Goal: Book appointment/travel/reservation

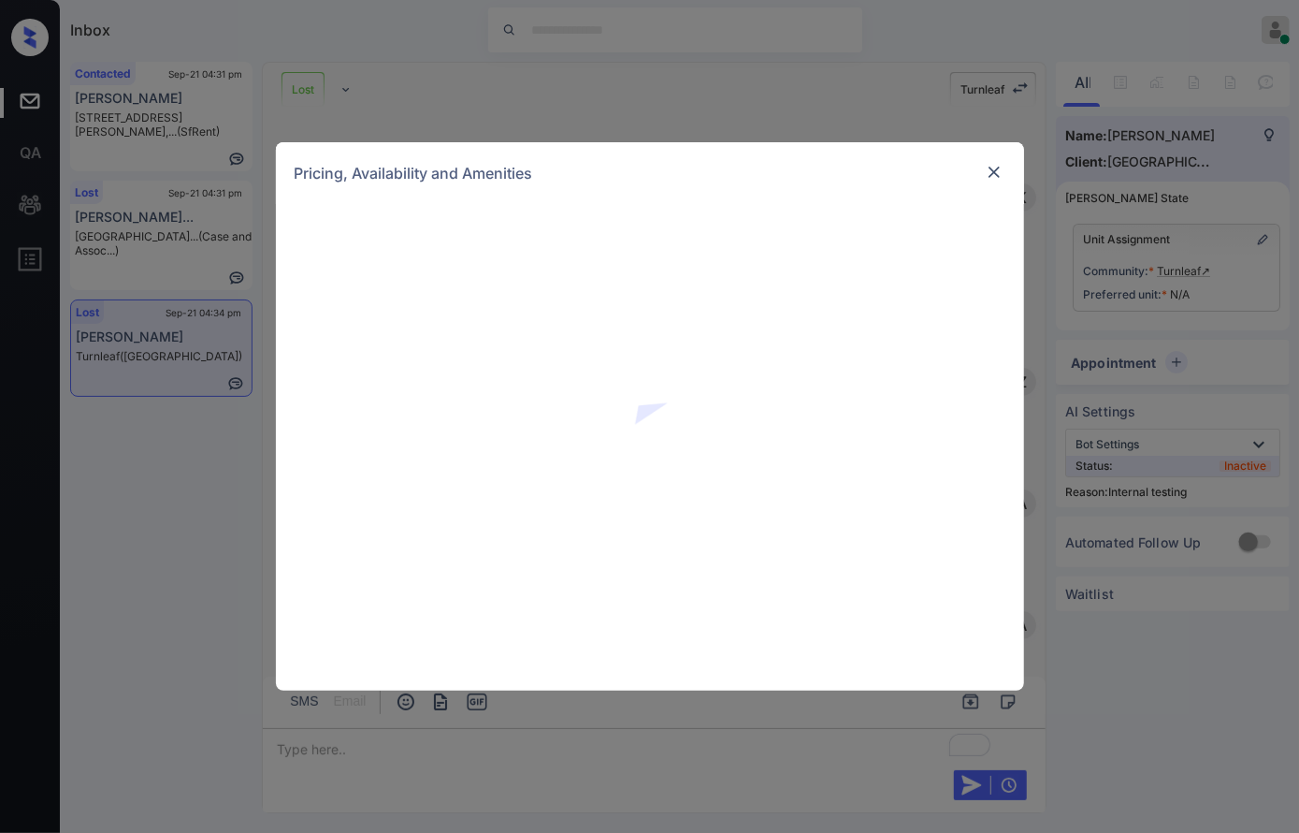
scroll to position [3031, 0]
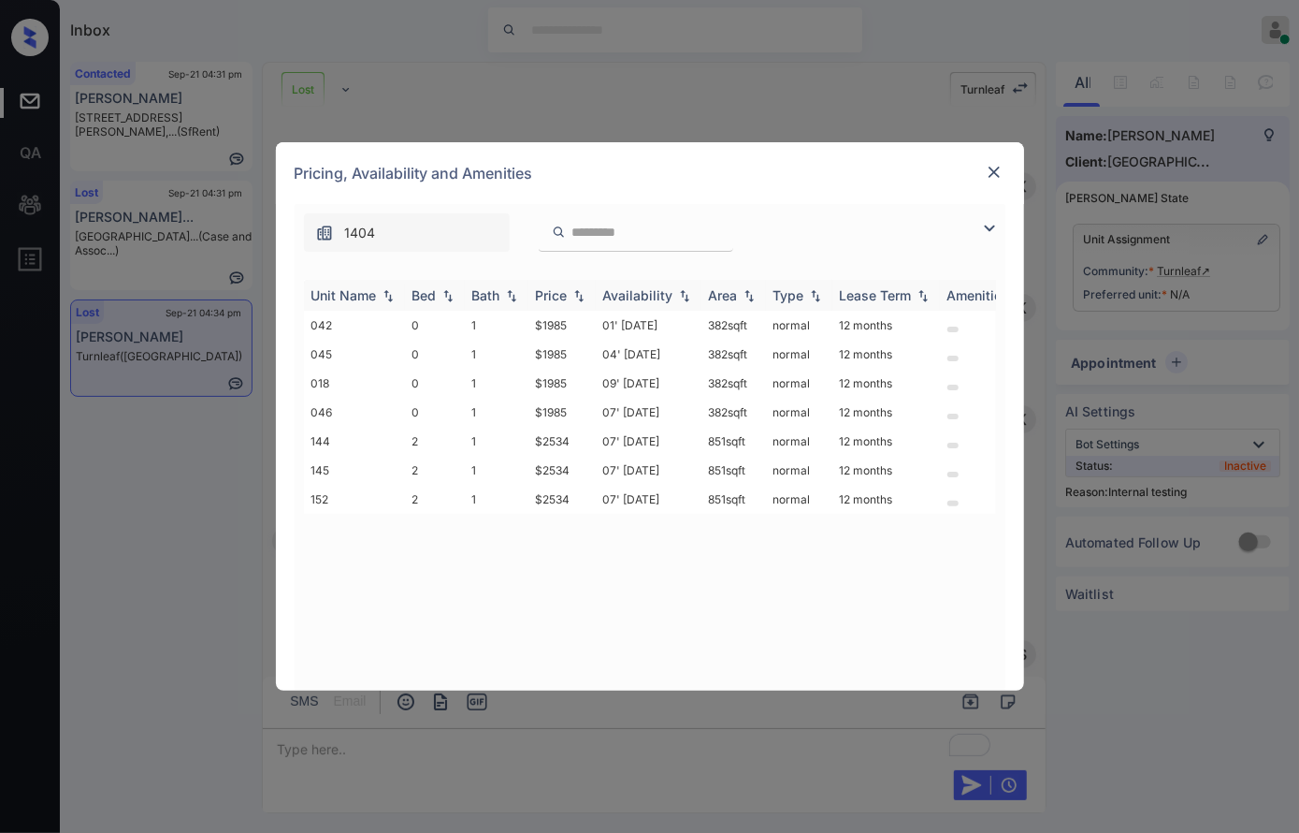
click at [583, 298] on img at bounding box center [579, 295] width 19 height 13
click at [583, 298] on img at bounding box center [579, 295] width 19 height 14
drag, startPoint x: 576, startPoint y: 443, endPoint x: 544, endPoint y: 443, distance: 31.8
click at [544, 443] on td "$2534" at bounding box center [562, 441] width 67 height 29
drag, startPoint x: 551, startPoint y: 444, endPoint x: 579, endPoint y: 438, distance: 28.8
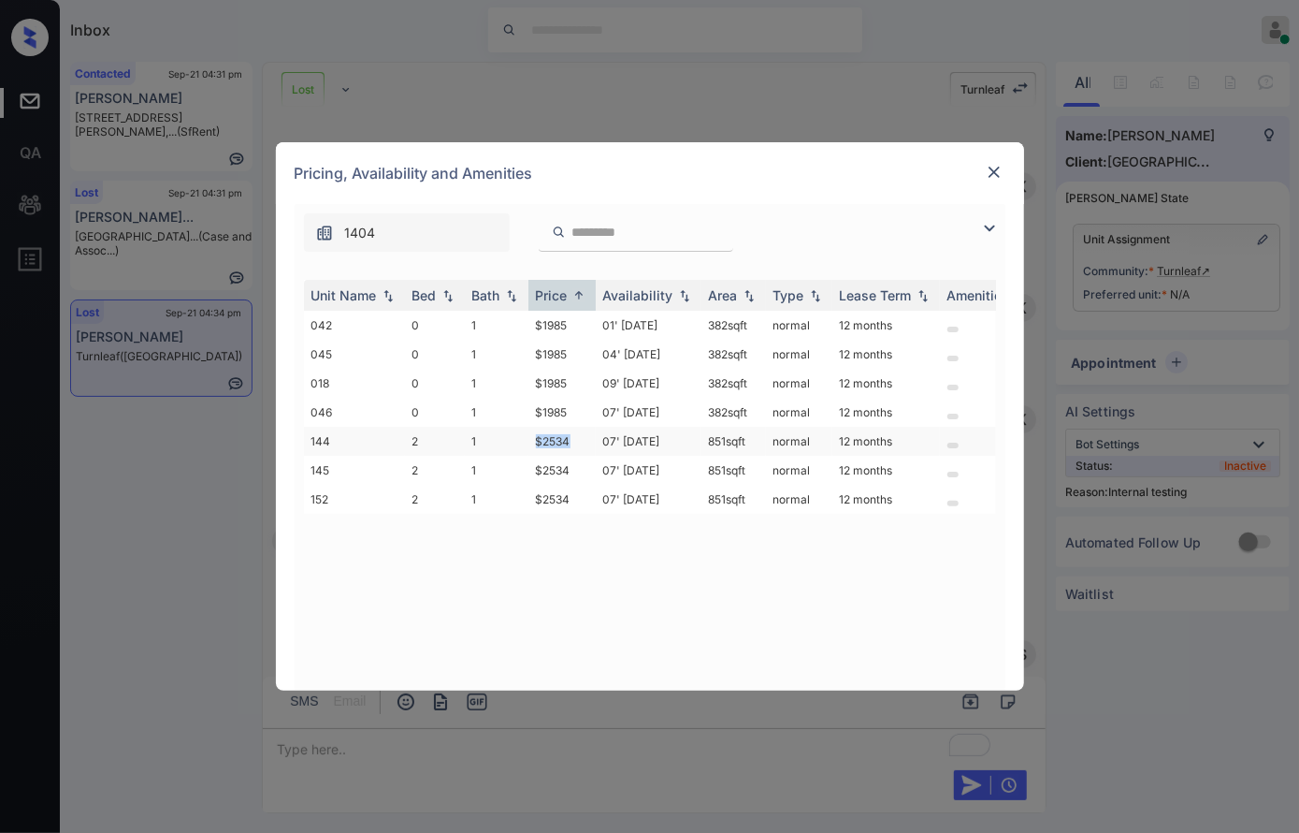
click at [579, 438] on td "$2534" at bounding box center [562, 441] width 67 height 29
copy td "$2534"
click at [993, 168] on img at bounding box center [994, 172] width 19 height 19
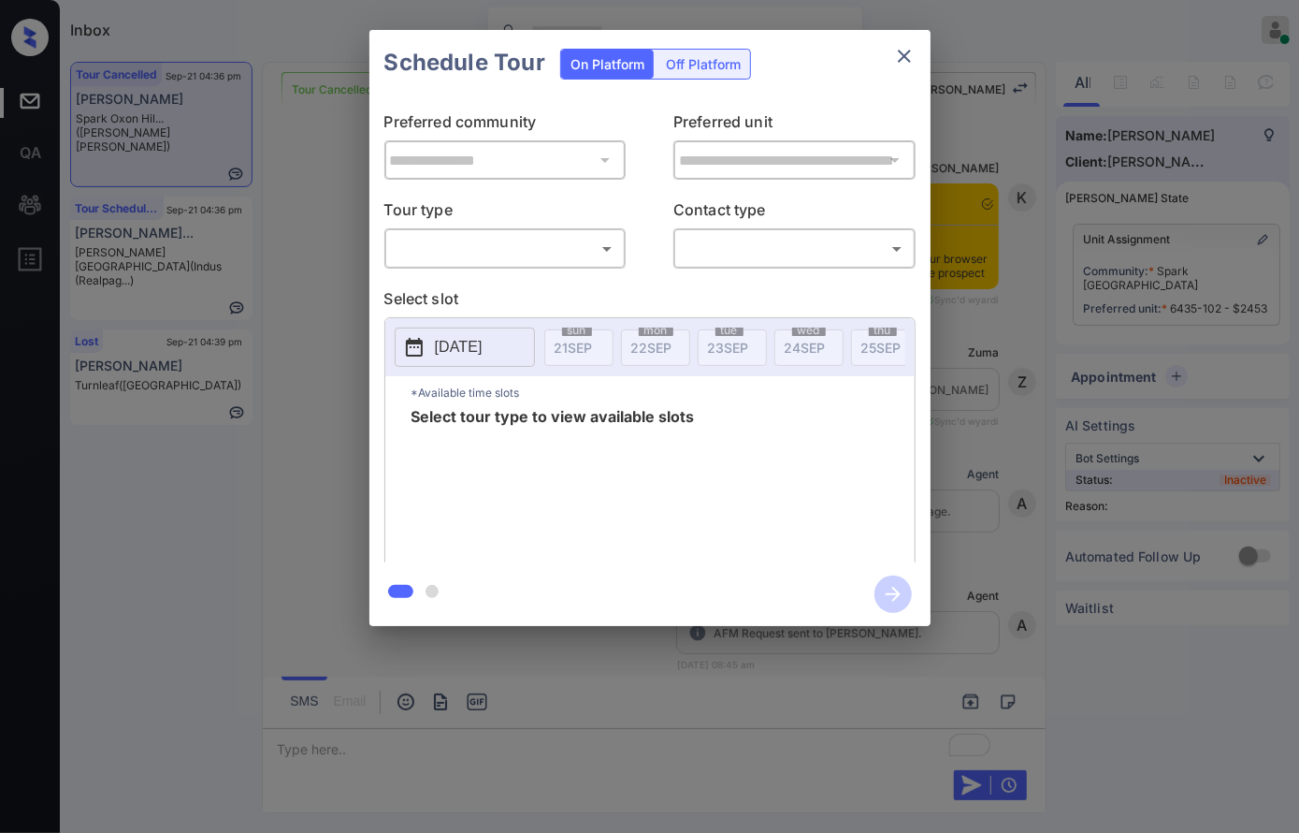
scroll to position [12927, 0]
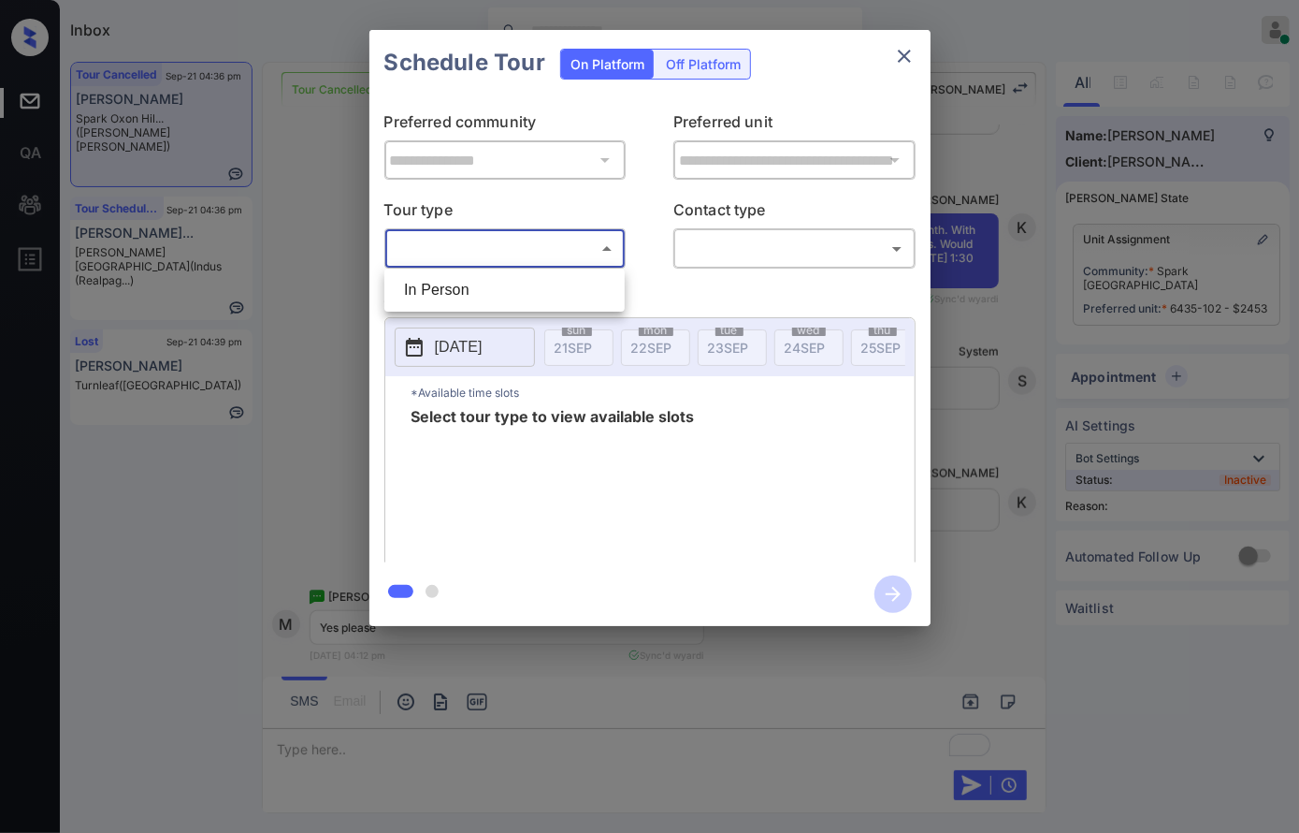
click at [509, 254] on body "Inbox Caroline Dacanay Online Set yourself offline Set yourself on break Profil…" at bounding box center [649, 416] width 1299 height 833
click at [516, 304] on li "In Person" at bounding box center [504, 290] width 231 height 34
type input "********"
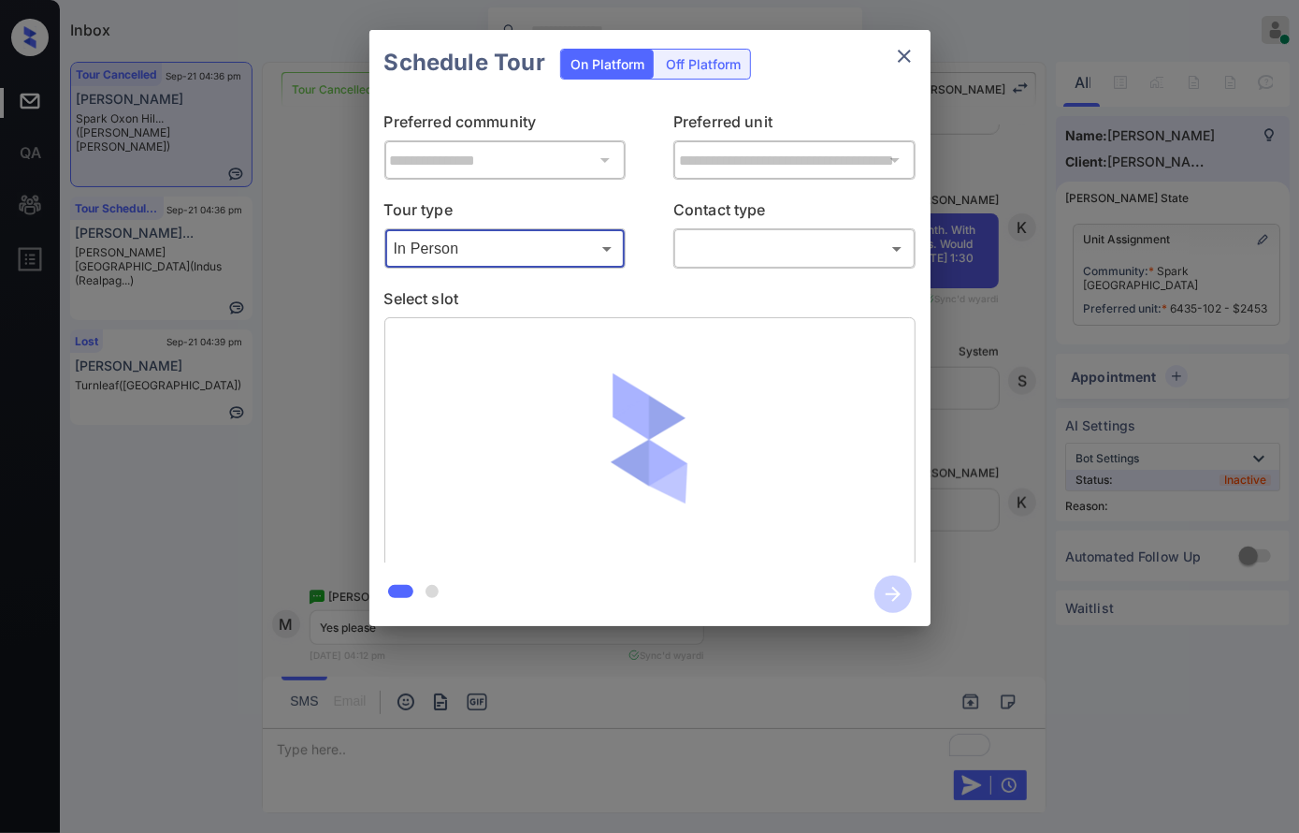
click at [732, 252] on body "Inbox Caroline Dacanay Online Set yourself offline Set yourself on break Profil…" at bounding box center [649, 416] width 1299 height 833
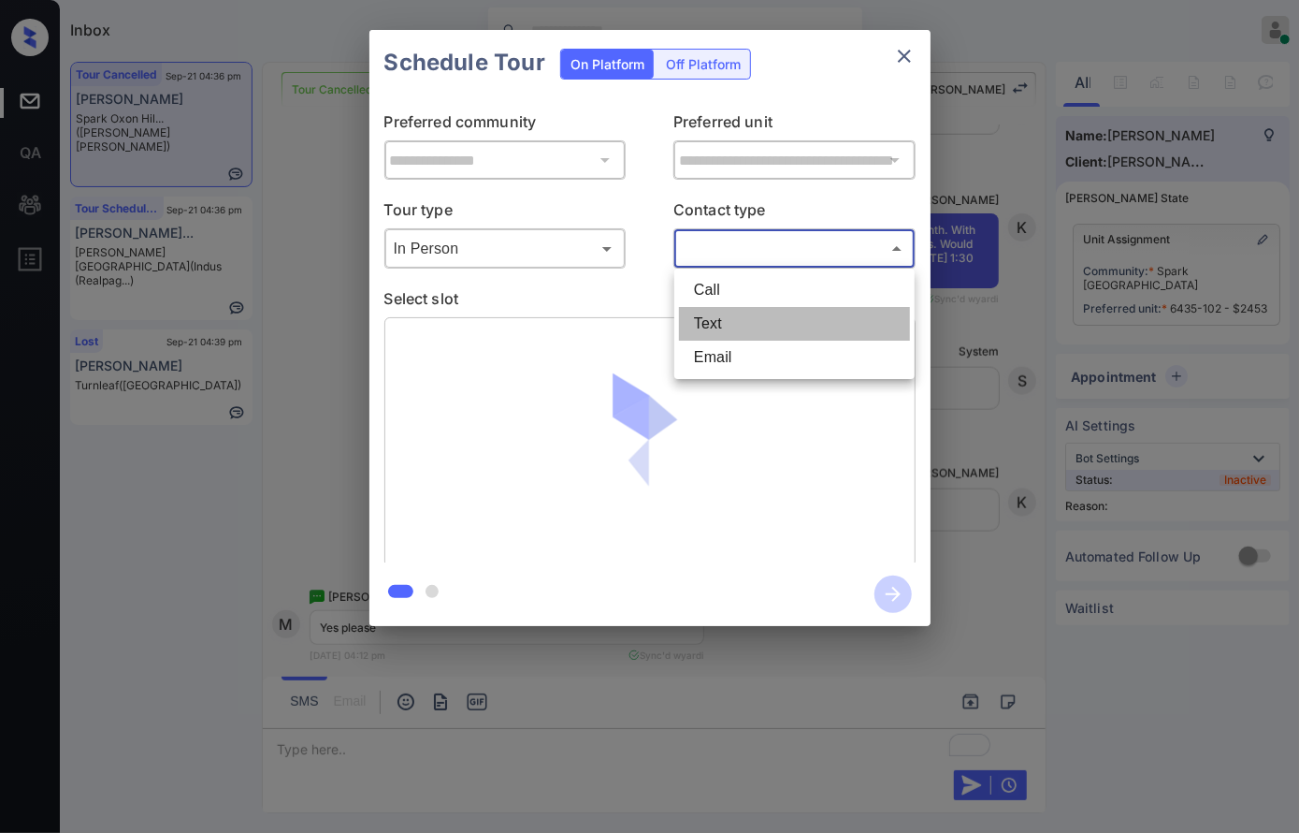
click at [733, 311] on li "Text" at bounding box center [794, 324] width 231 height 34
type input "****"
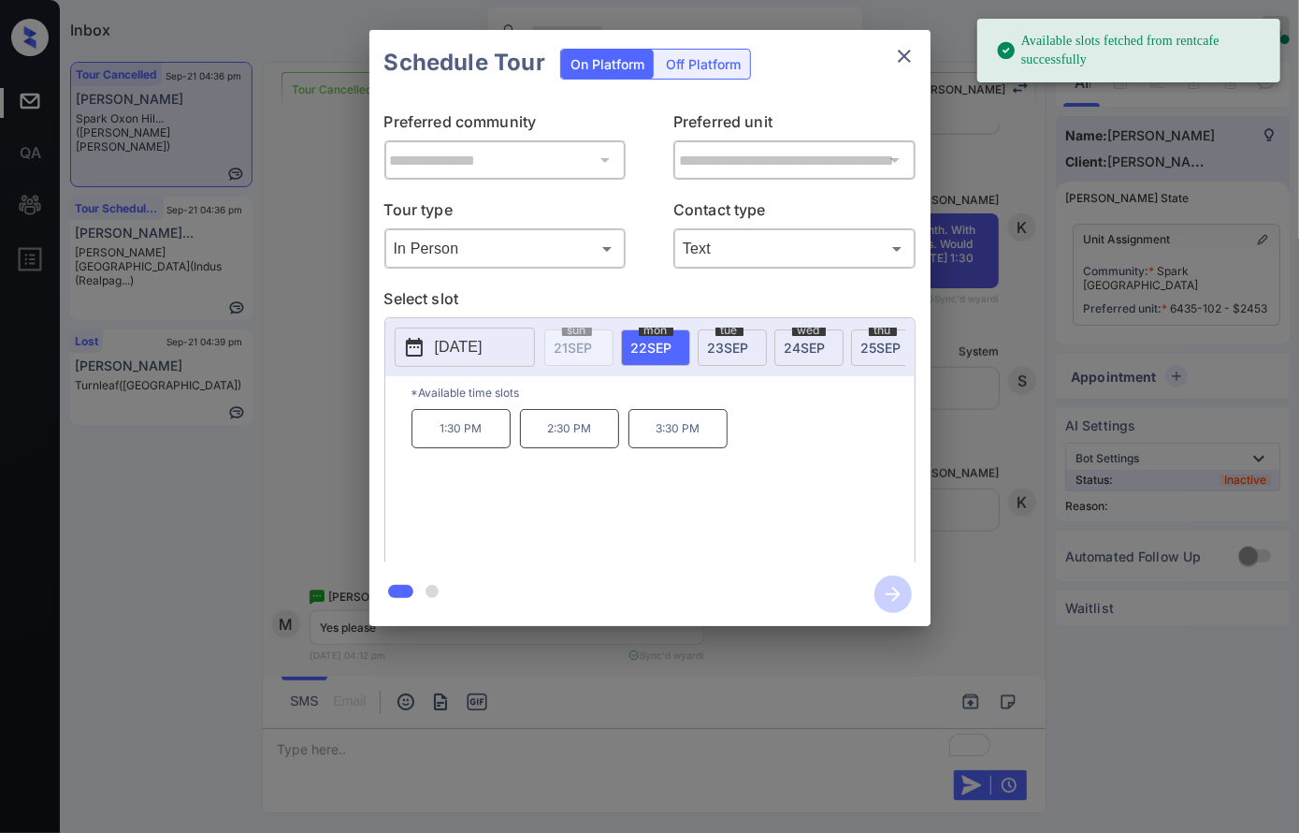
click at [727, 350] on span "23 SEP" at bounding box center [728, 348] width 41 height 16
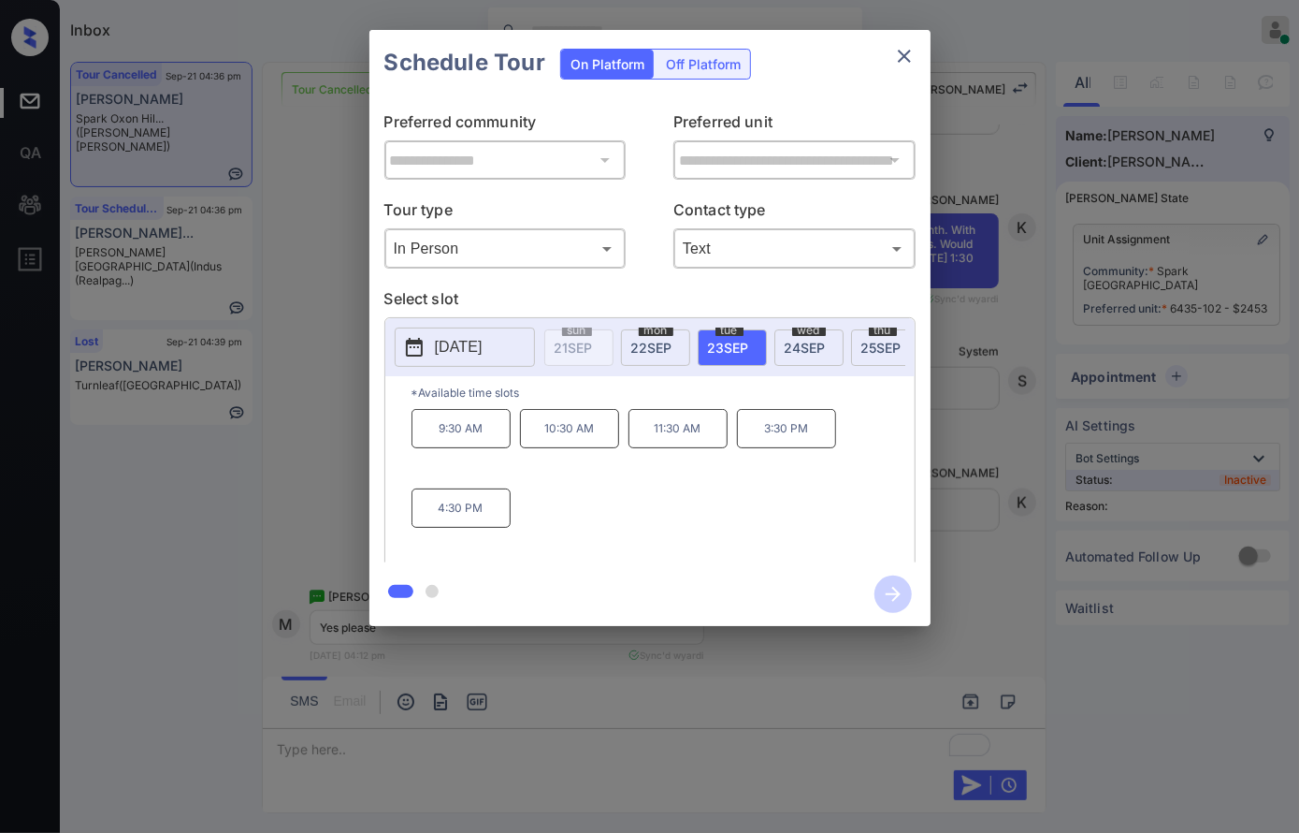
click at [875, 346] on span "25 SEP" at bounding box center [882, 348] width 40 height 16
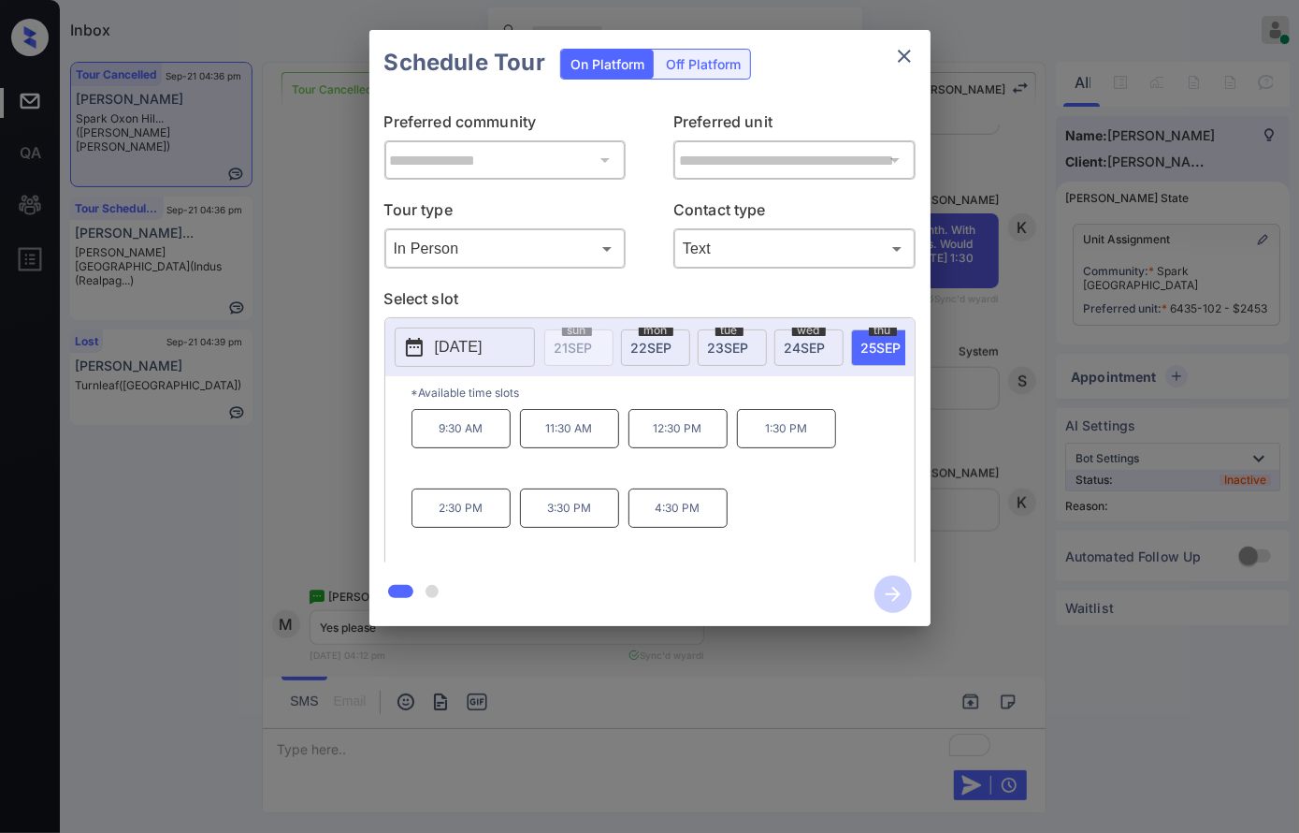
click at [792, 448] on p "1:30 PM" at bounding box center [786, 428] width 99 height 39
click at [893, 588] on icon "button" at bounding box center [893, 594] width 15 height 15
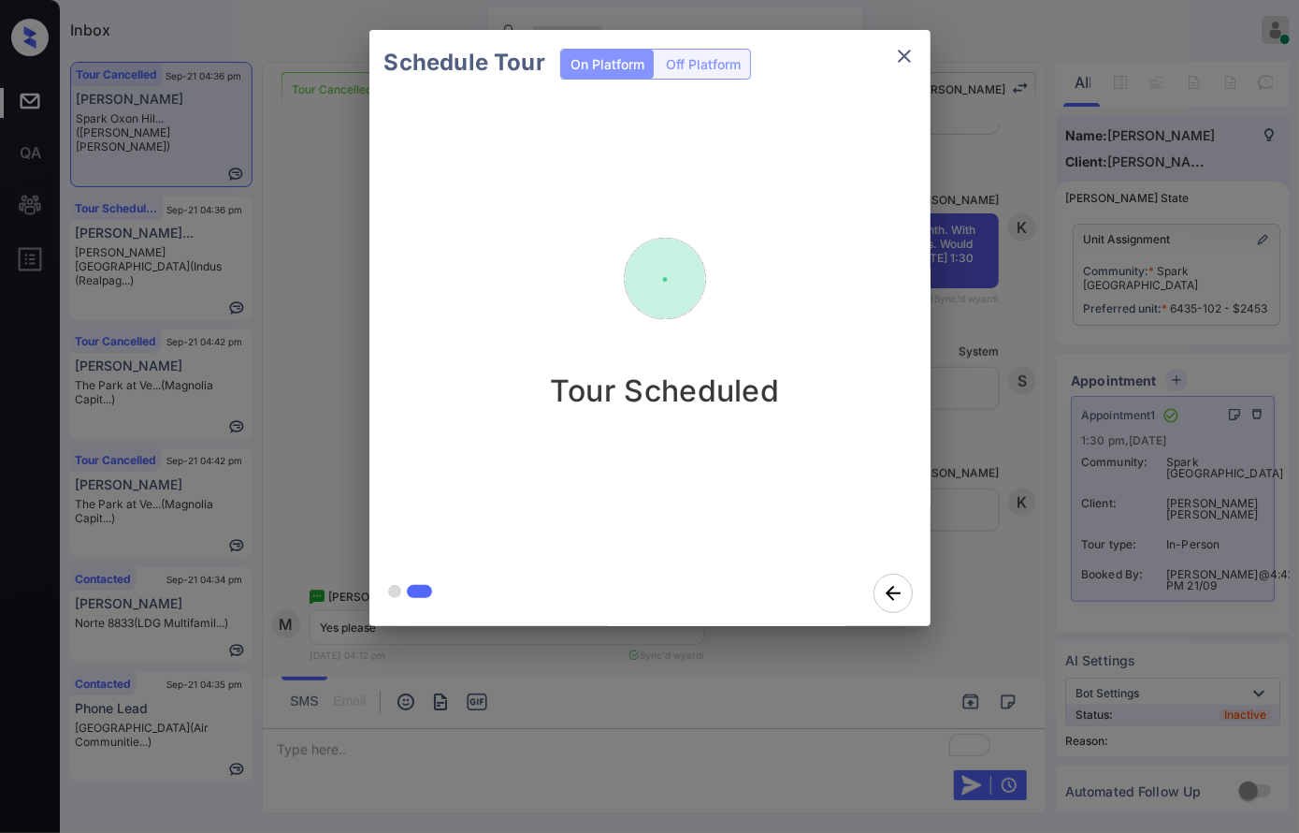
click at [976, 579] on div "Schedule Tour On Platform Off Platform Tour Scheduled" at bounding box center [649, 328] width 1299 height 656
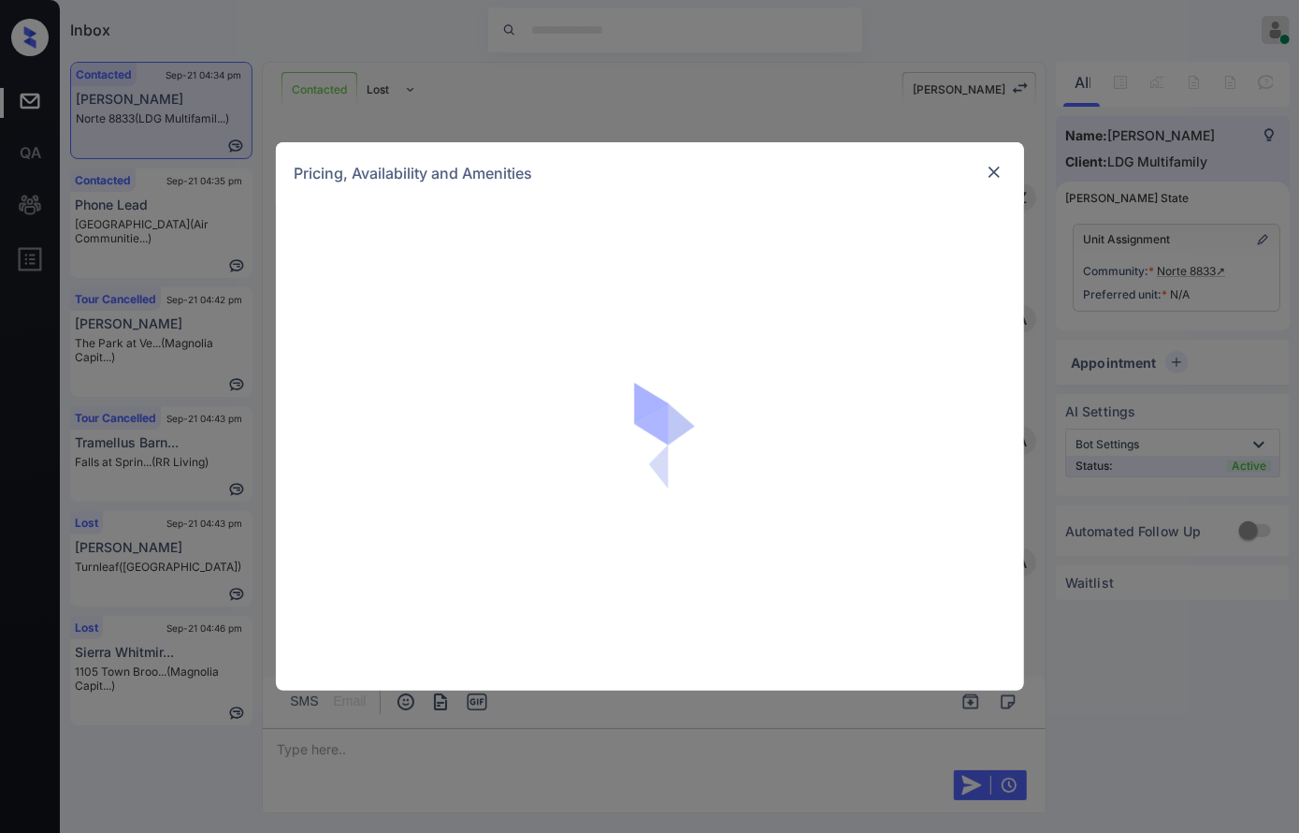
scroll to position [897, 0]
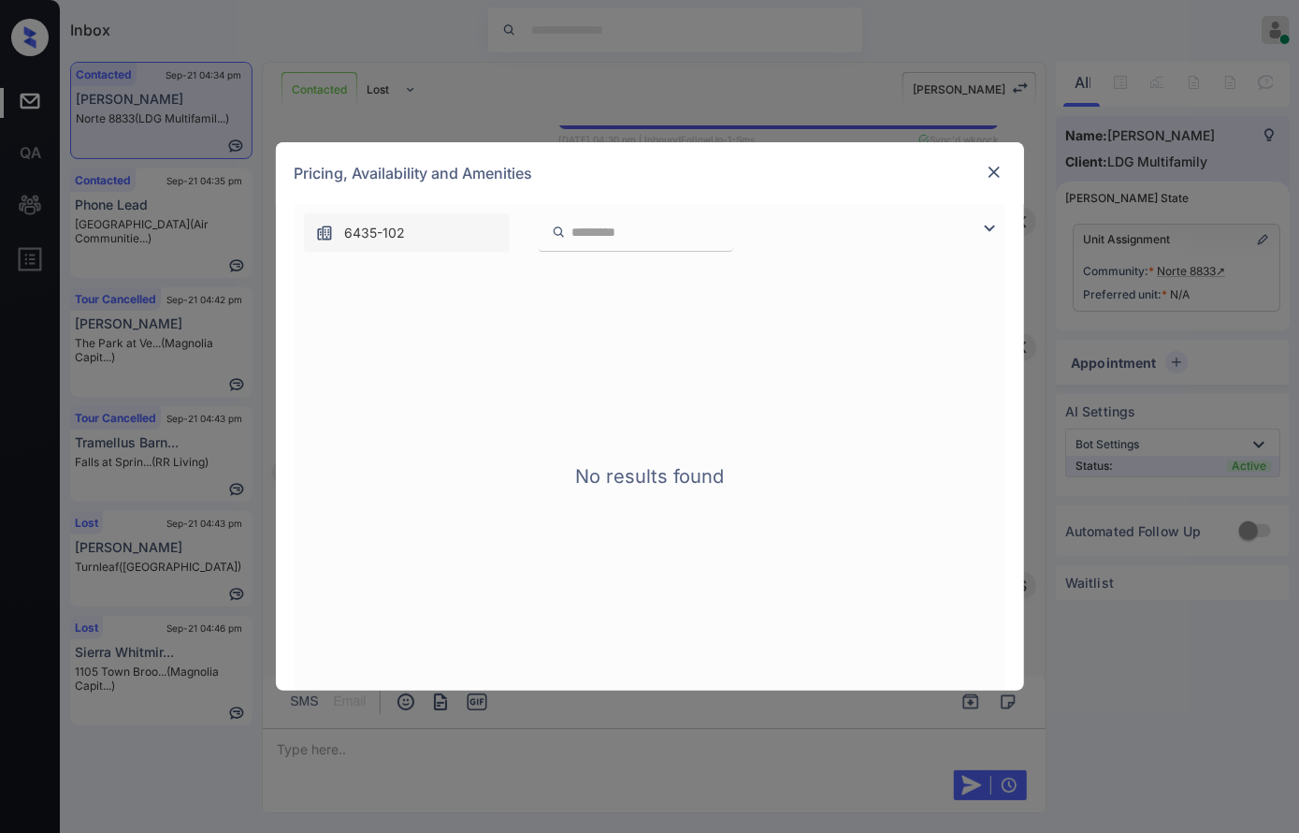
click at [1046, 258] on div "**********" at bounding box center [649, 416] width 1299 height 833
click at [1207, 275] on div "**********" at bounding box center [649, 416] width 1299 height 833
click at [999, 172] on img at bounding box center [994, 172] width 19 height 19
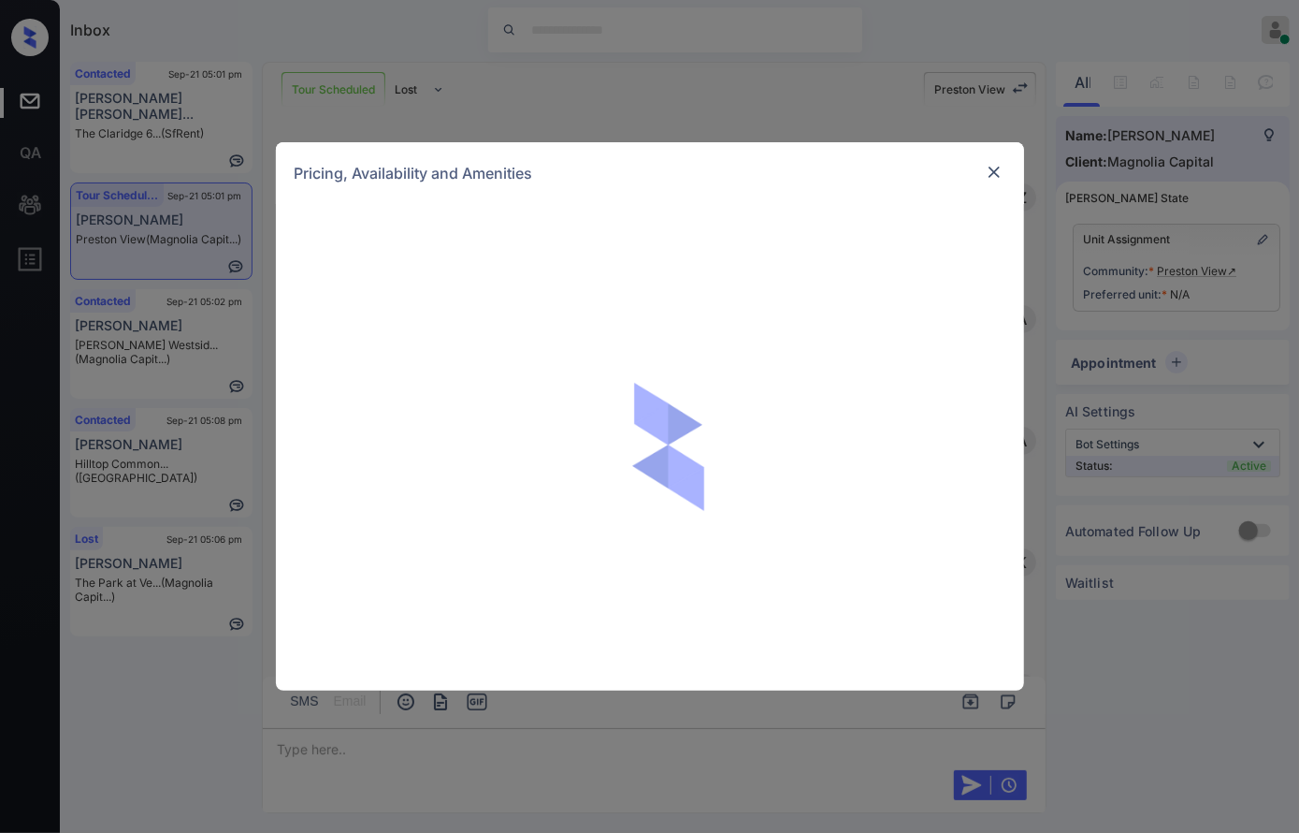
scroll to position [2964, 0]
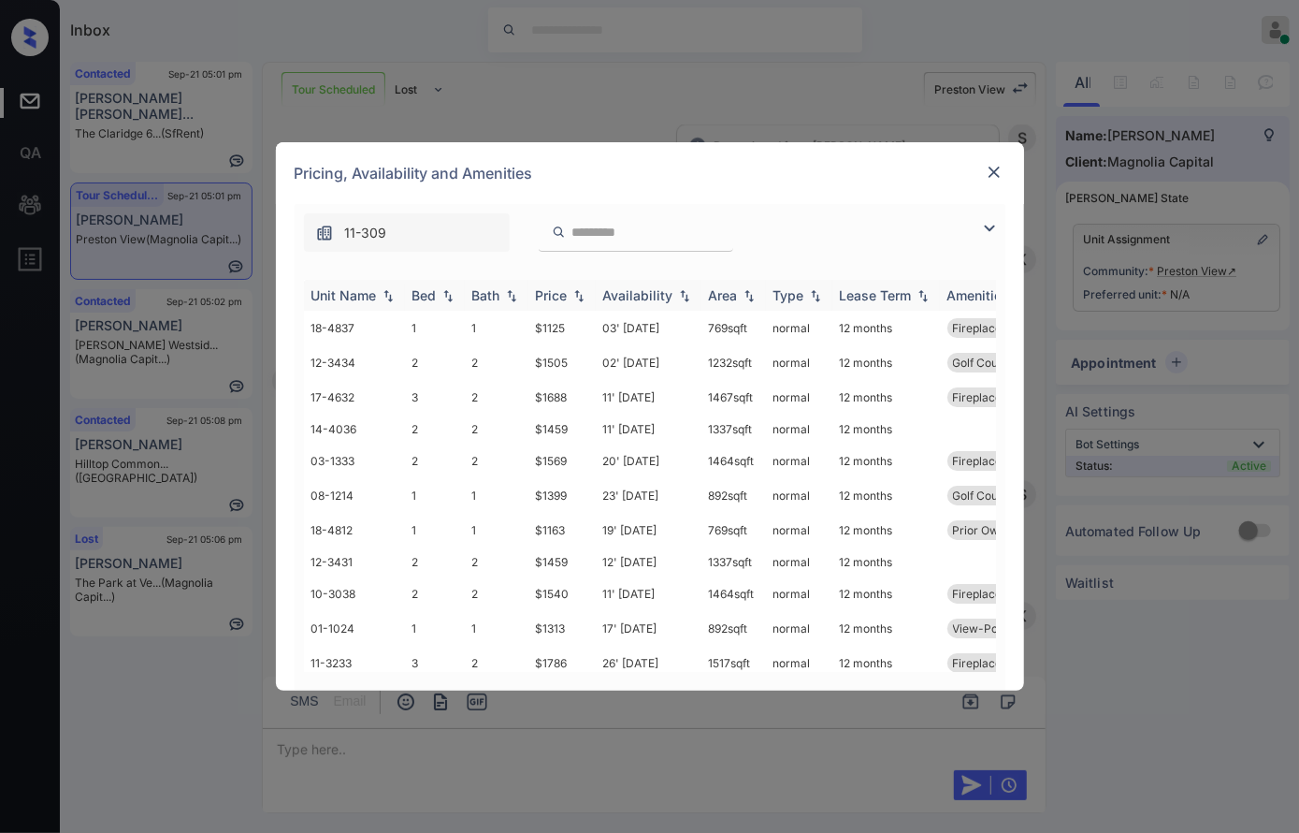
click at [580, 292] on img at bounding box center [579, 295] width 19 height 13
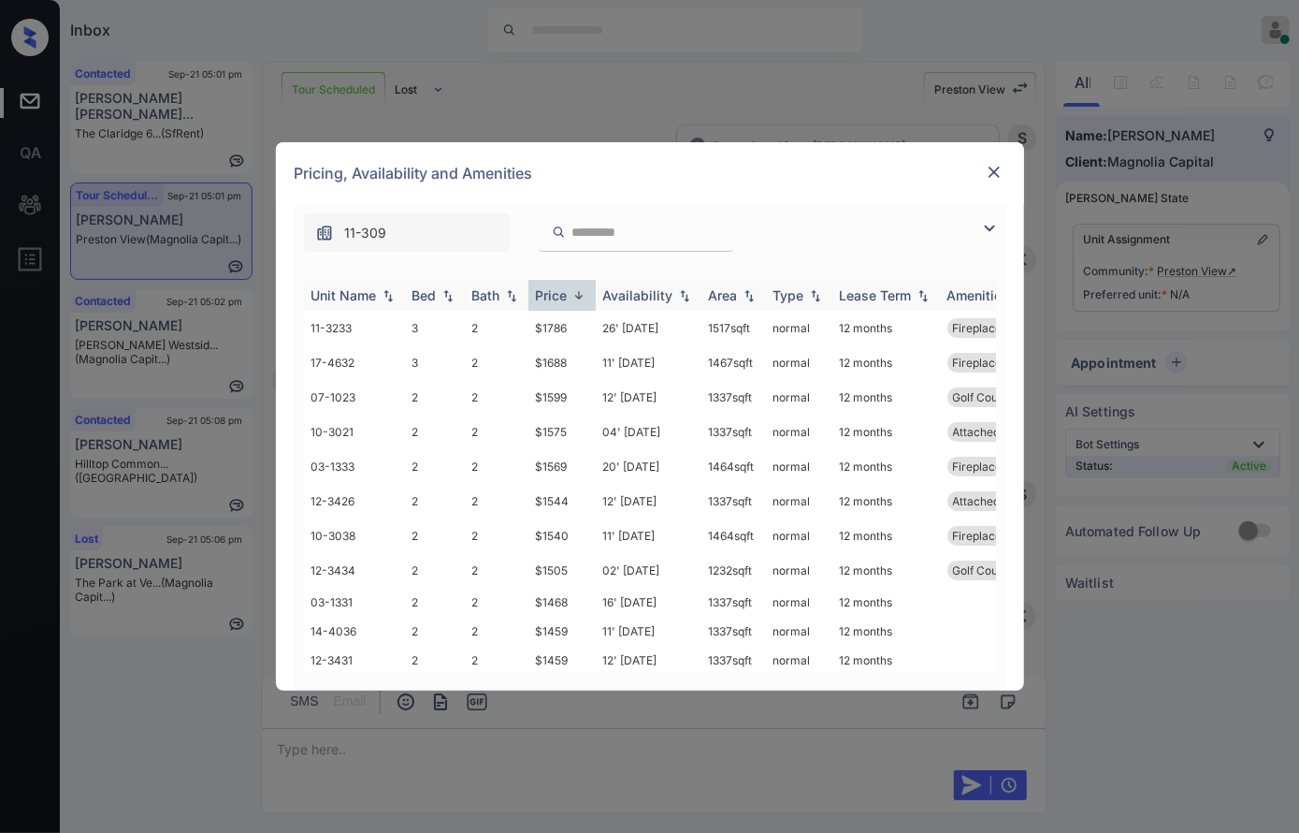
click at [580, 292] on img at bounding box center [579, 295] width 19 height 14
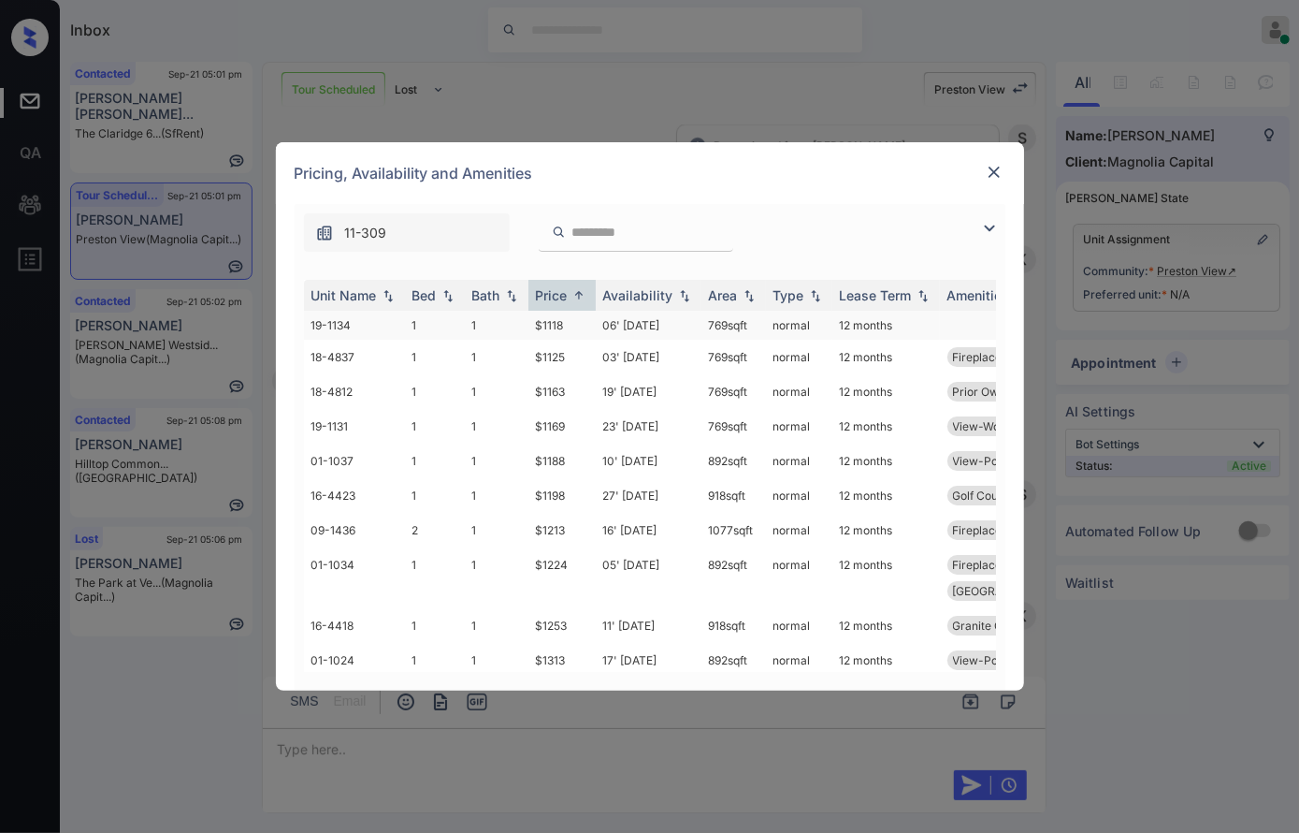
click at [573, 329] on td "$1118" at bounding box center [562, 325] width 67 height 29
click at [572, 328] on td "$1118" at bounding box center [562, 325] width 67 height 29
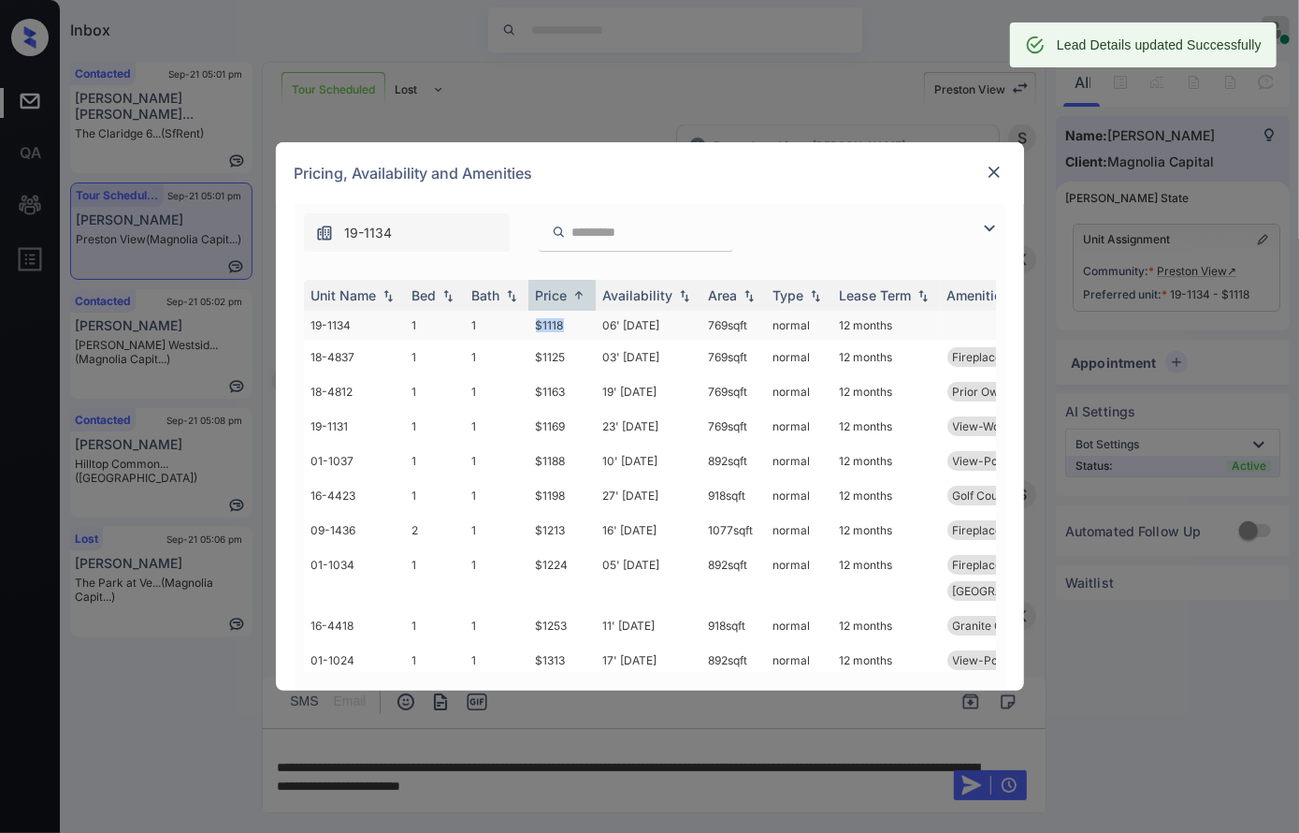
drag, startPoint x: 588, startPoint y: 327, endPoint x: 526, endPoint y: 333, distance: 62.1
click at [515, 326] on tr "19-1134 1 1 $1118 06' Nov 25 769 sqft normal 12 months" at bounding box center [793, 325] width 978 height 29
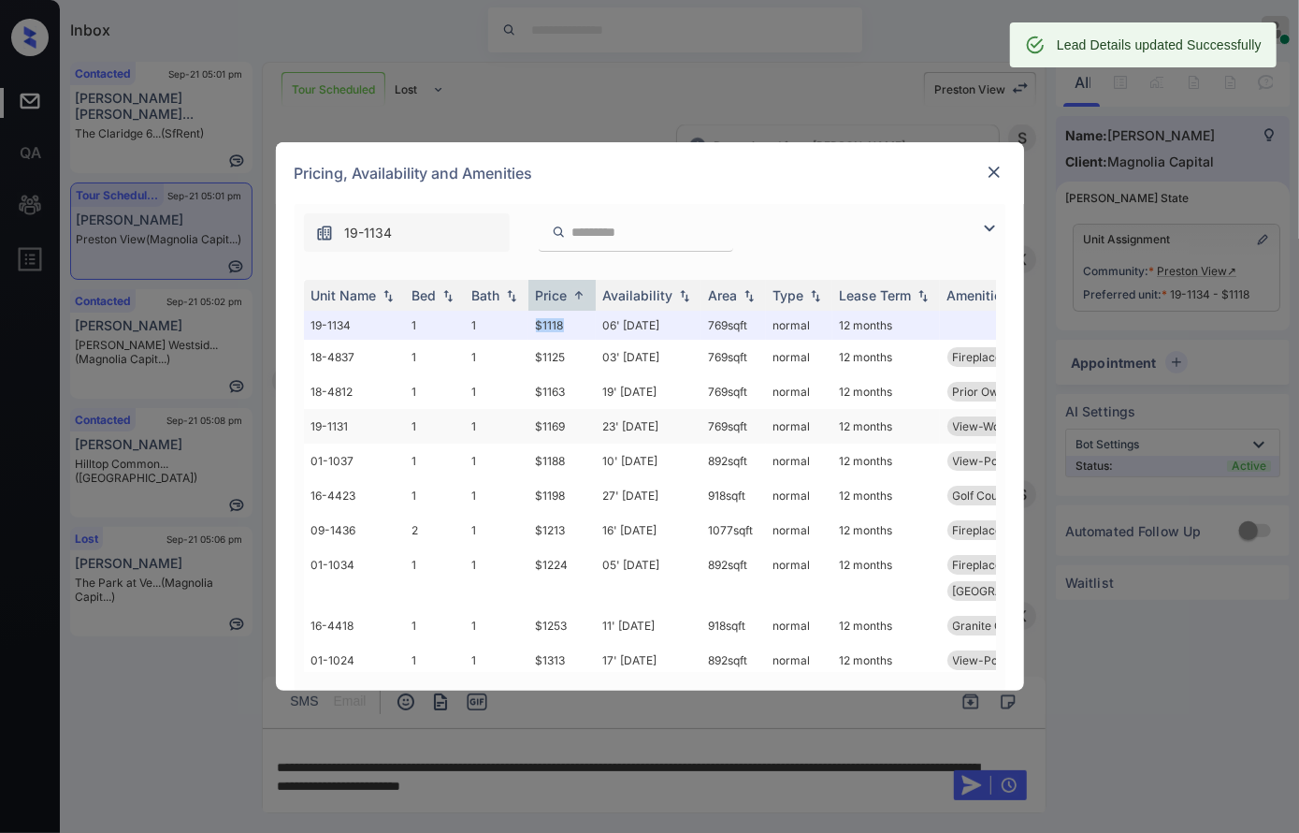
copy tr "$1118"
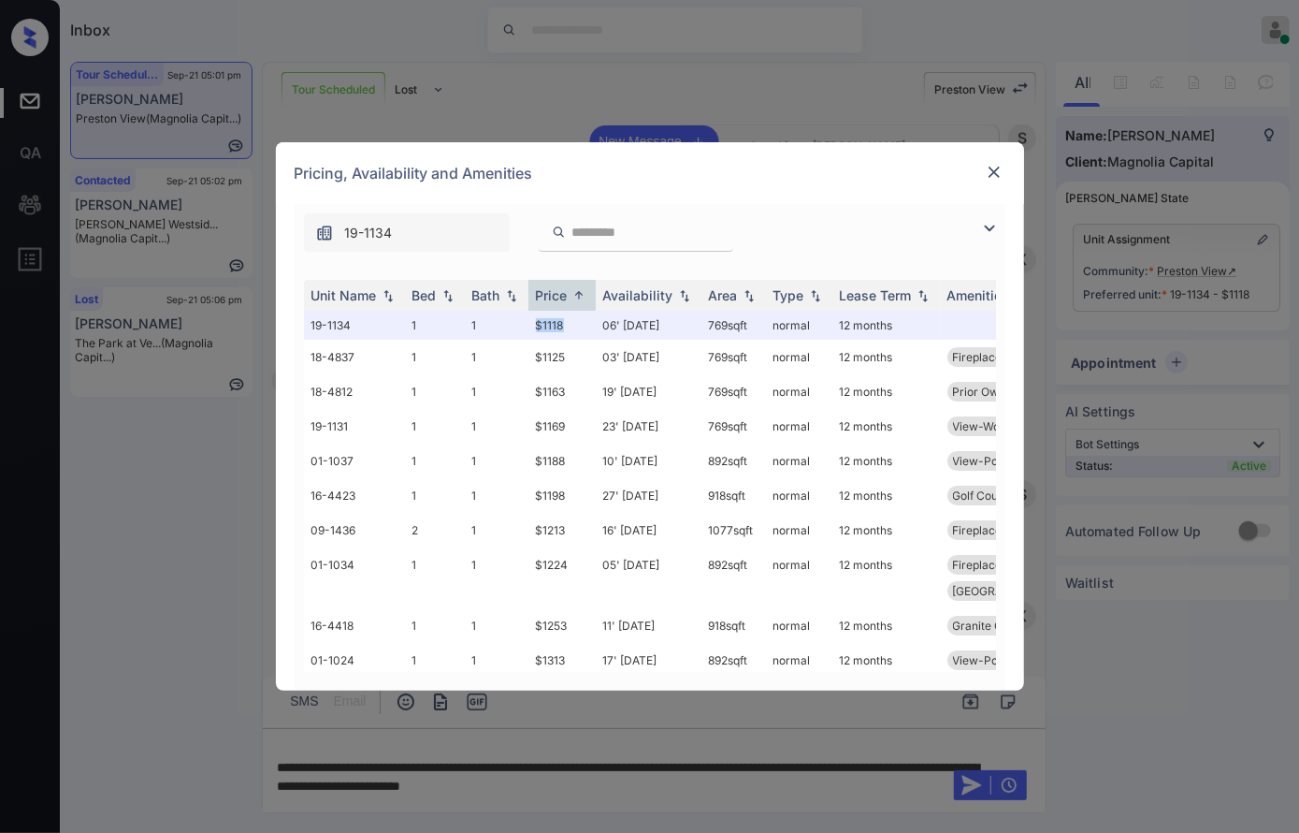
click at [994, 169] on img at bounding box center [994, 172] width 19 height 19
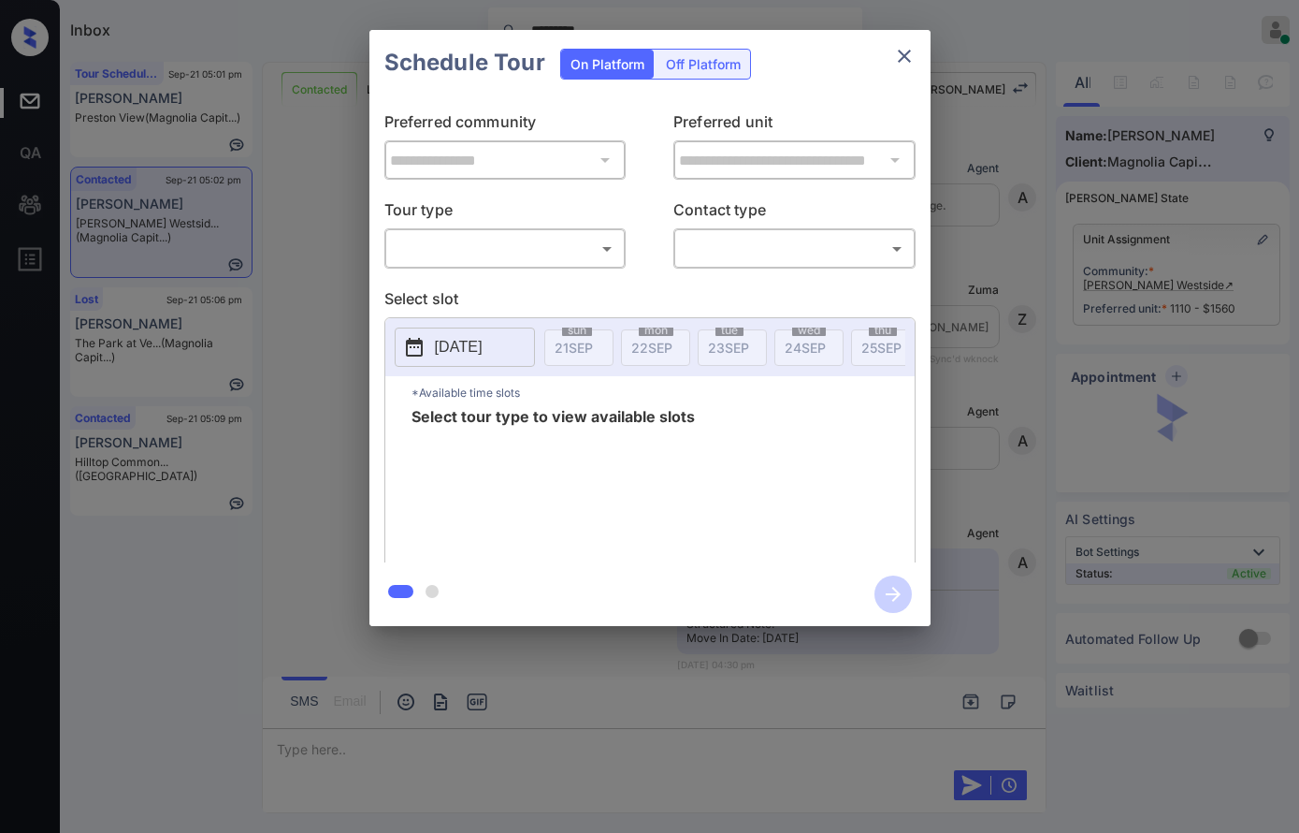
click at [494, 247] on body "Inbox ********* [PERSON_NAME] Online Set yourself offline Set yourself on break…" at bounding box center [649, 416] width 1299 height 833
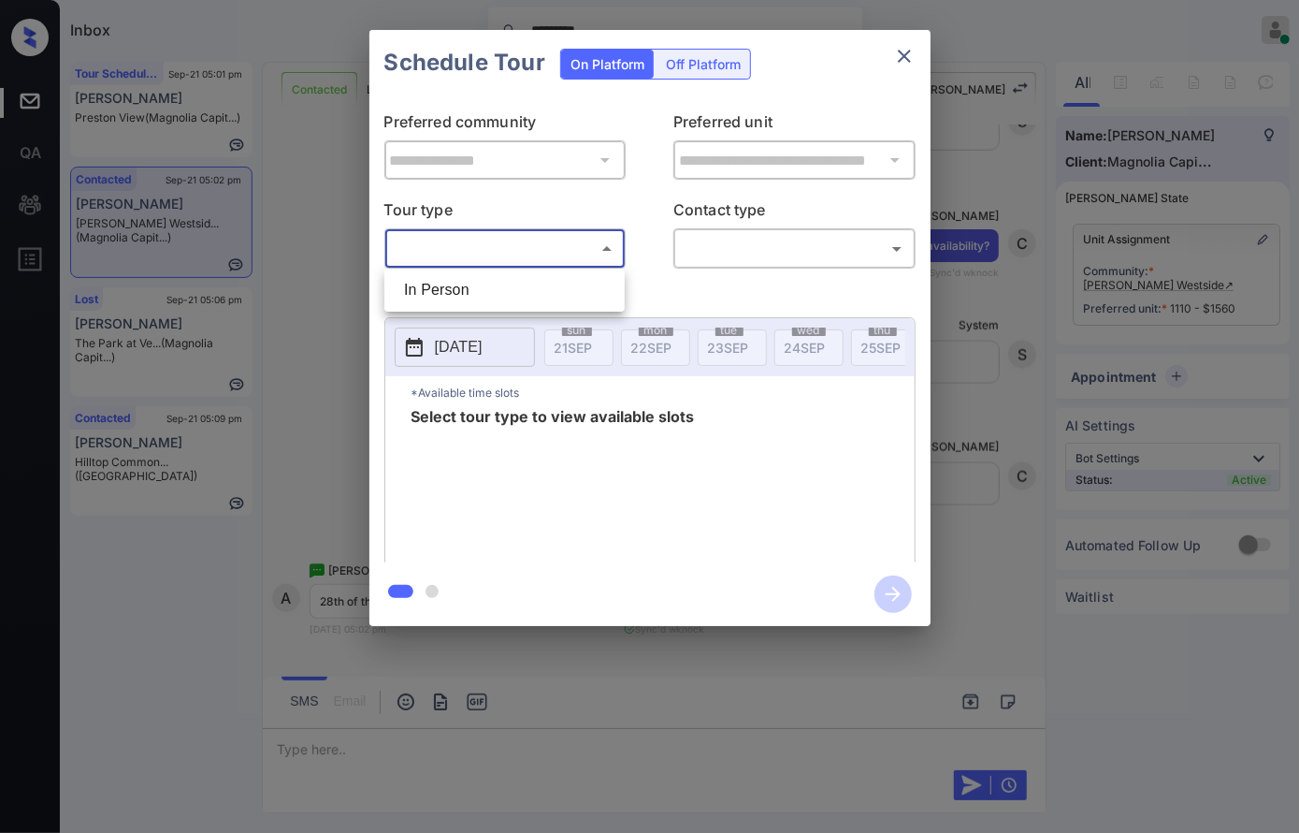
click at [509, 281] on li "In Person" at bounding box center [504, 290] width 231 height 34
type input "********"
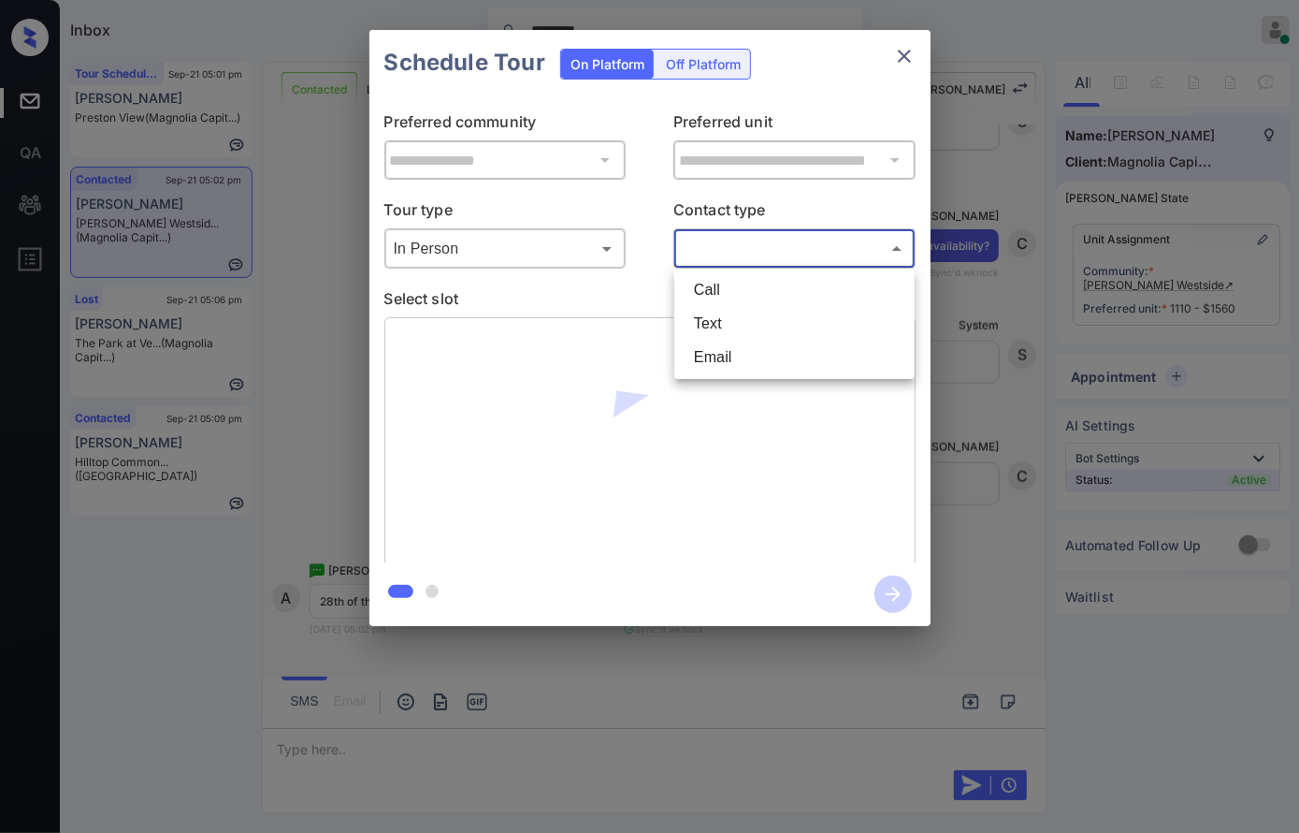
click at [788, 237] on body "Inbox ********* Caroline Dacanay Online Set yourself offline Set yourself on br…" at bounding box center [649, 416] width 1299 height 833
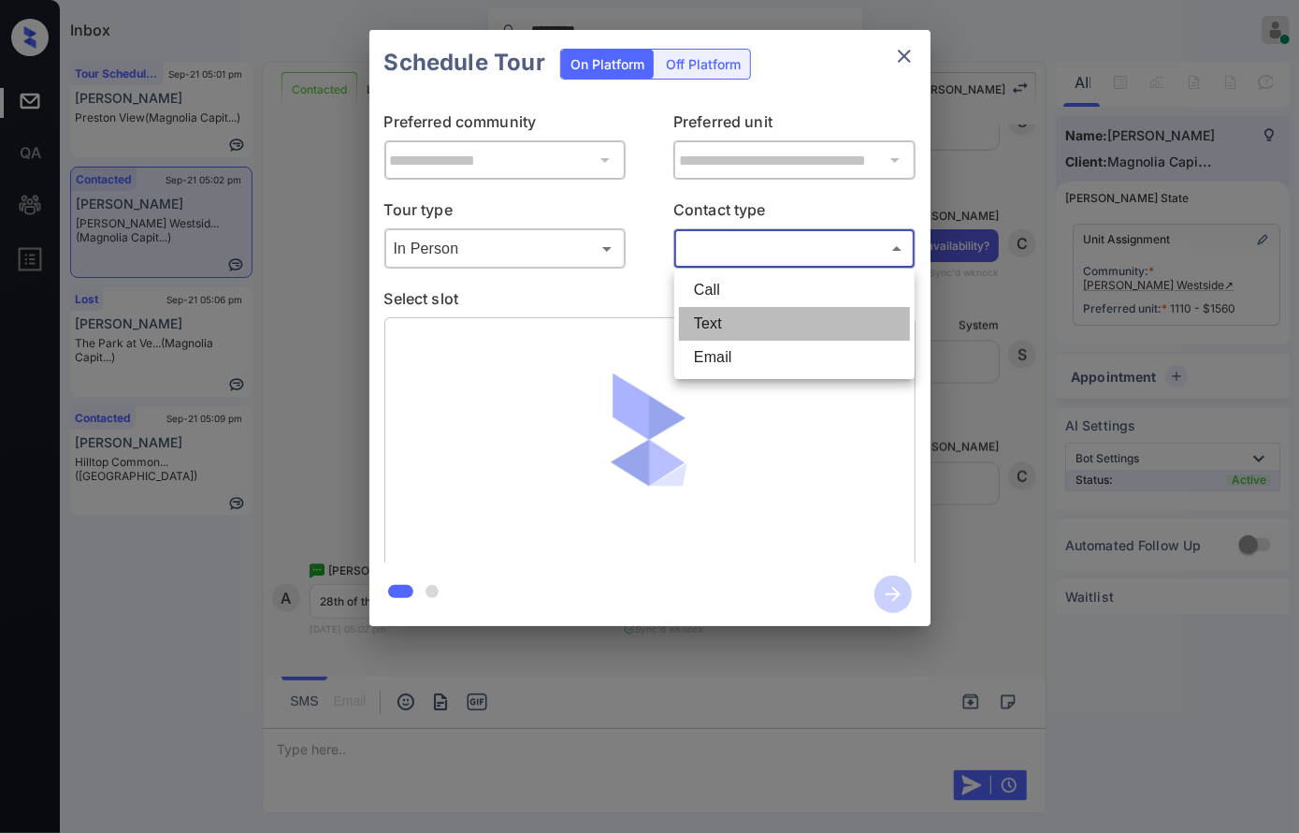
click at [756, 333] on li "Text" at bounding box center [794, 324] width 231 height 34
type input "****"
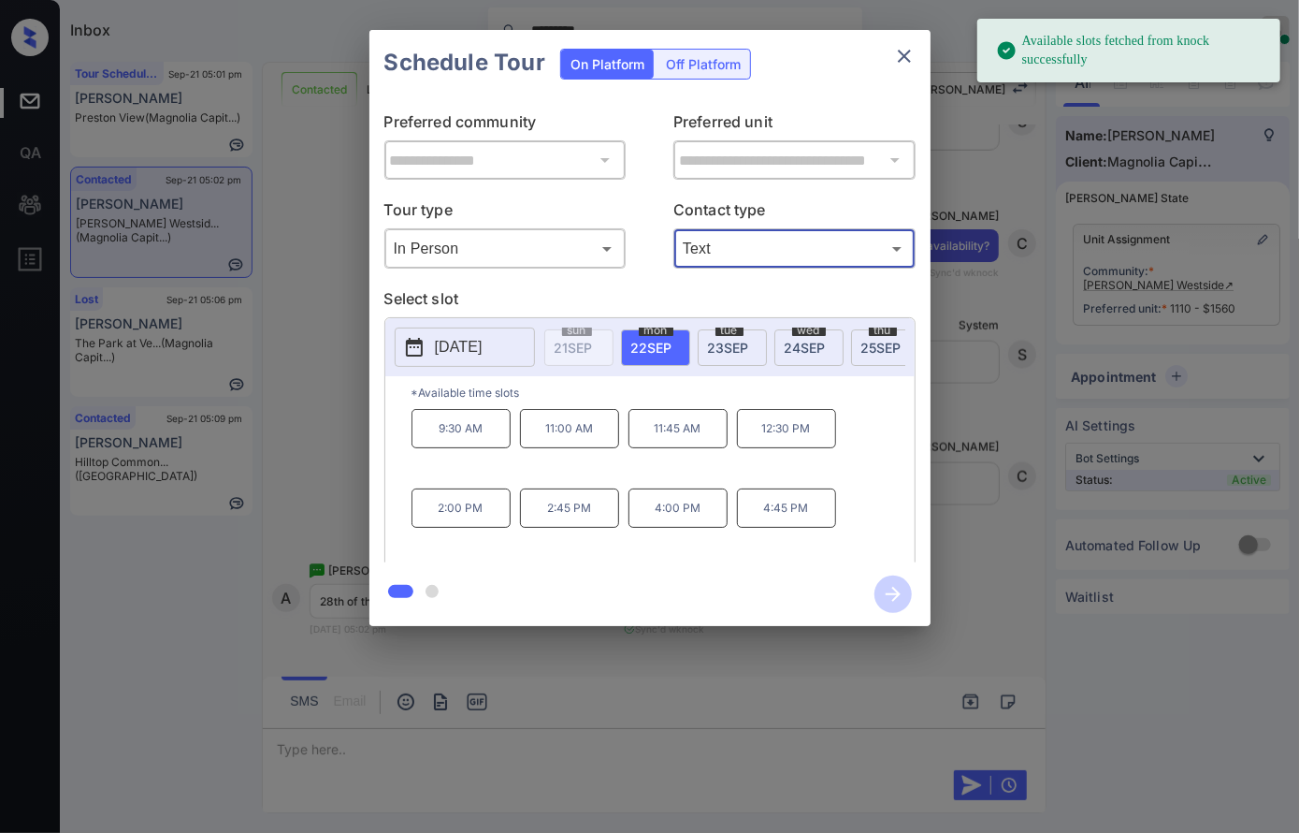
click at [483, 346] on p "2025-09-22" at bounding box center [459, 347] width 48 height 22
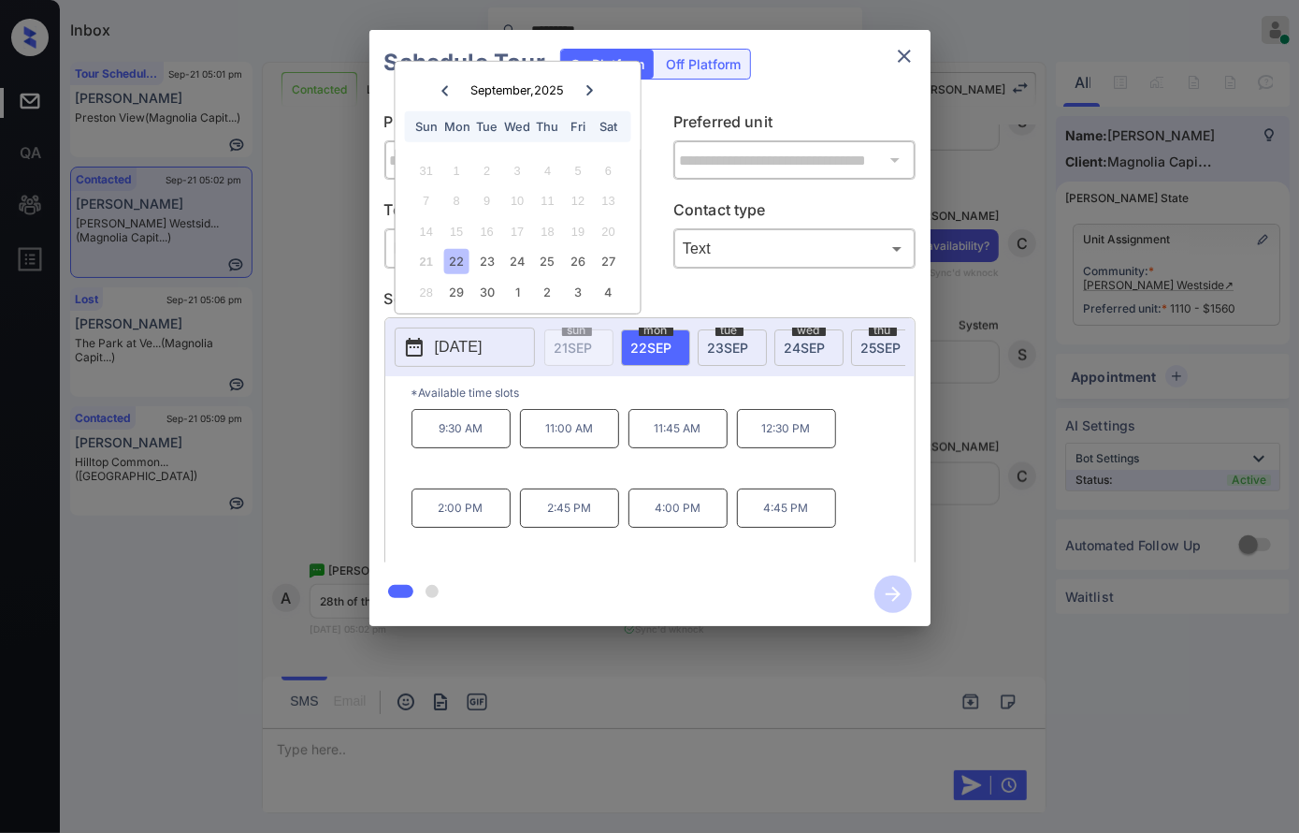
click at [327, 464] on div "**********" at bounding box center [649, 328] width 1299 height 656
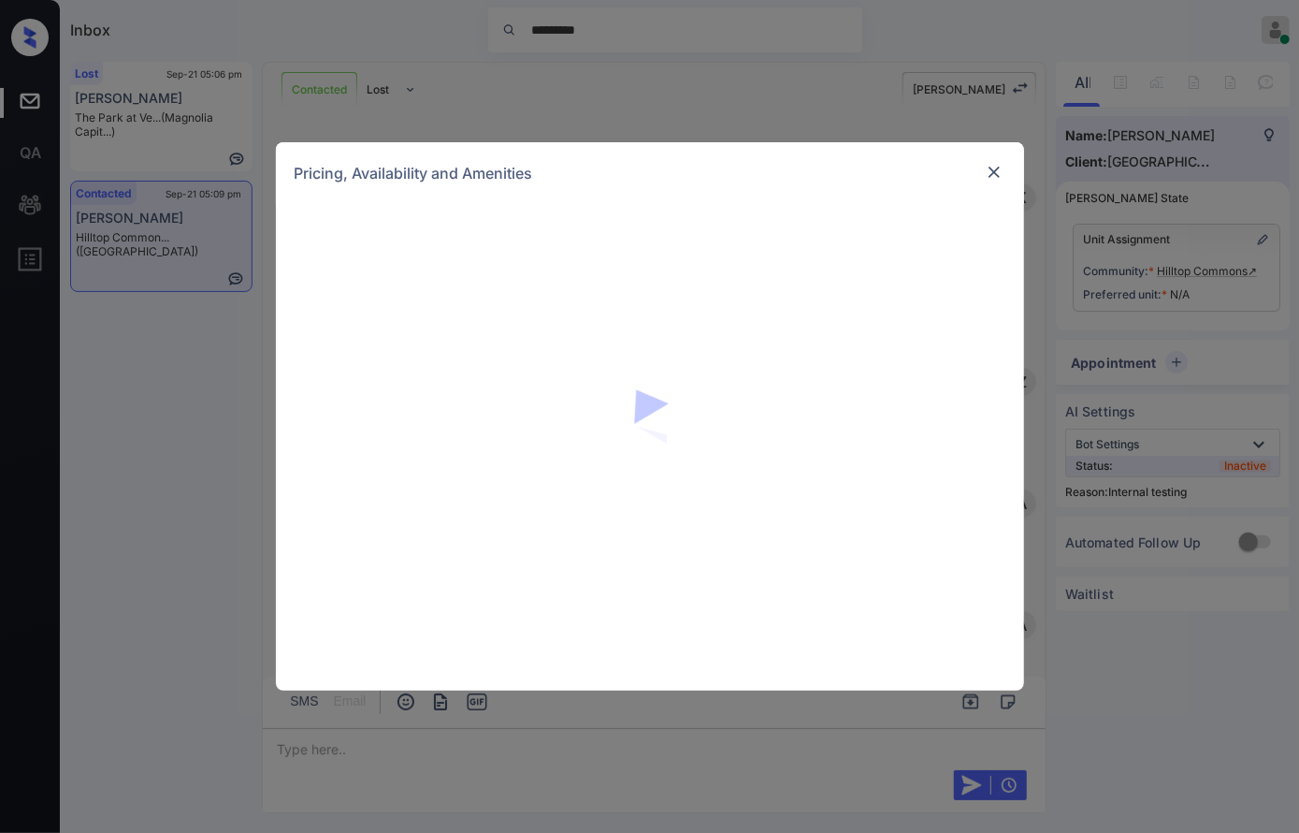
scroll to position [1972, 0]
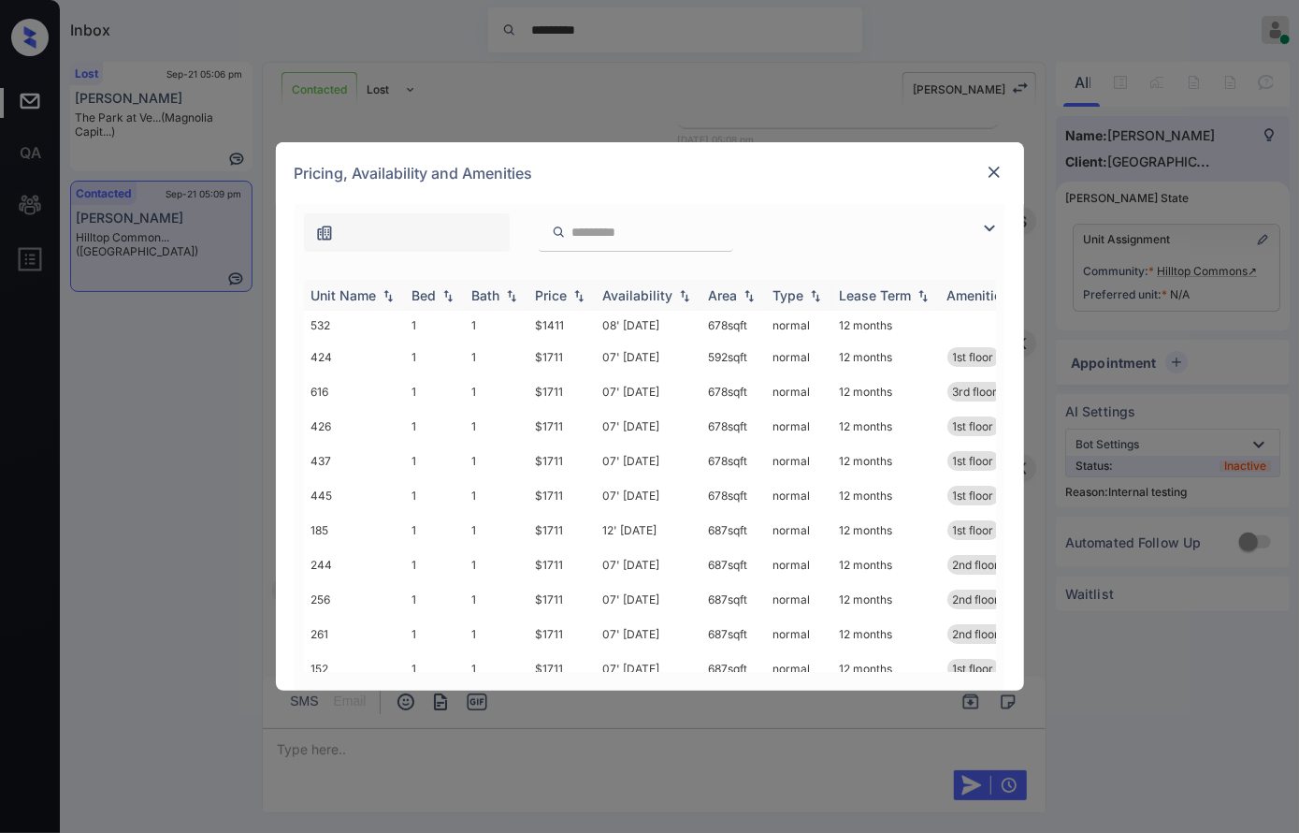
click at [578, 303] on th "Price" at bounding box center [562, 295] width 67 height 31
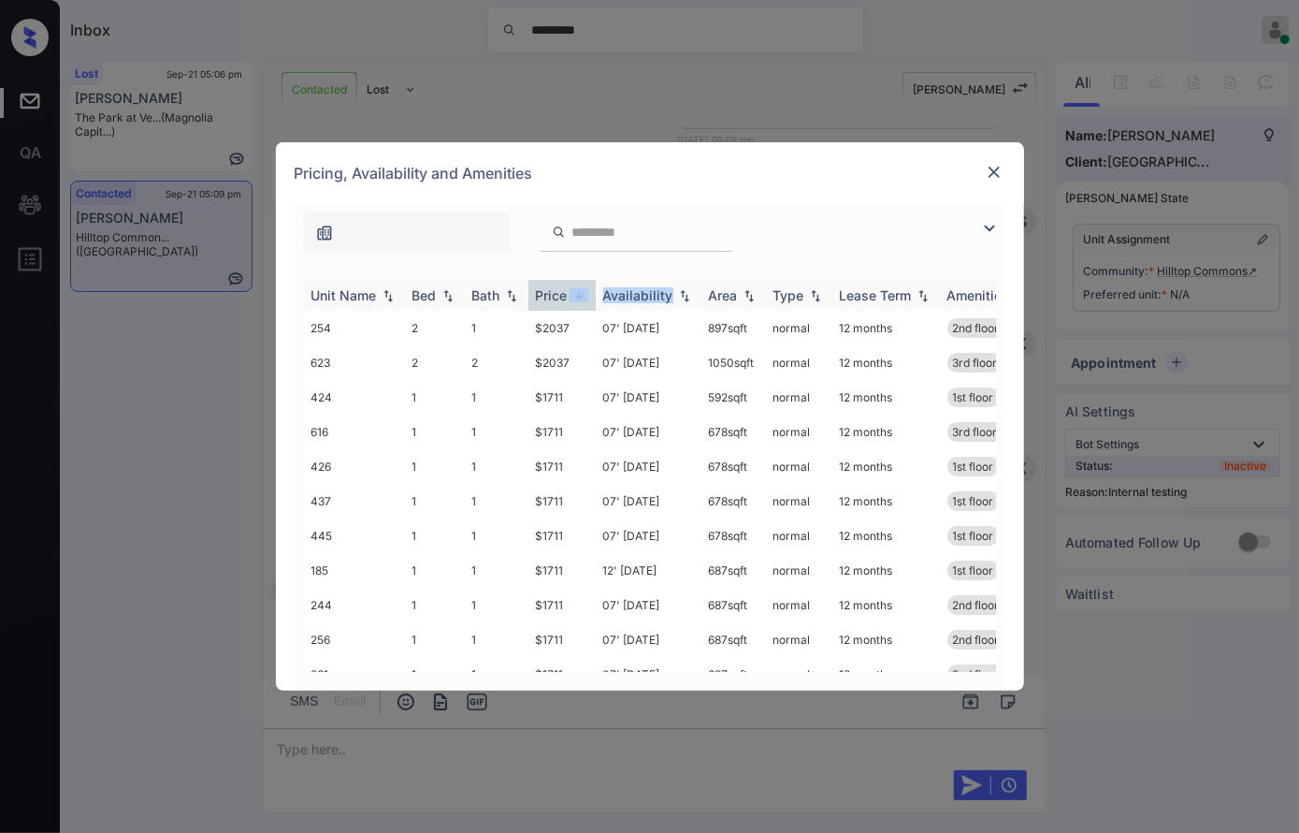
click at [578, 303] on th "Price" at bounding box center [562, 295] width 67 height 31
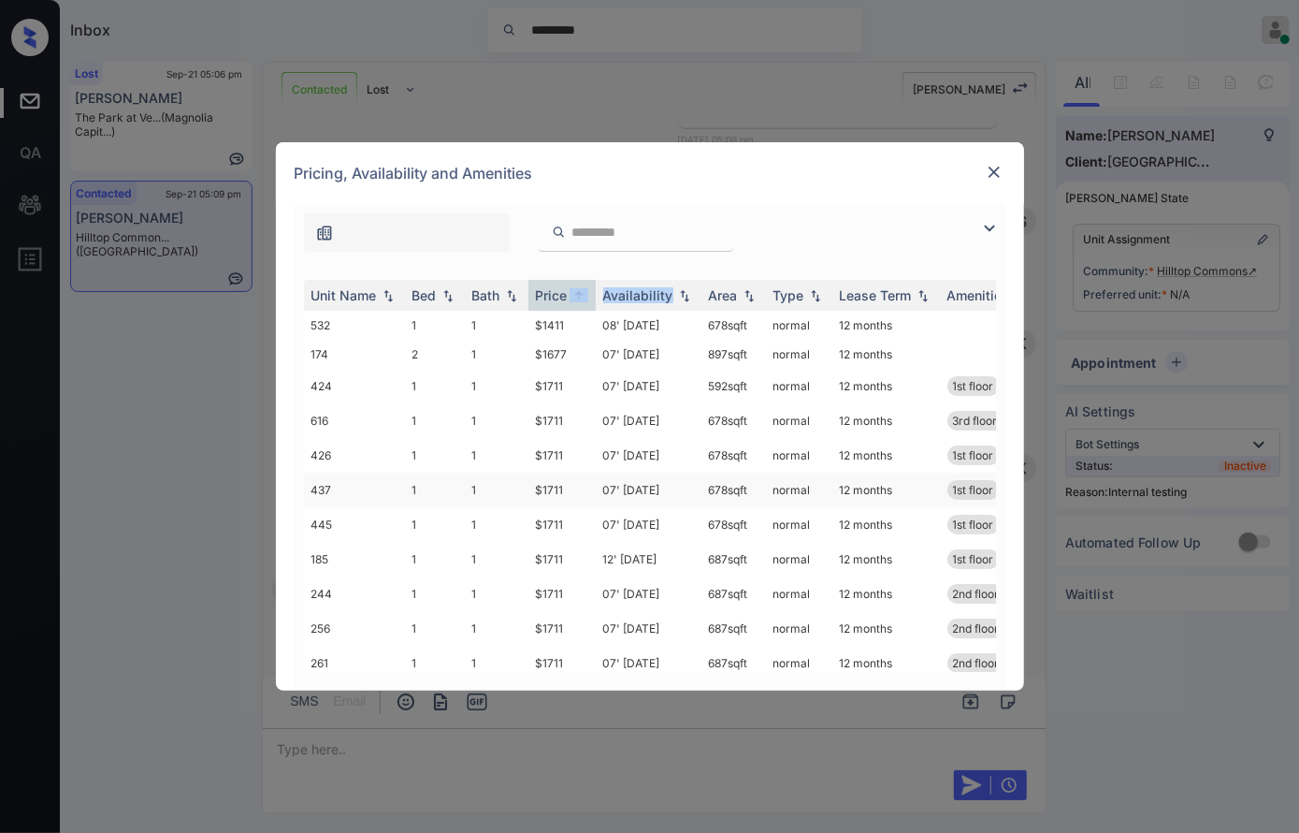
scroll to position [129, 0]
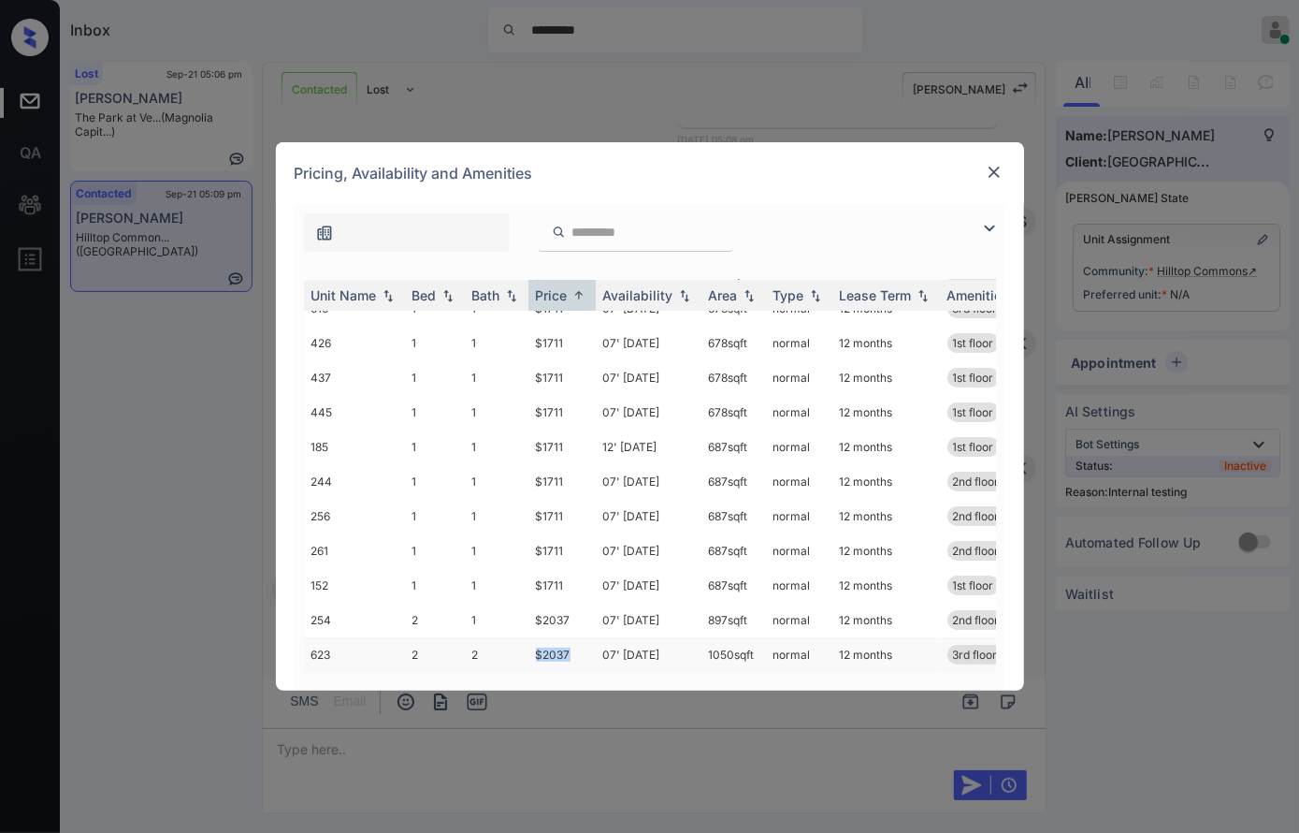
drag, startPoint x: 562, startPoint y: 631, endPoint x: 529, endPoint y: 631, distance: 33.7
click at [529, 637] on td "$2037" at bounding box center [562, 654] width 67 height 35
copy td "$2037"
click at [559, 637] on td "$2037" at bounding box center [562, 654] width 67 height 35
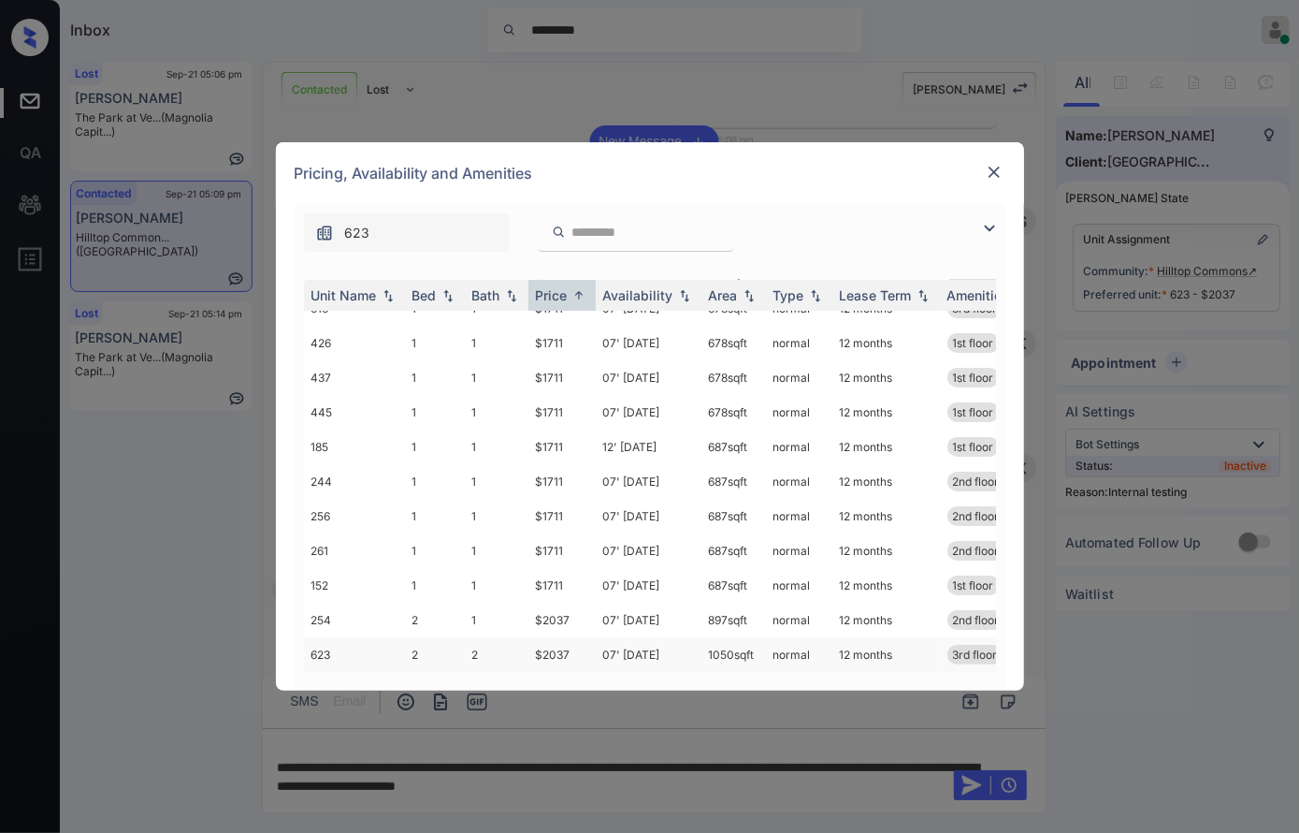
click at [625, 637] on td "07' Oct 25" at bounding box center [649, 654] width 106 height 35
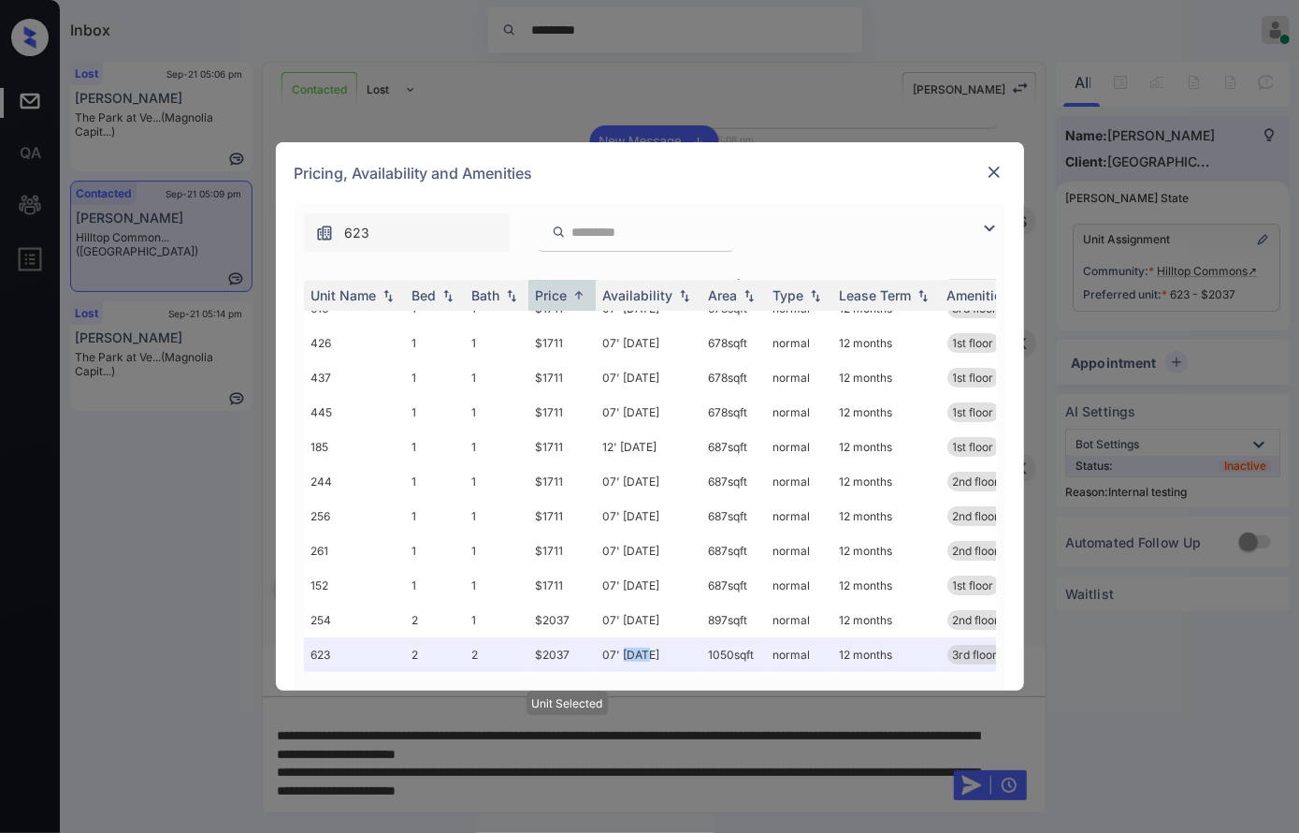
click at [990, 169] on img at bounding box center [994, 172] width 19 height 19
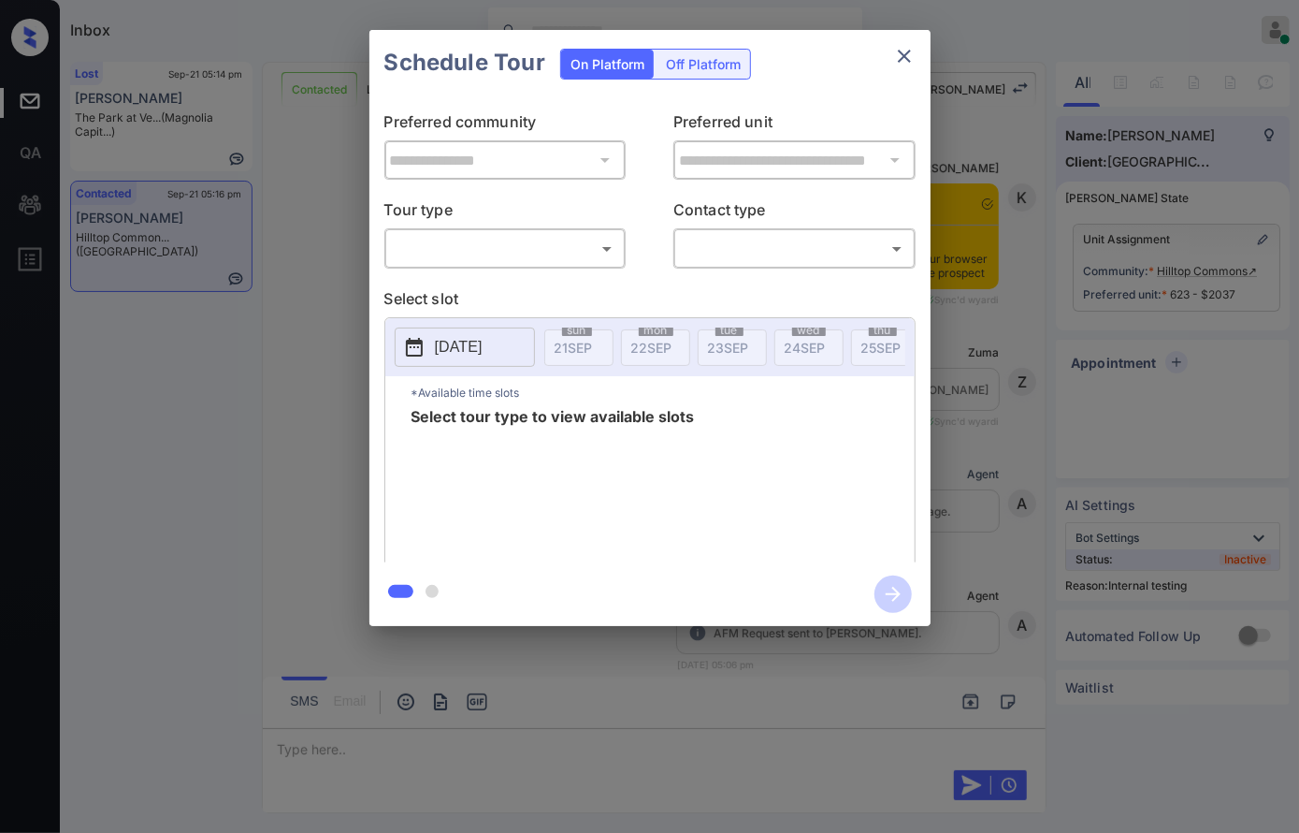
scroll to position [1342, 0]
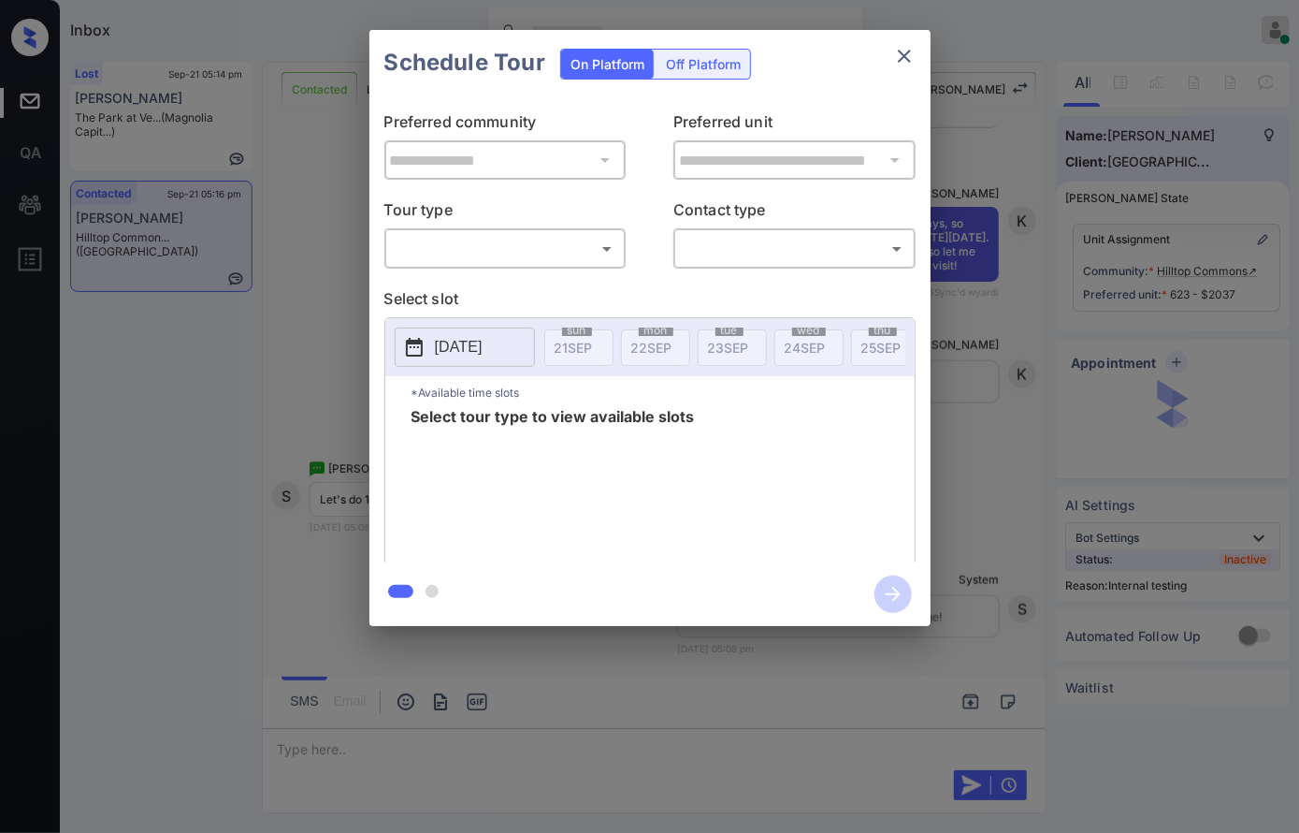
click at [617, 217] on p "Tour type" at bounding box center [506, 213] width 242 height 30
click at [599, 243] on body "Inbox [PERSON_NAME] Online Set yourself offline Set yourself on break Profile S…" at bounding box center [649, 416] width 1299 height 833
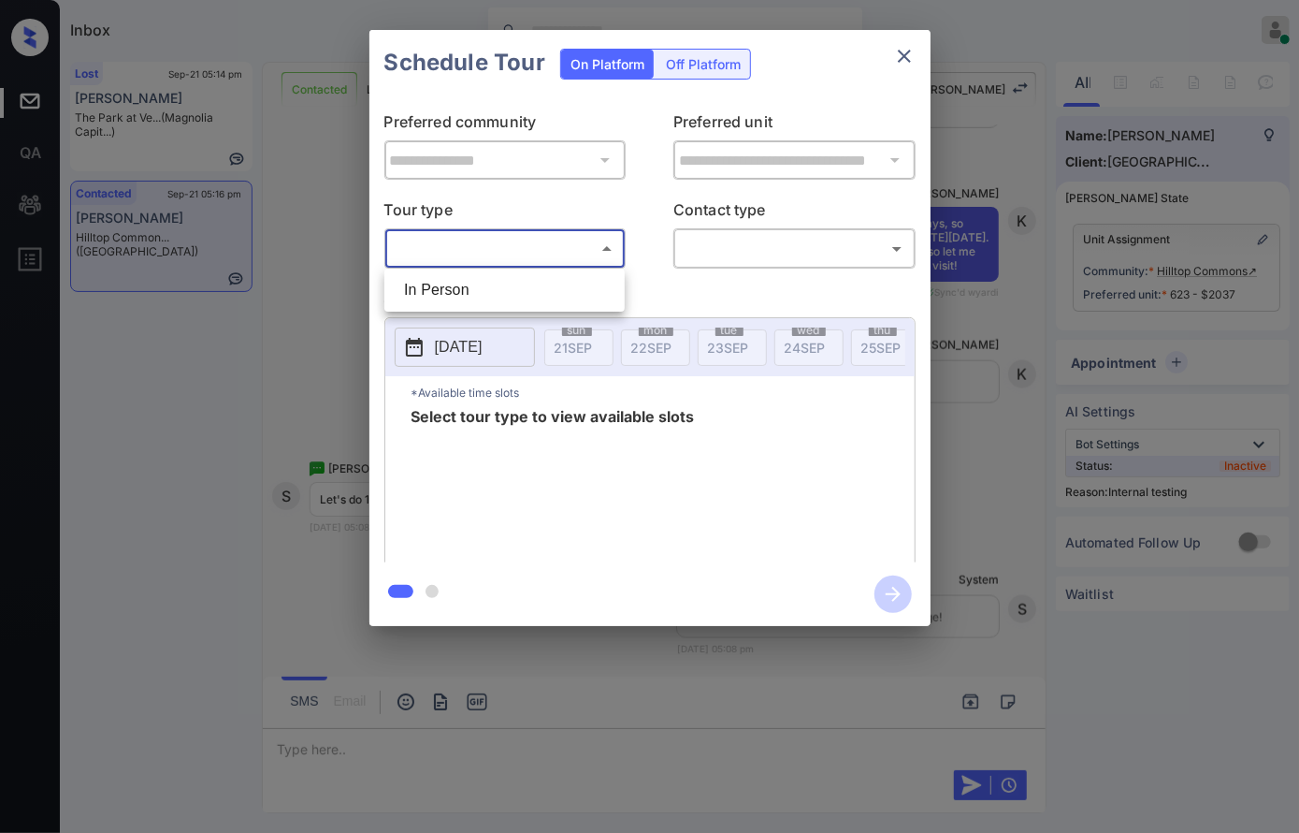
click at [574, 288] on li "In Person" at bounding box center [504, 290] width 231 height 34
type input "********"
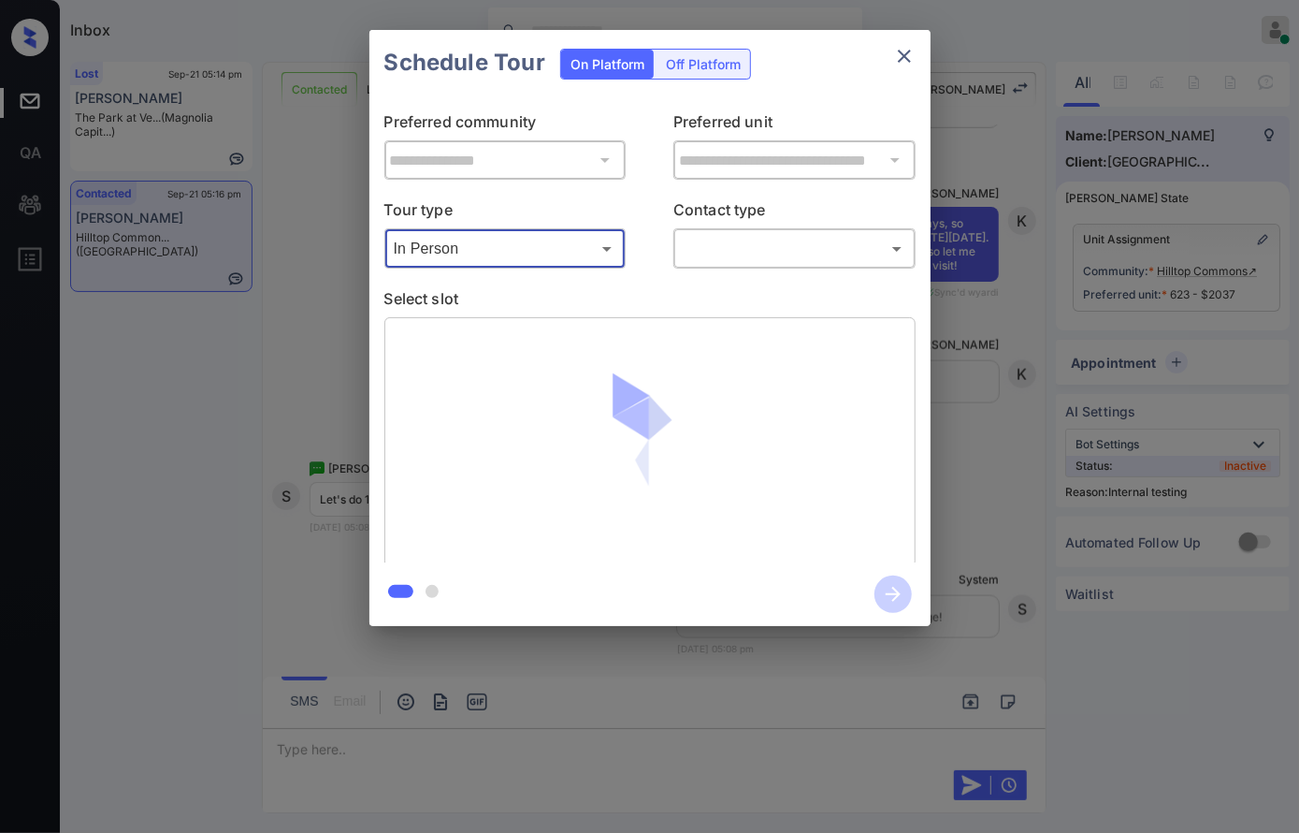
click at [745, 248] on body "Inbox Caroline Dacanay Online Set yourself offline Set yourself on break Profil…" at bounding box center [649, 416] width 1299 height 833
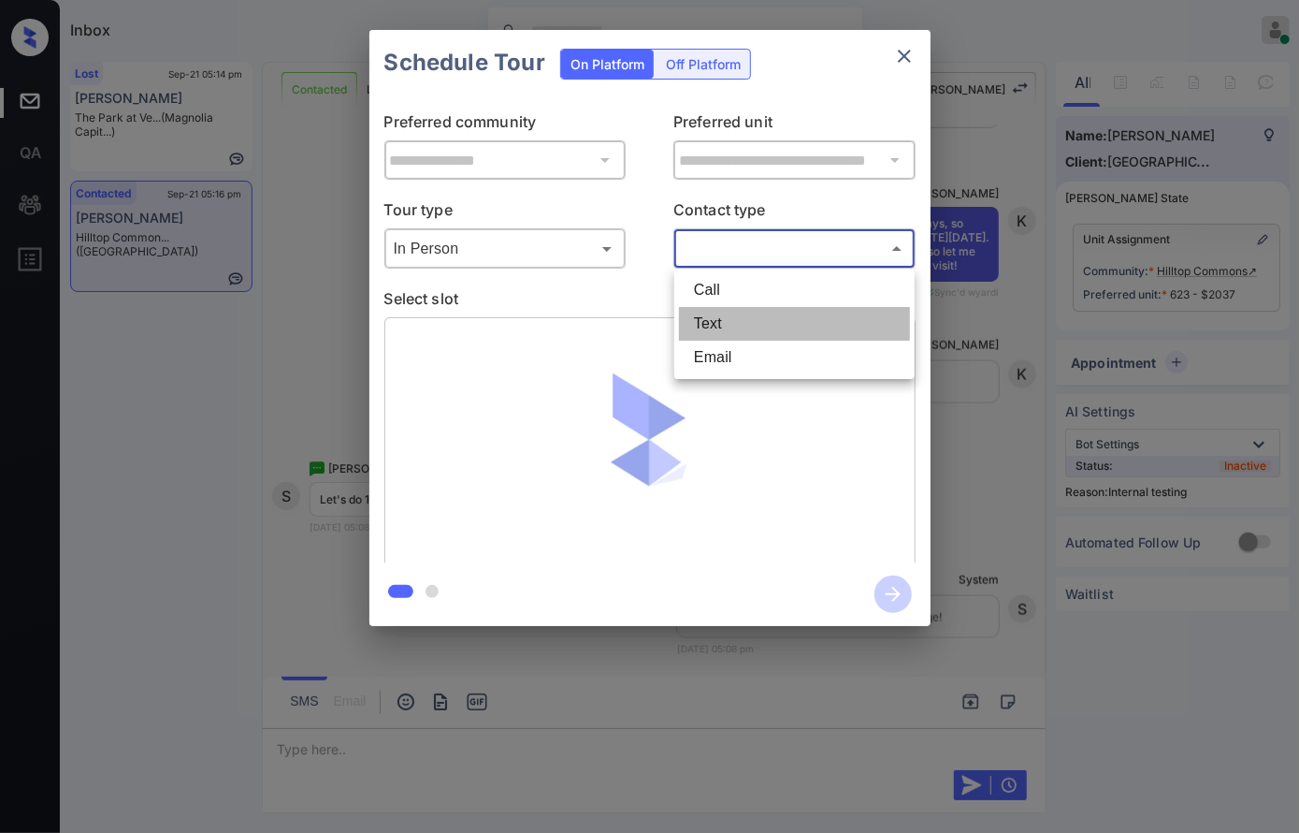
drag, startPoint x: 747, startPoint y: 318, endPoint x: 75, endPoint y: 400, distance: 676.8
click at [744, 318] on li "Text" at bounding box center [794, 324] width 231 height 34
type input "****"
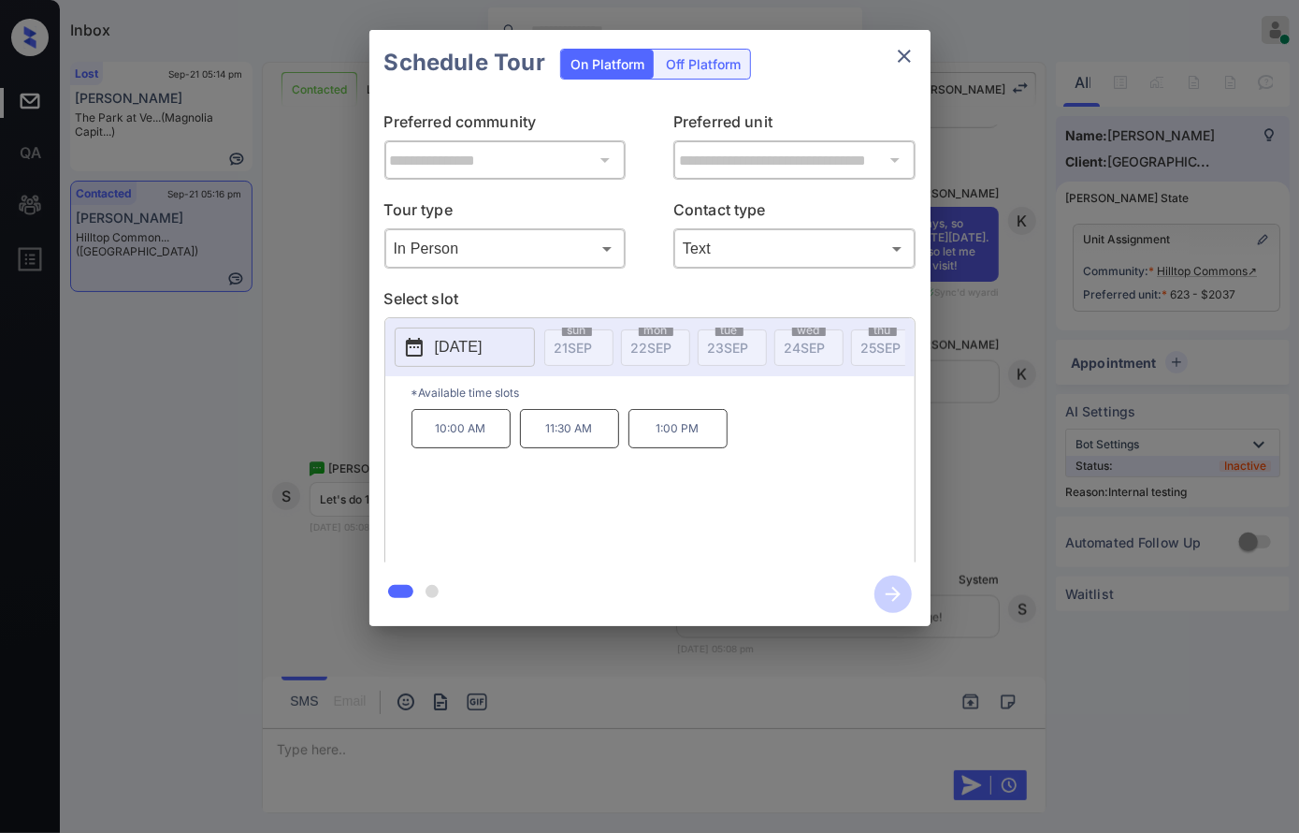
click at [490, 734] on div at bounding box center [649, 416] width 1299 height 833
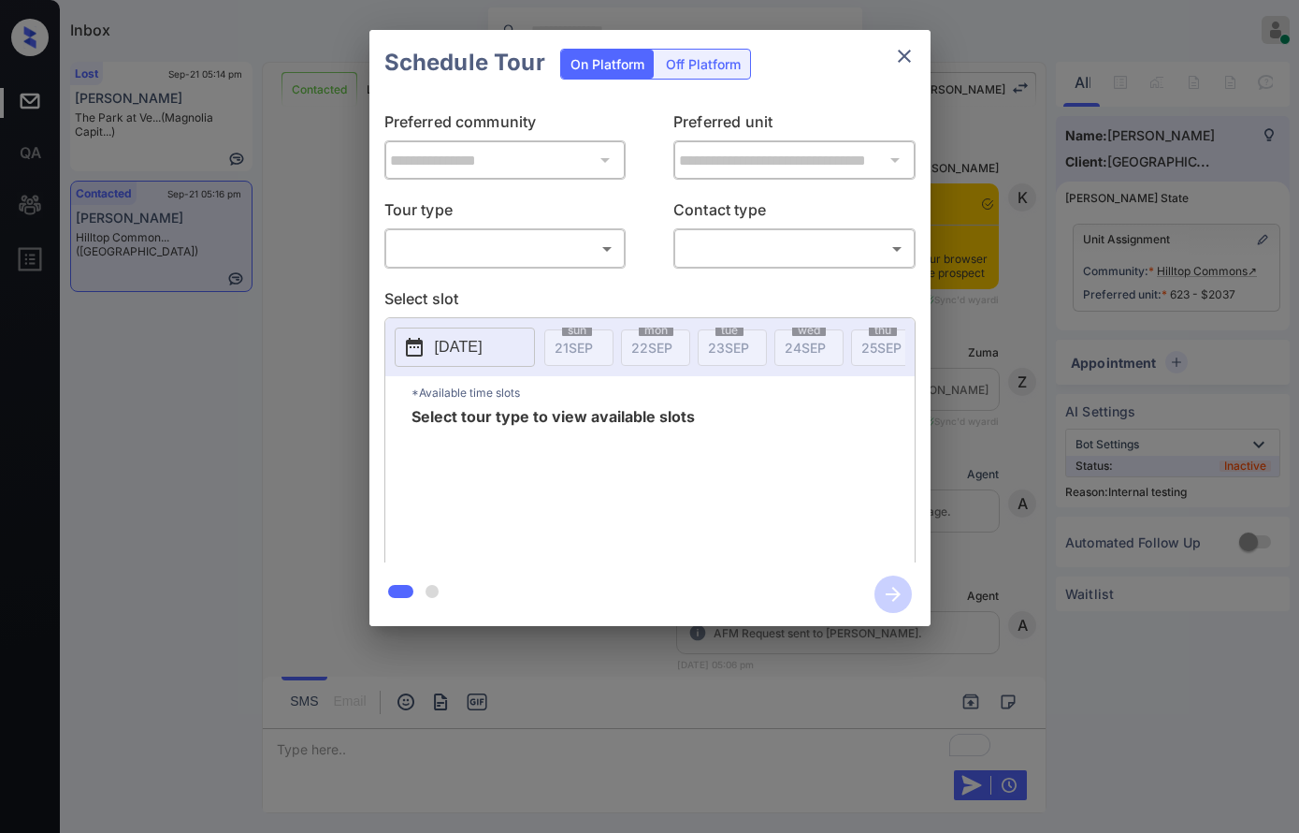
click at [483, 246] on body "Inbox Caroline Dacanay Online Set yourself offline Set yourself on break Profil…" at bounding box center [649, 416] width 1299 height 833
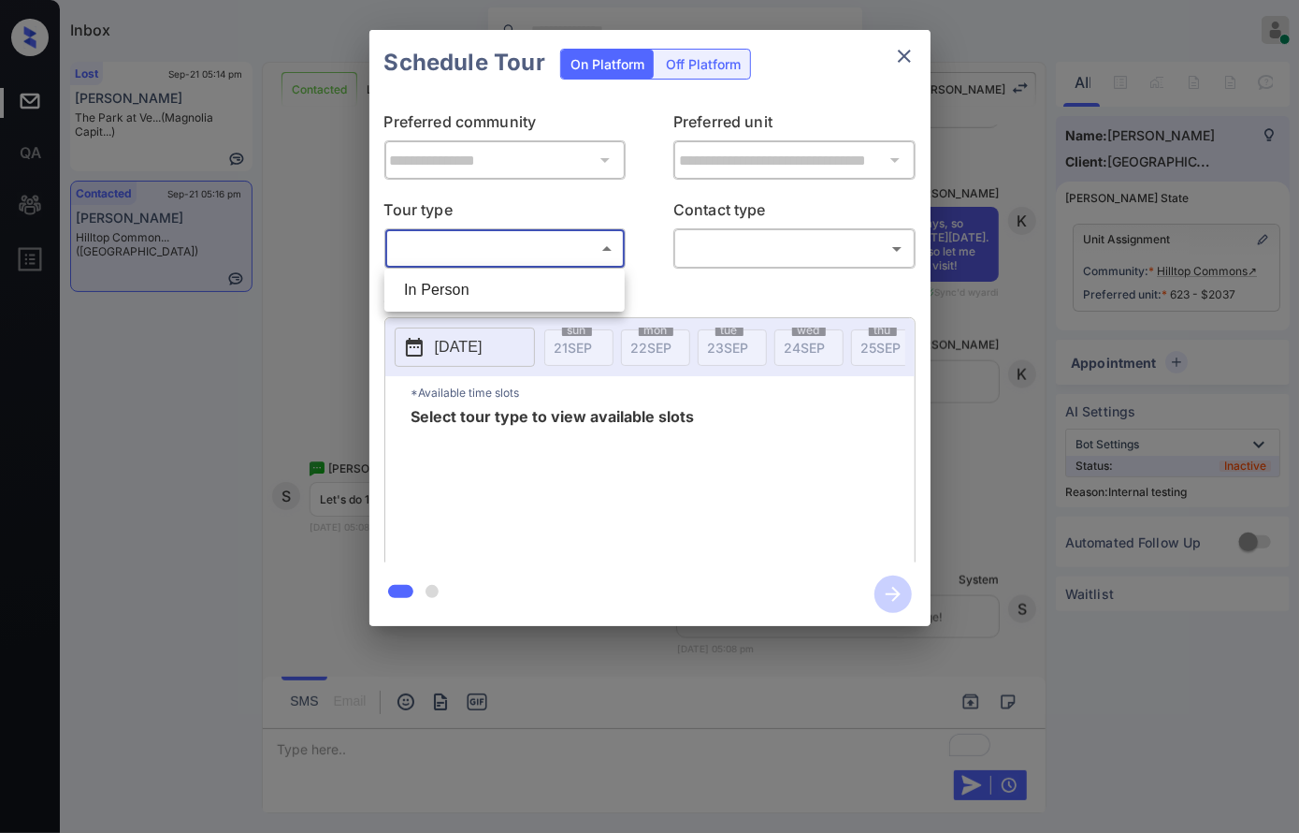
click at [482, 283] on li "In Person" at bounding box center [504, 290] width 231 height 34
type input "********"
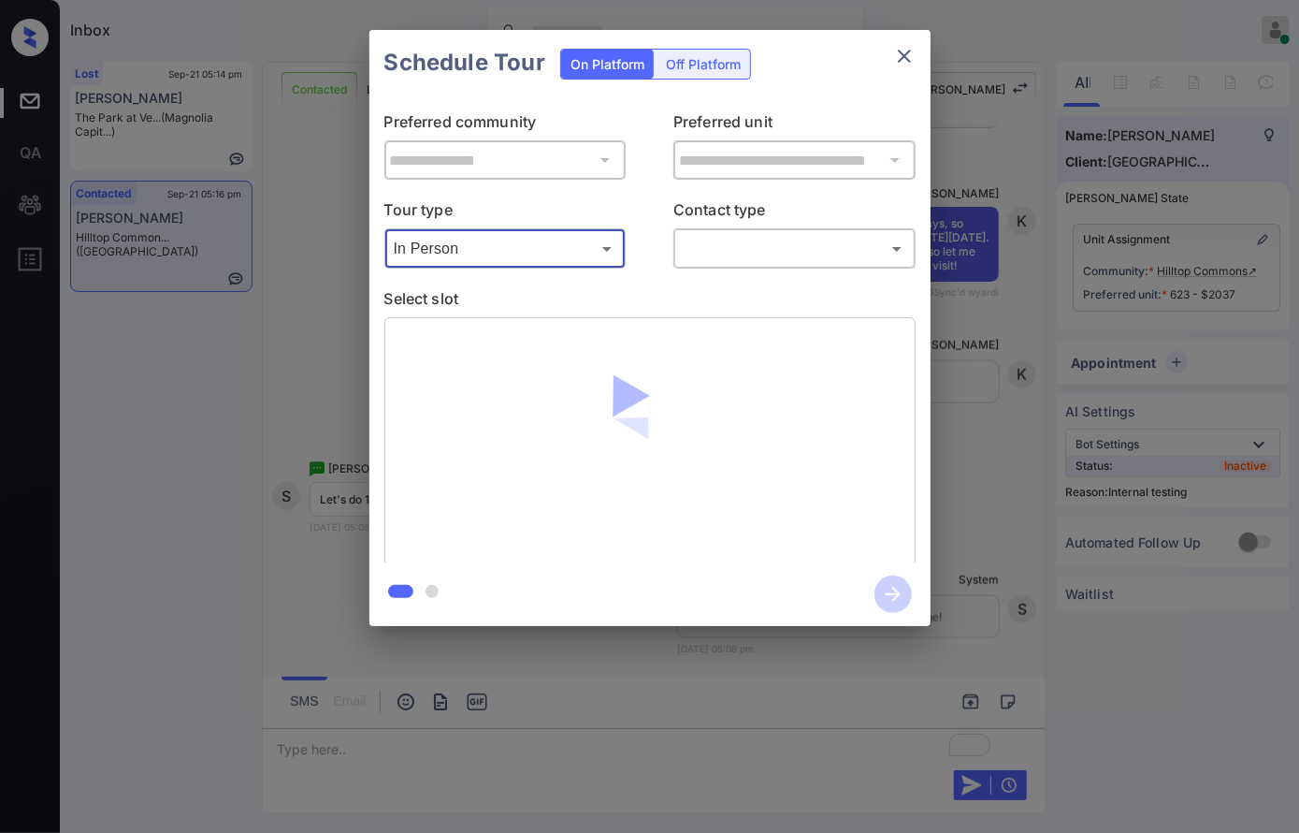
click at [720, 246] on div at bounding box center [649, 416] width 1299 height 833
click at [727, 243] on body "Inbox Caroline Dacanay Online Set yourself offline Set yourself on break Profil…" at bounding box center [649, 416] width 1299 height 833
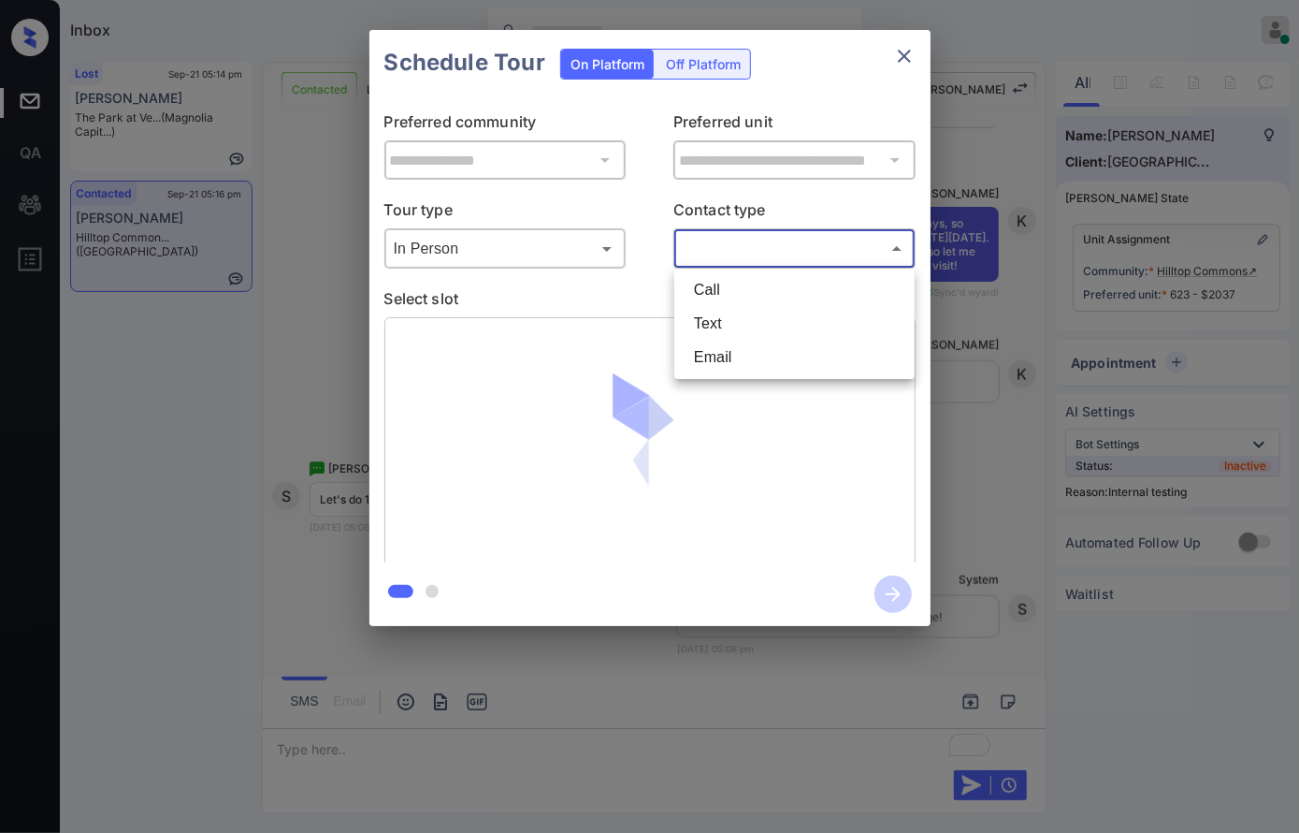
click at [720, 312] on li "Text" at bounding box center [794, 324] width 231 height 34
type input "****"
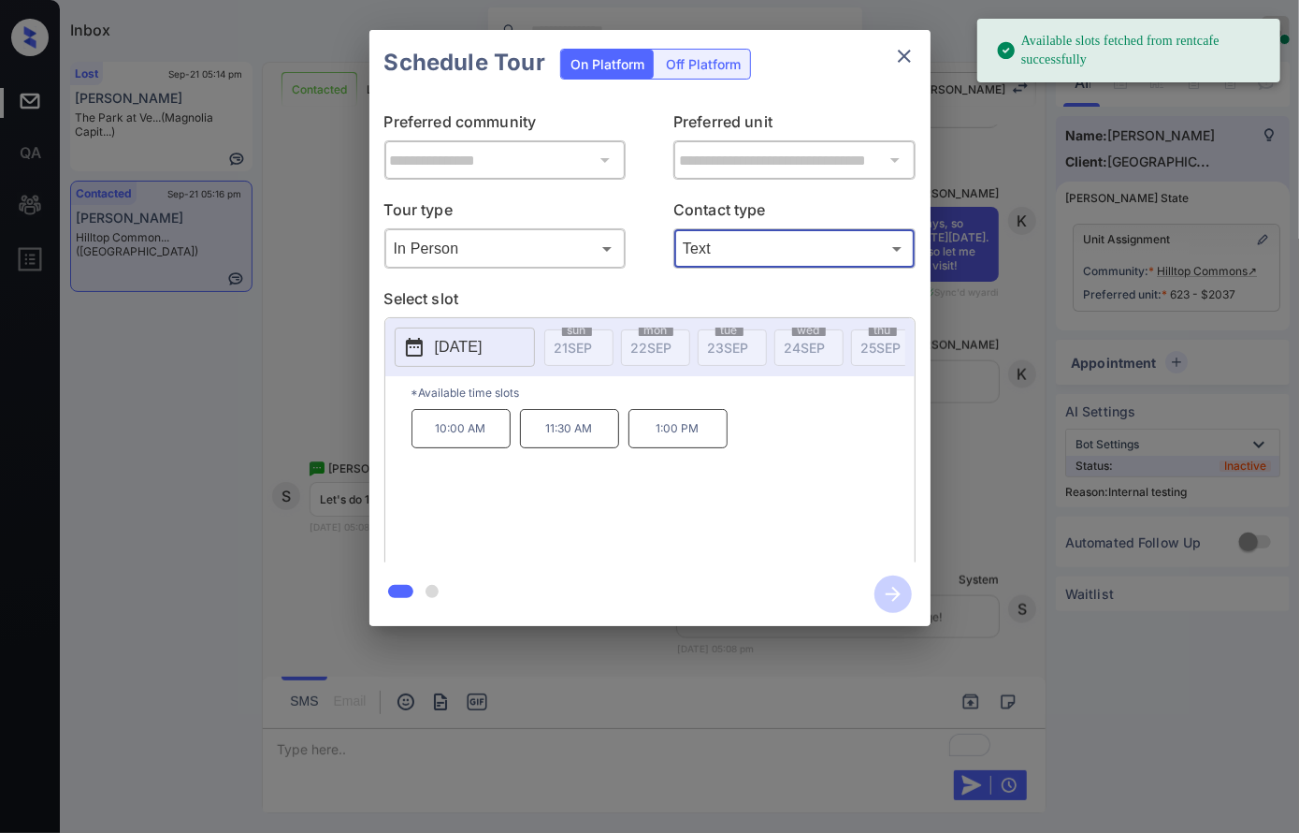
click at [486, 360] on button "2025-09-29" at bounding box center [465, 346] width 140 height 39
click at [478, 435] on p "10:00 AM" at bounding box center [461, 428] width 99 height 39
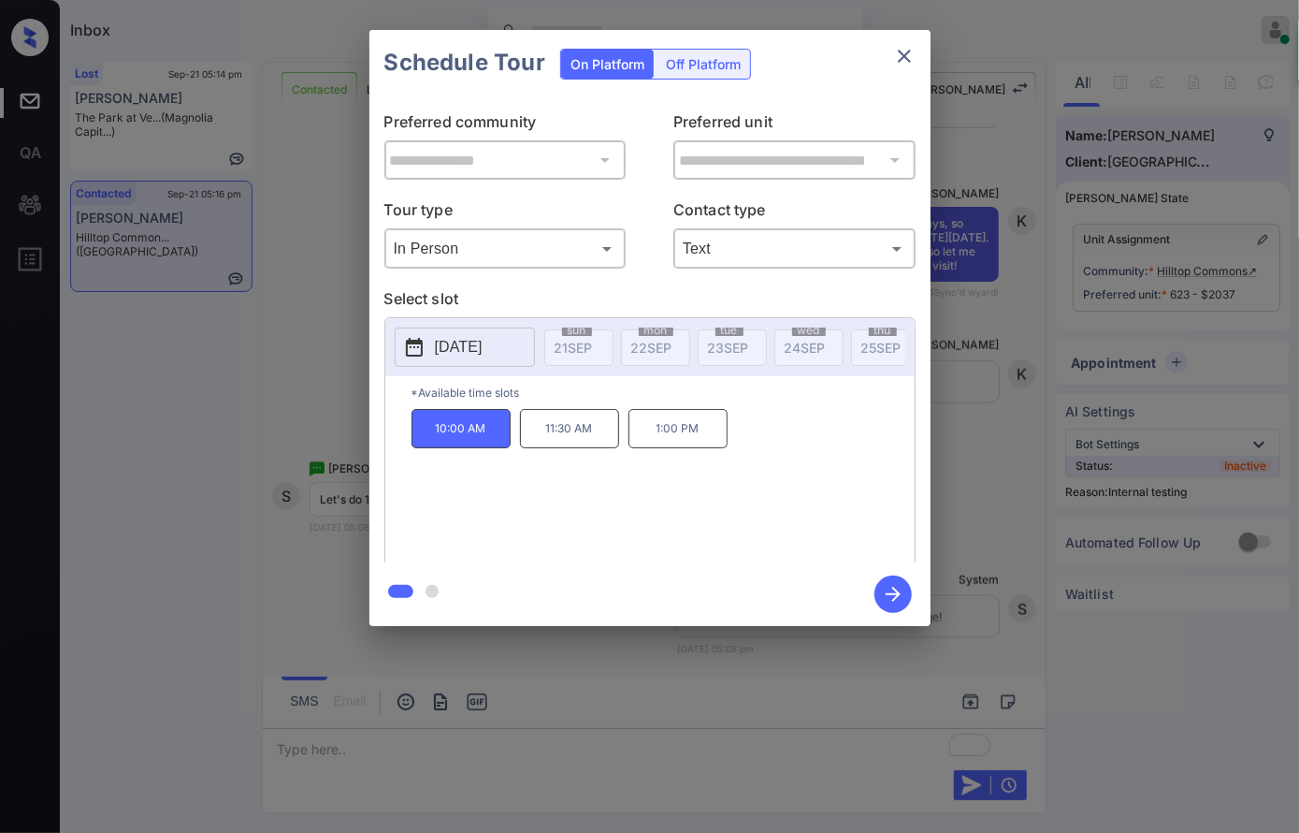
click at [891, 587] on icon "button" at bounding box center [893, 593] width 37 height 37
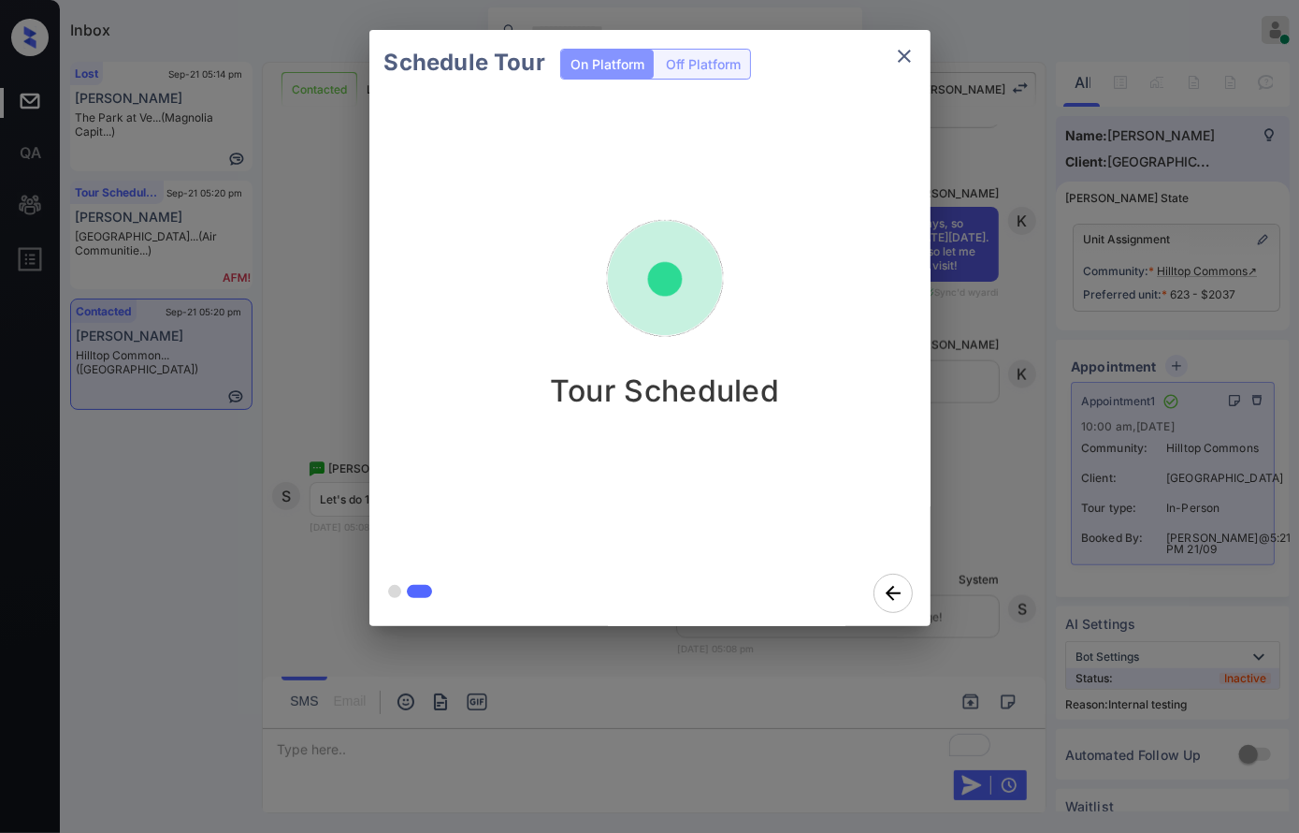
click at [1182, 51] on div "Schedule Tour On Platform Off Platform Tour Scheduled" at bounding box center [649, 328] width 1299 height 656
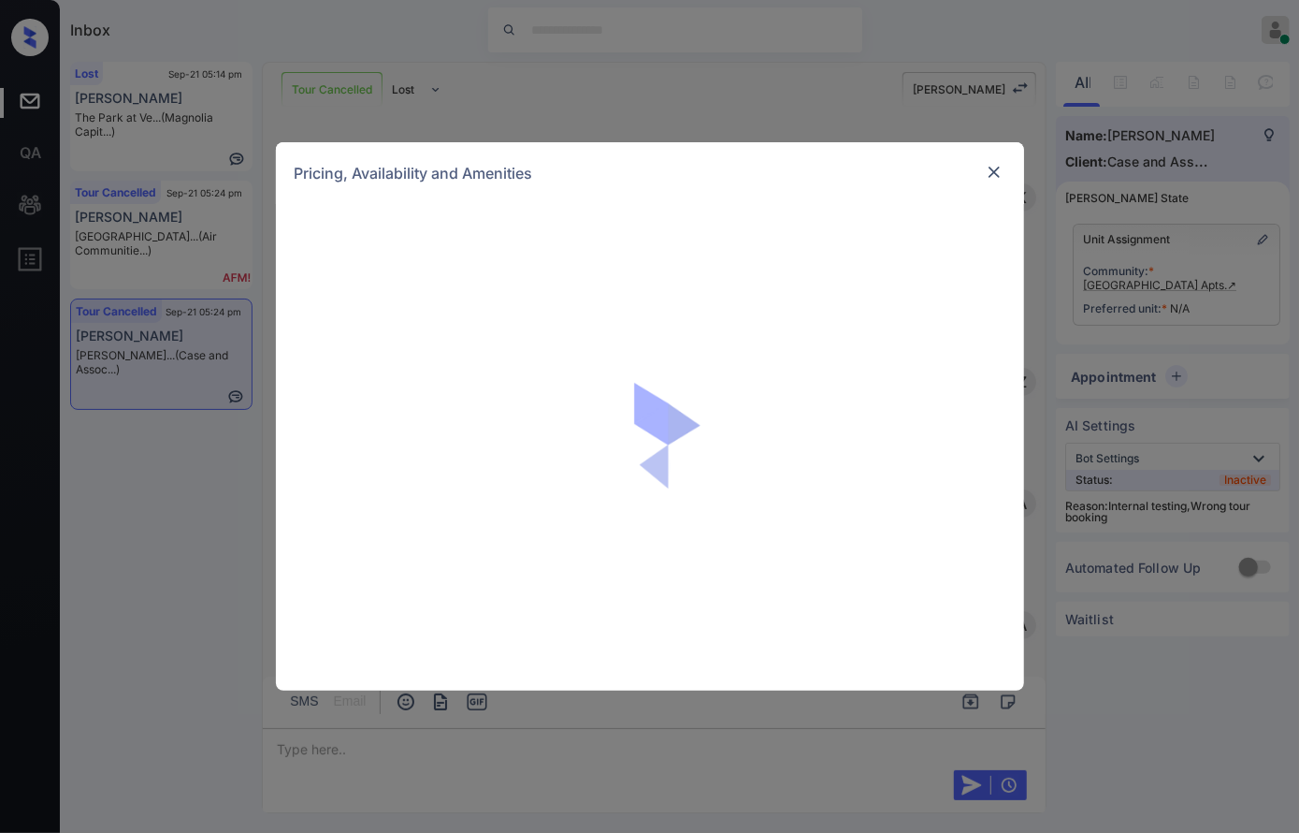
scroll to position [1621, 0]
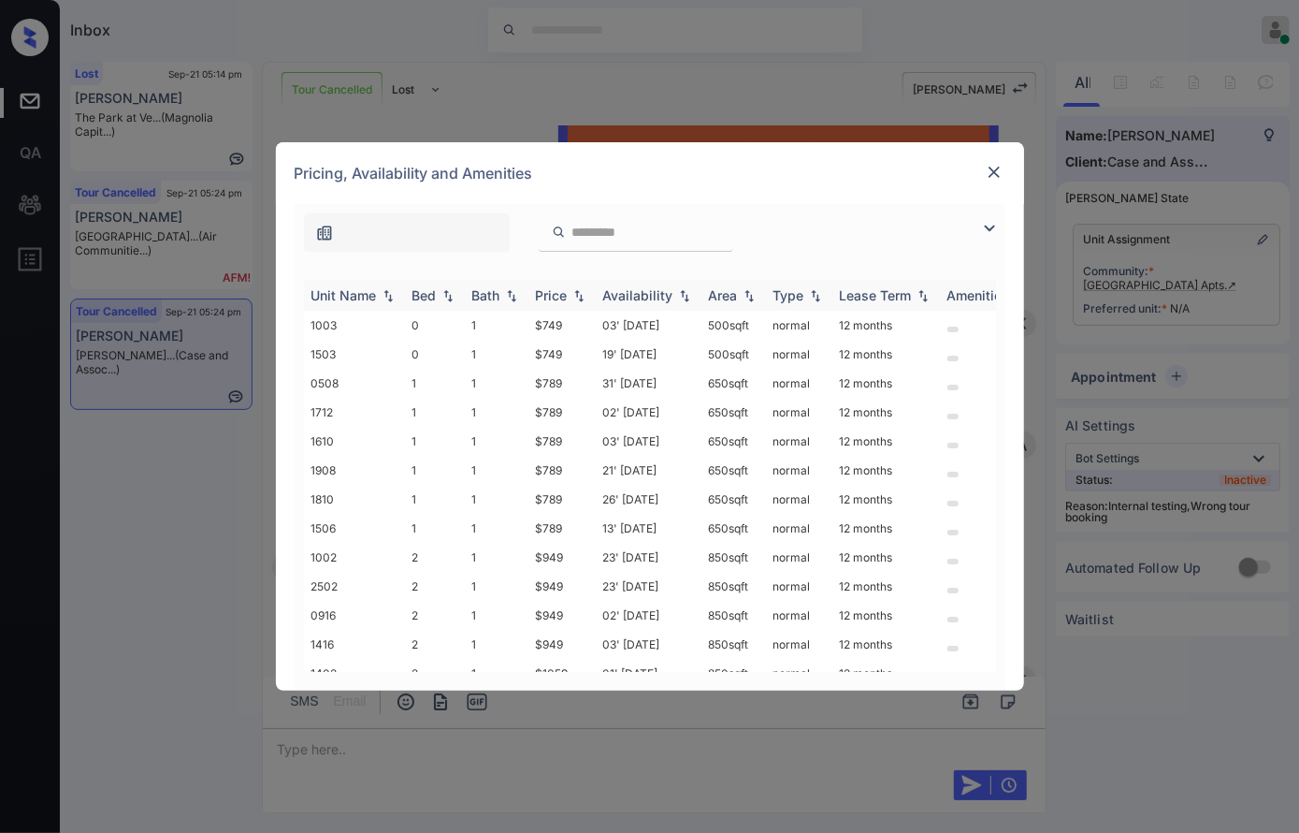
click at [576, 294] on img at bounding box center [579, 295] width 19 height 13
click at [576, 294] on img at bounding box center [579, 295] width 19 height 14
click at [564, 326] on td "$749" at bounding box center [562, 325] width 67 height 29
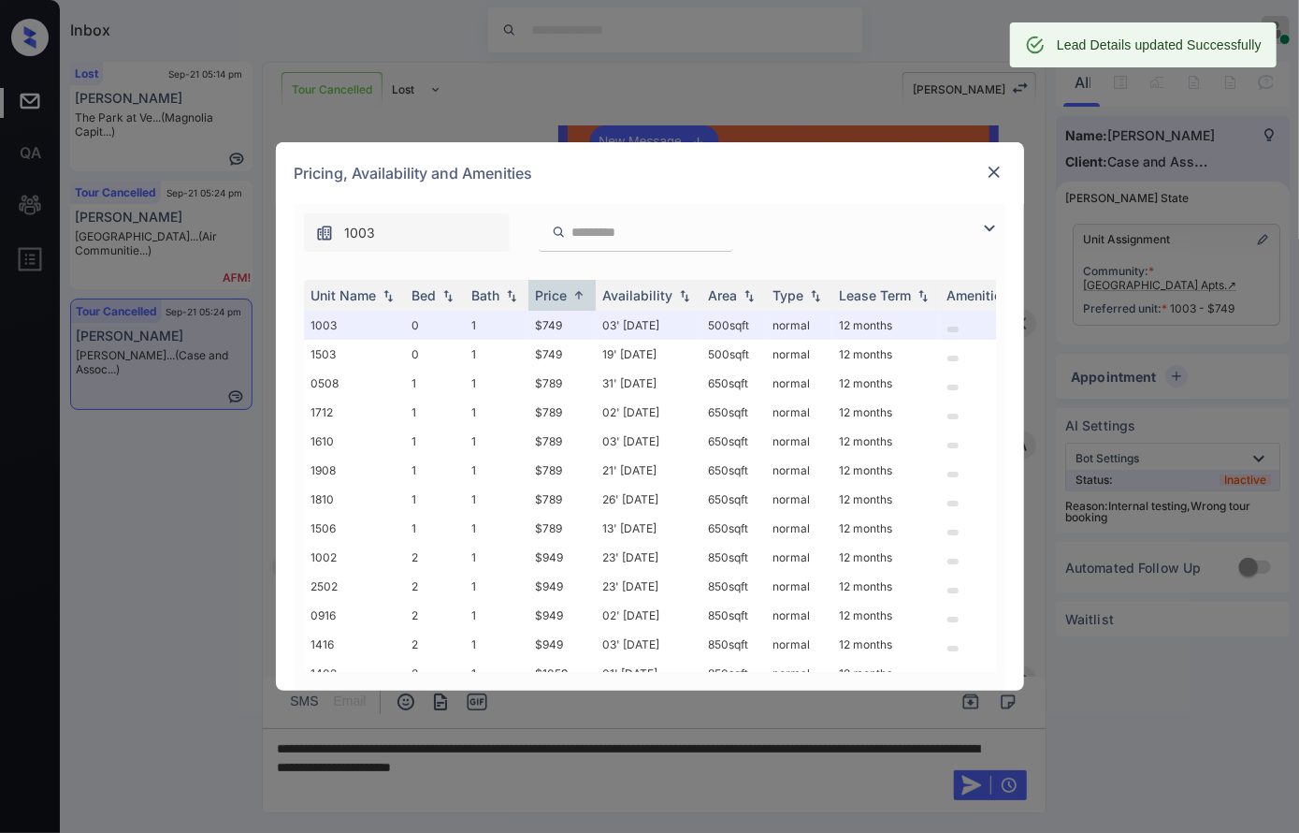
click at [998, 164] on img at bounding box center [994, 172] width 19 height 19
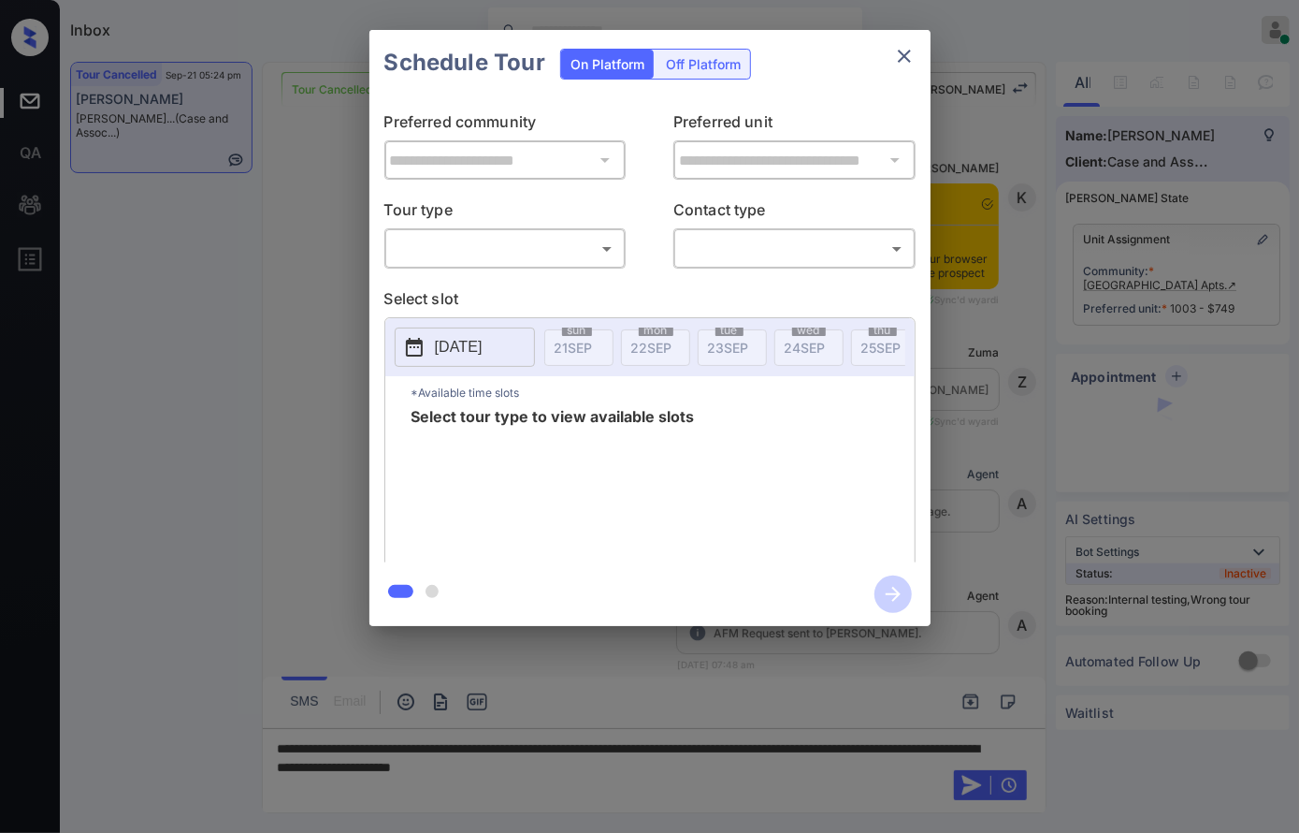
scroll to position [19178, 0]
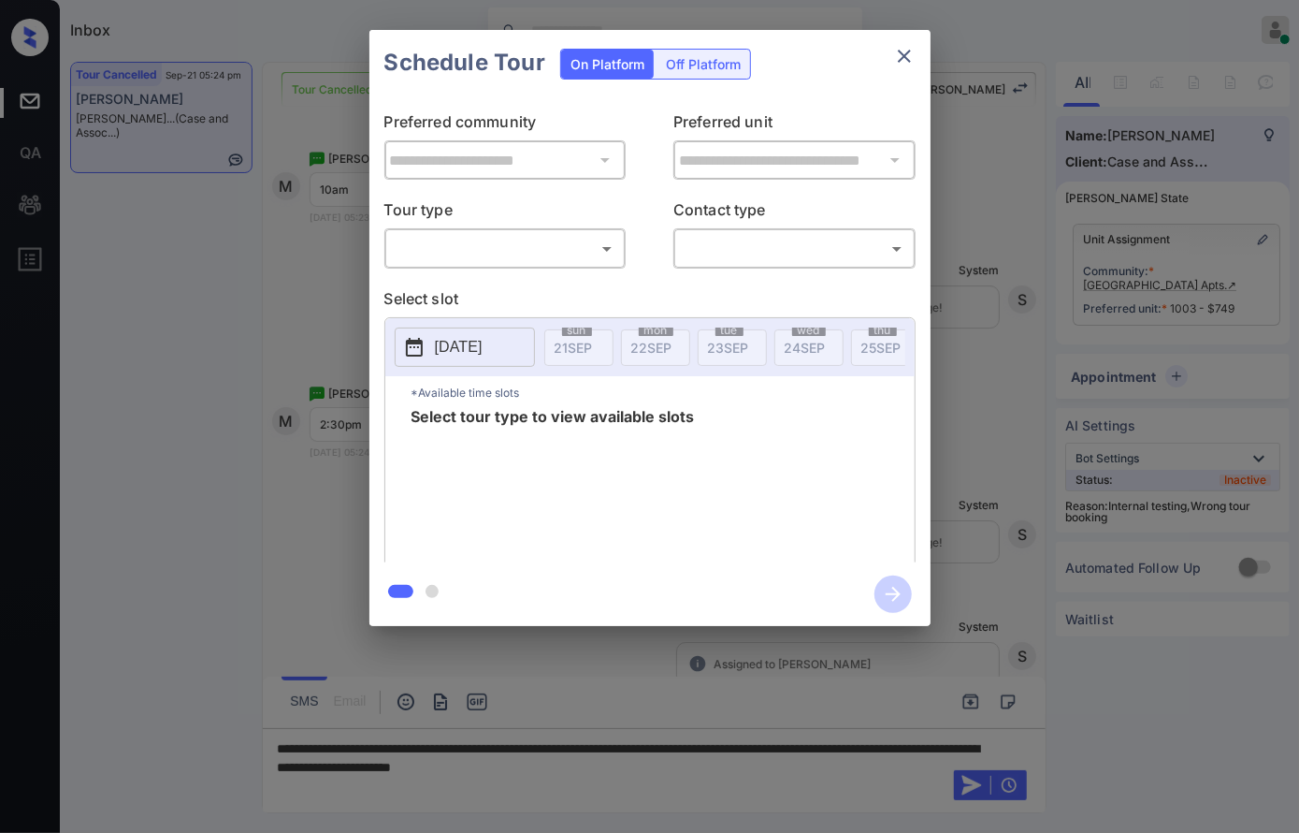
click at [527, 254] on body "Inbox [PERSON_NAME] Online Set yourself offline Set yourself on break Profile S…" at bounding box center [649, 416] width 1299 height 833
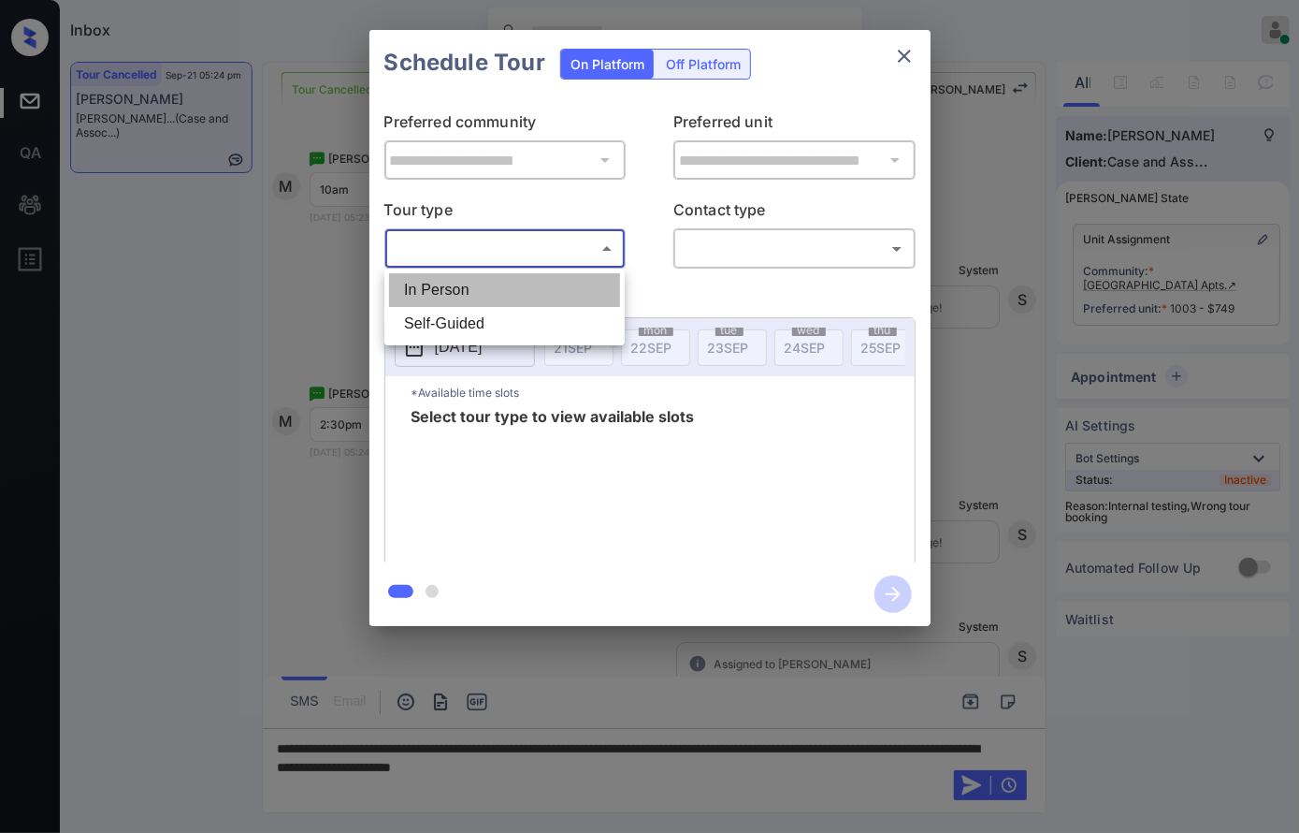
click at [534, 293] on li "In Person" at bounding box center [504, 290] width 231 height 34
type input "********"
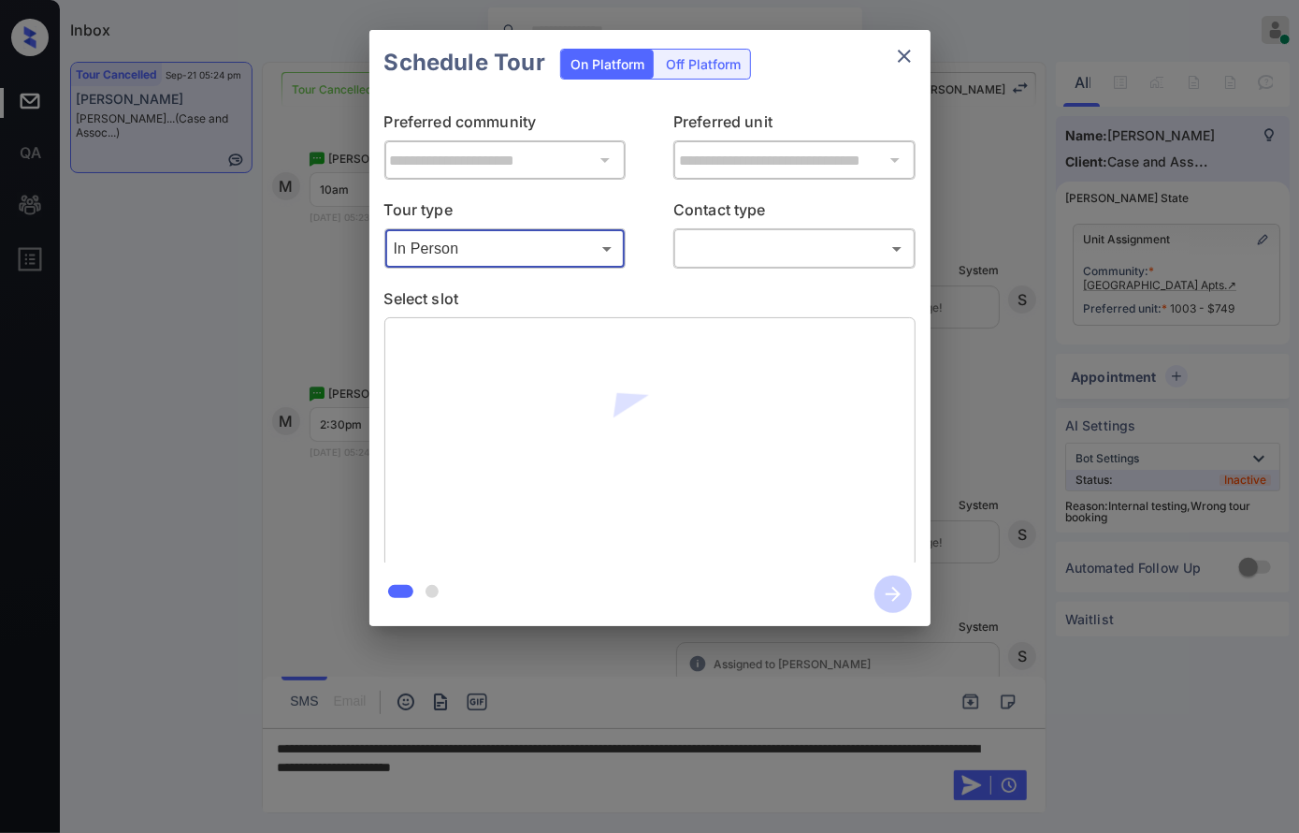
click at [734, 264] on div "​ ​" at bounding box center [795, 248] width 242 height 40
click at [741, 258] on body "Inbox [PERSON_NAME] Online Set yourself offline Set yourself on break Profile S…" at bounding box center [649, 416] width 1299 height 833
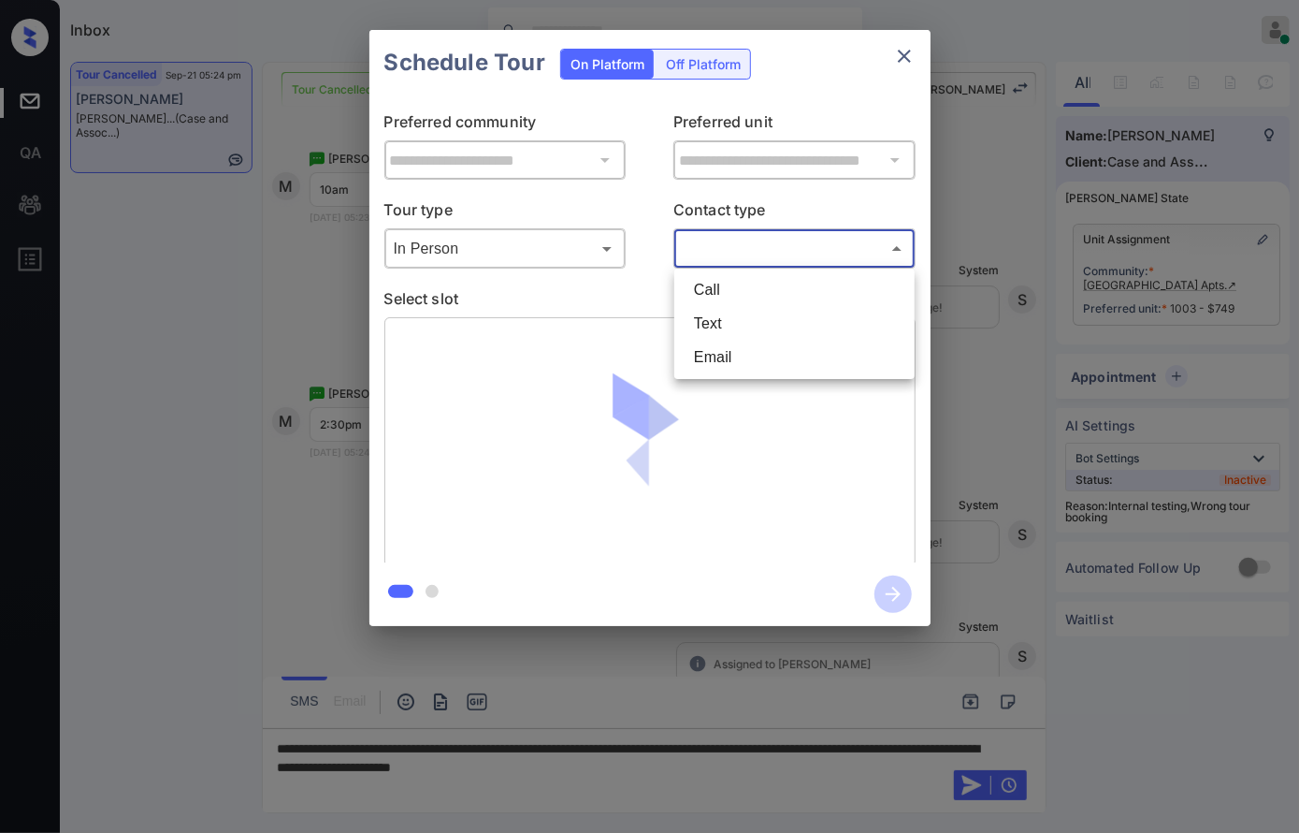
click at [733, 323] on li "Text" at bounding box center [794, 324] width 231 height 34
type input "****"
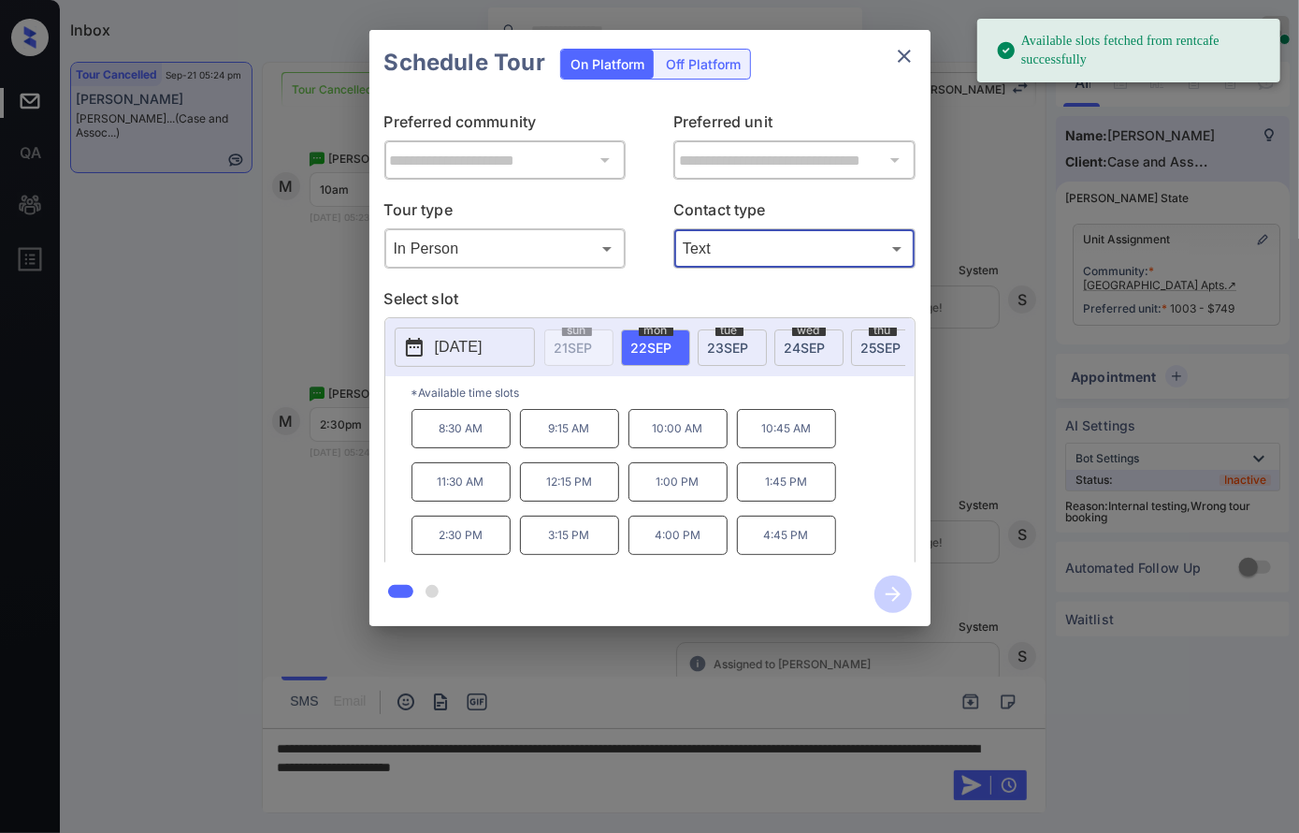
click at [483, 352] on p "[DATE]" at bounding box center [459, 347] width 48 height 22
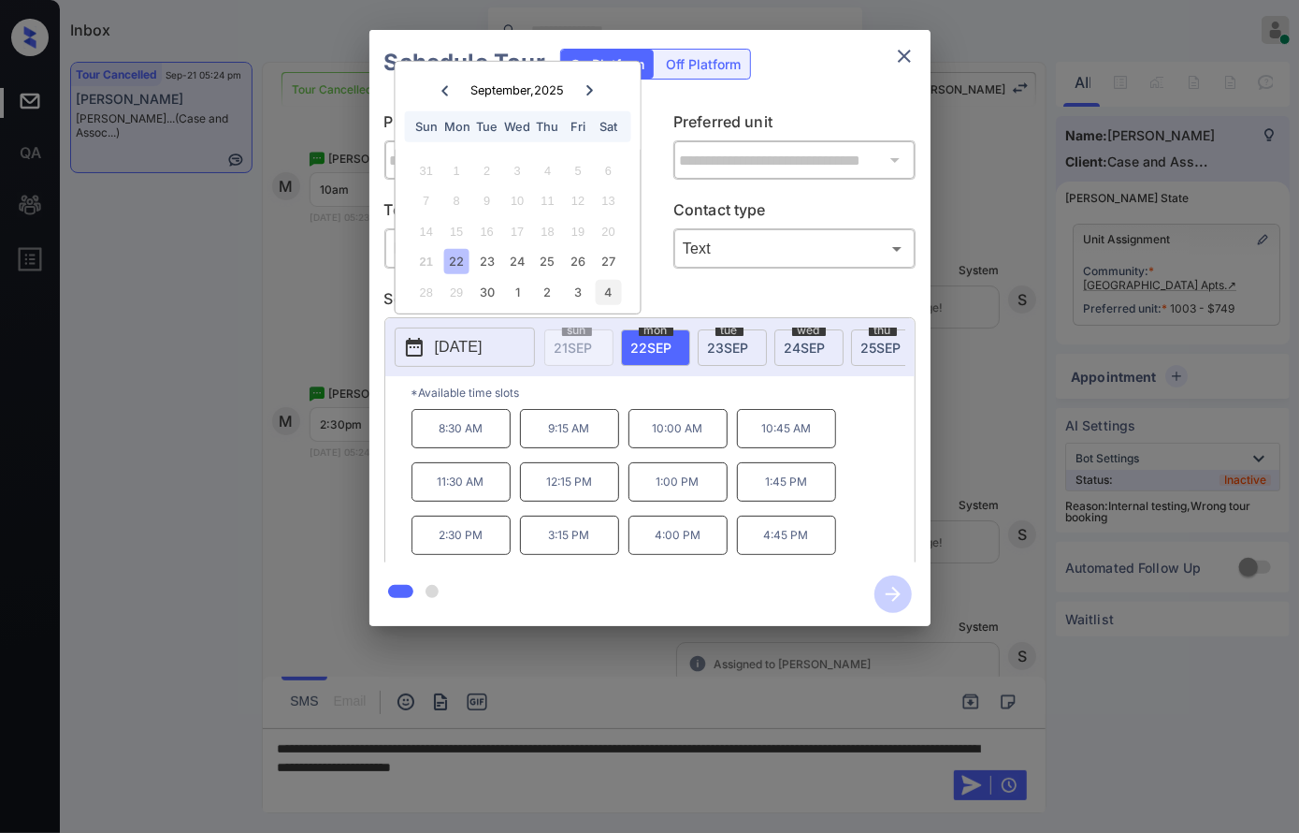
click at [604, 287] on div "4" at bounding box center [608, 292] width 25 height 25
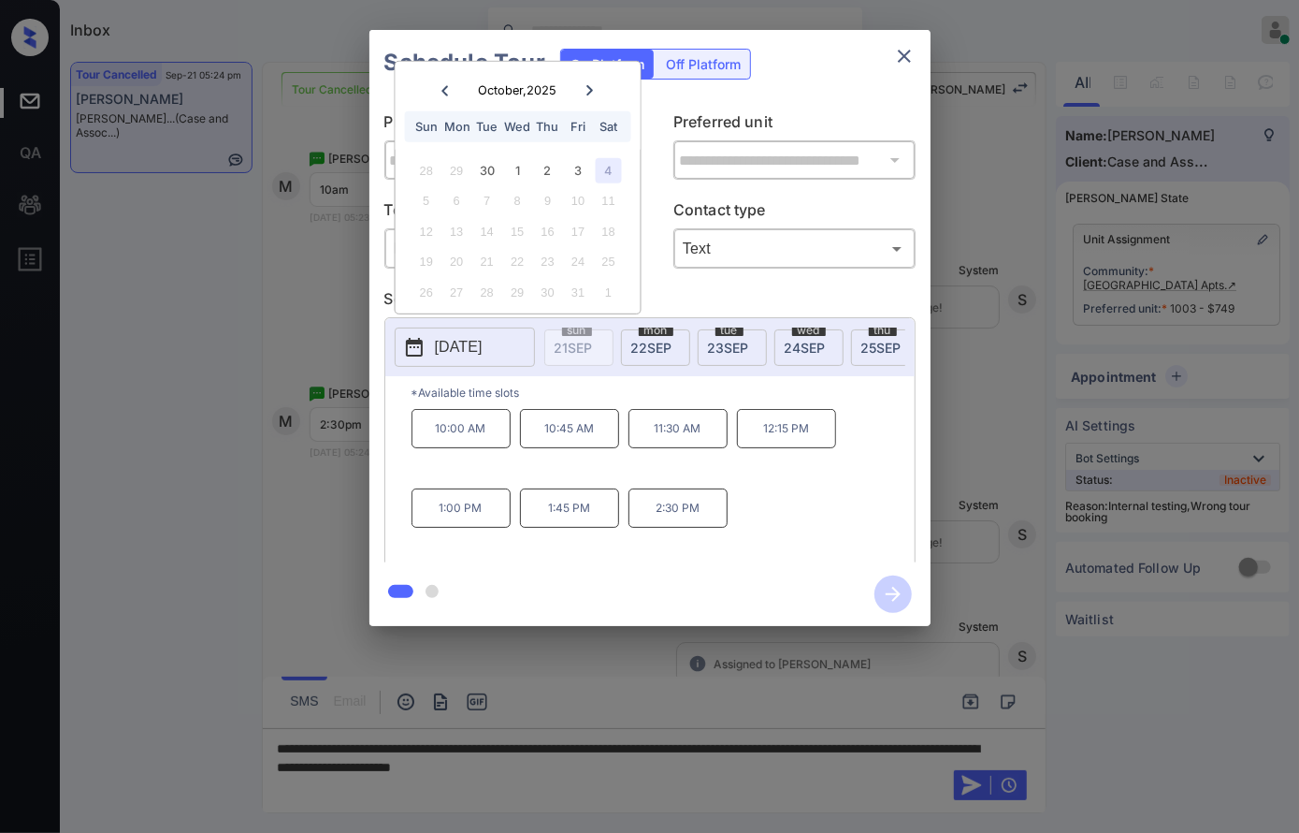
click at [574, 730] on div at bounding box center [649, 416] width 1299 height 833
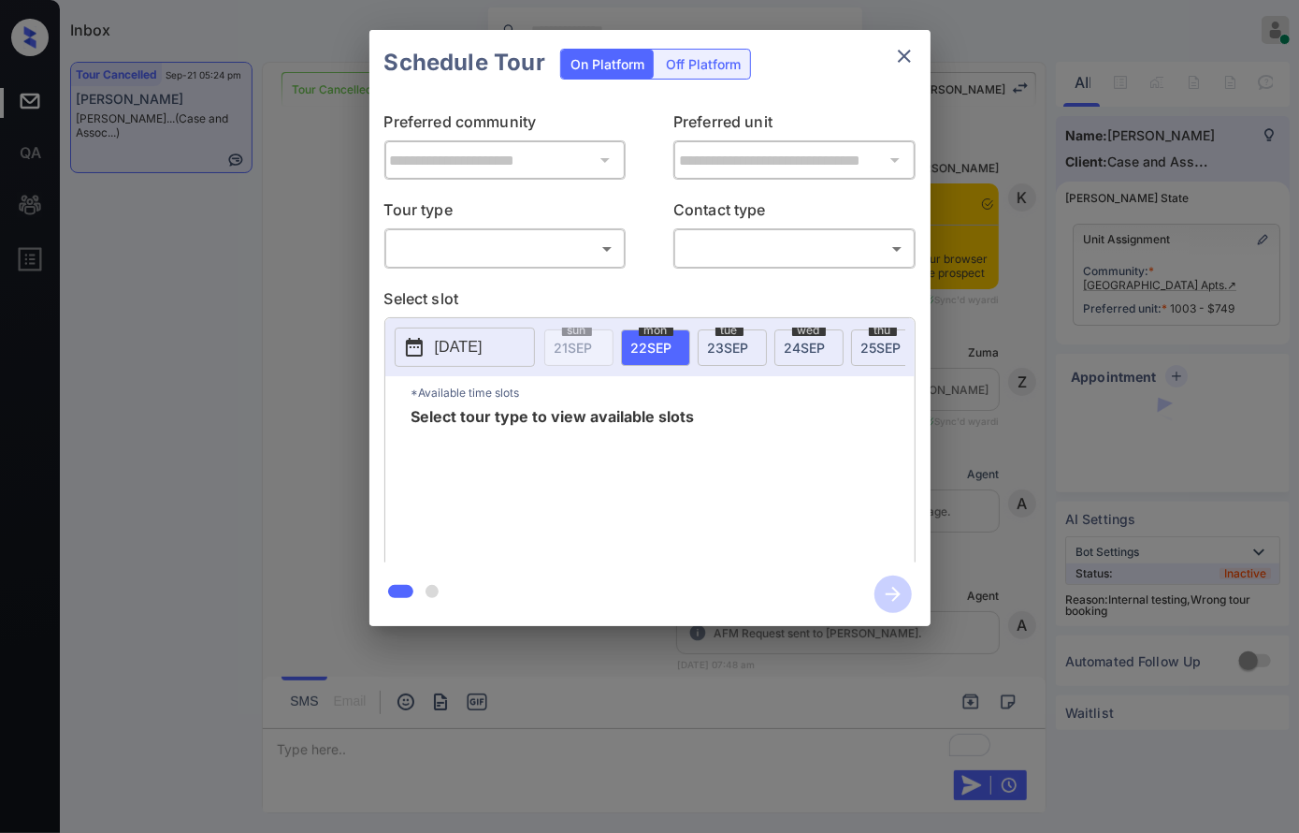
click at [519, 227] on div "Tour type ​ ​" at bounding box center [506, 233] width 242 height 70
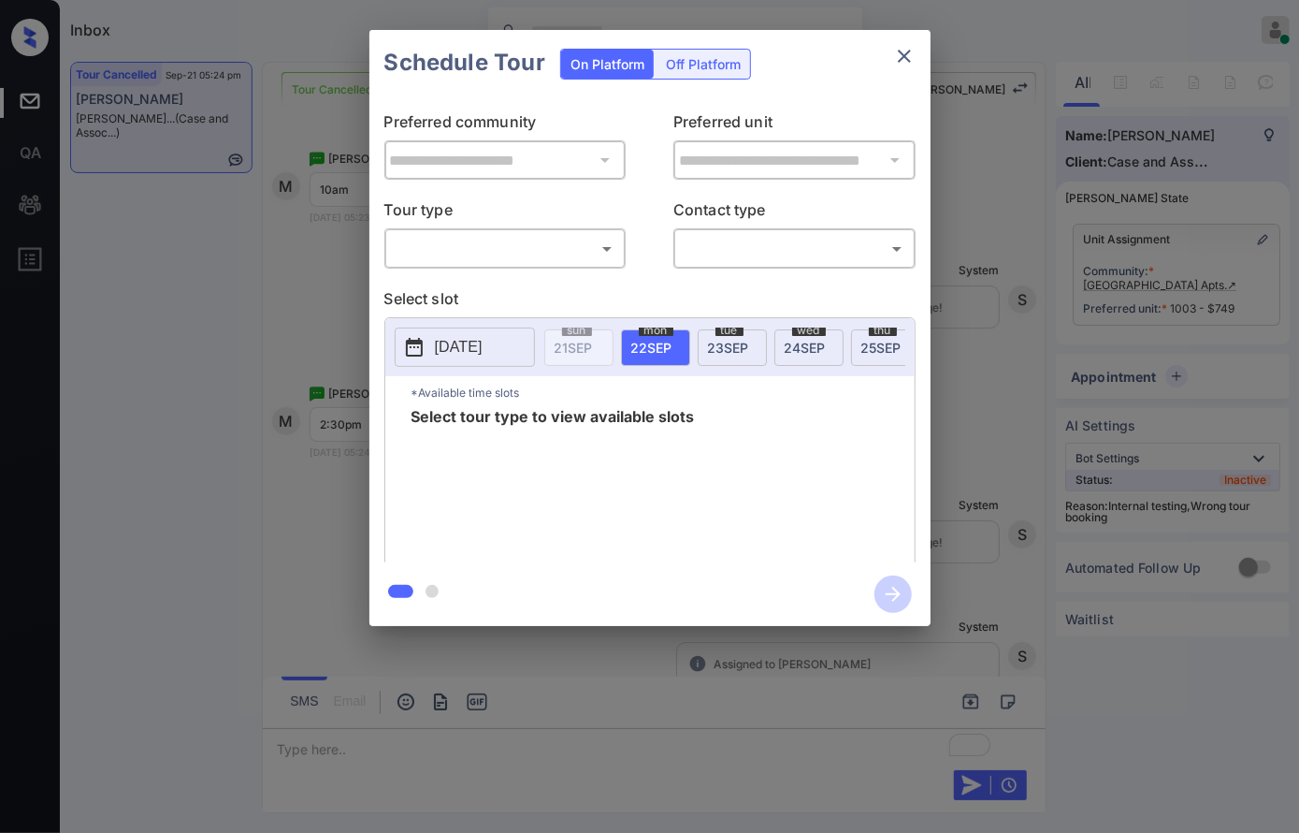
click at [519, 243] on body "Inbox [PERSON_NAME] Online Set yourself offline Set yourself on break Profile S…" at bounding box center [649, 416] width 1299 height 833
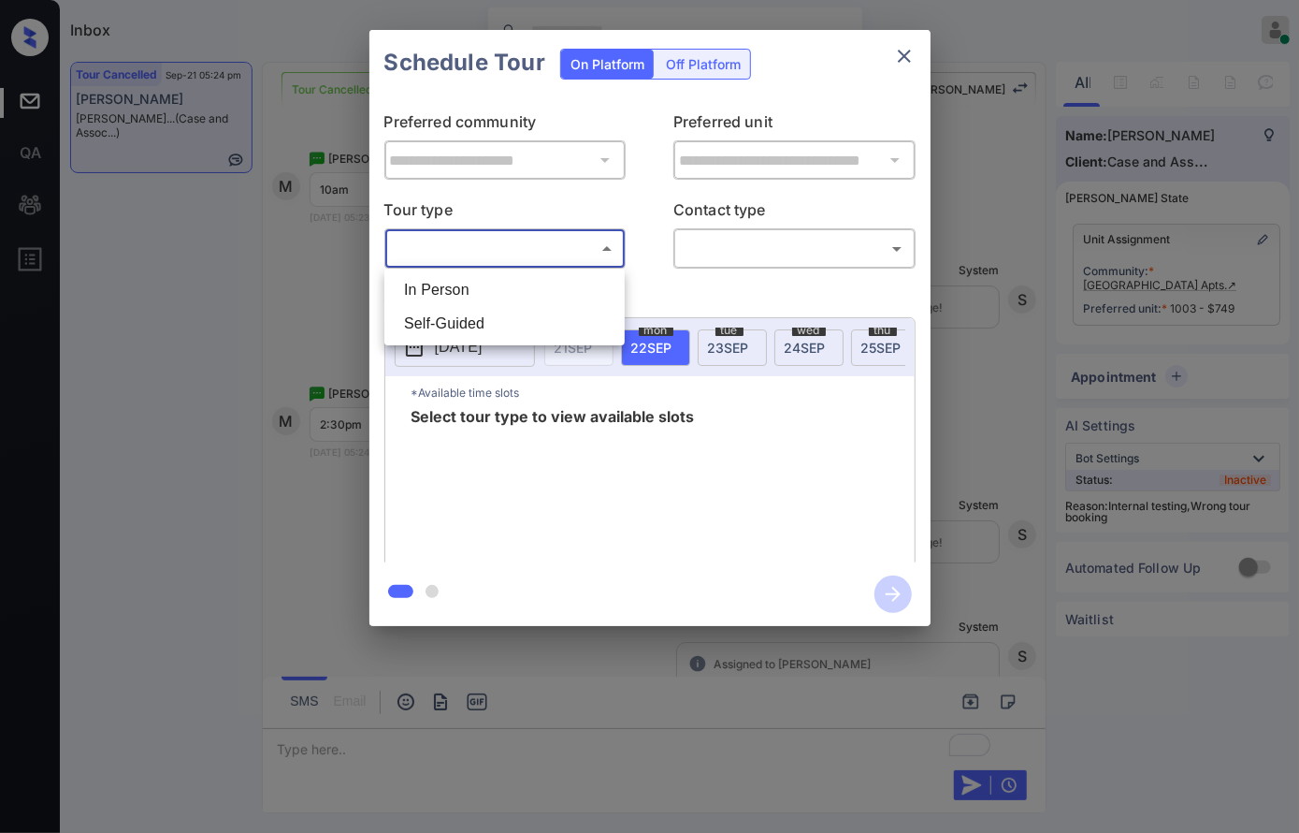
click at [525, 271] on ul "In Person Self-Guided" at bounding box center [505, 307] width 240 height 77
click at [526, 290] on li "In Person" at bounding box center [504, 290] width 231 height 34
type input "********"
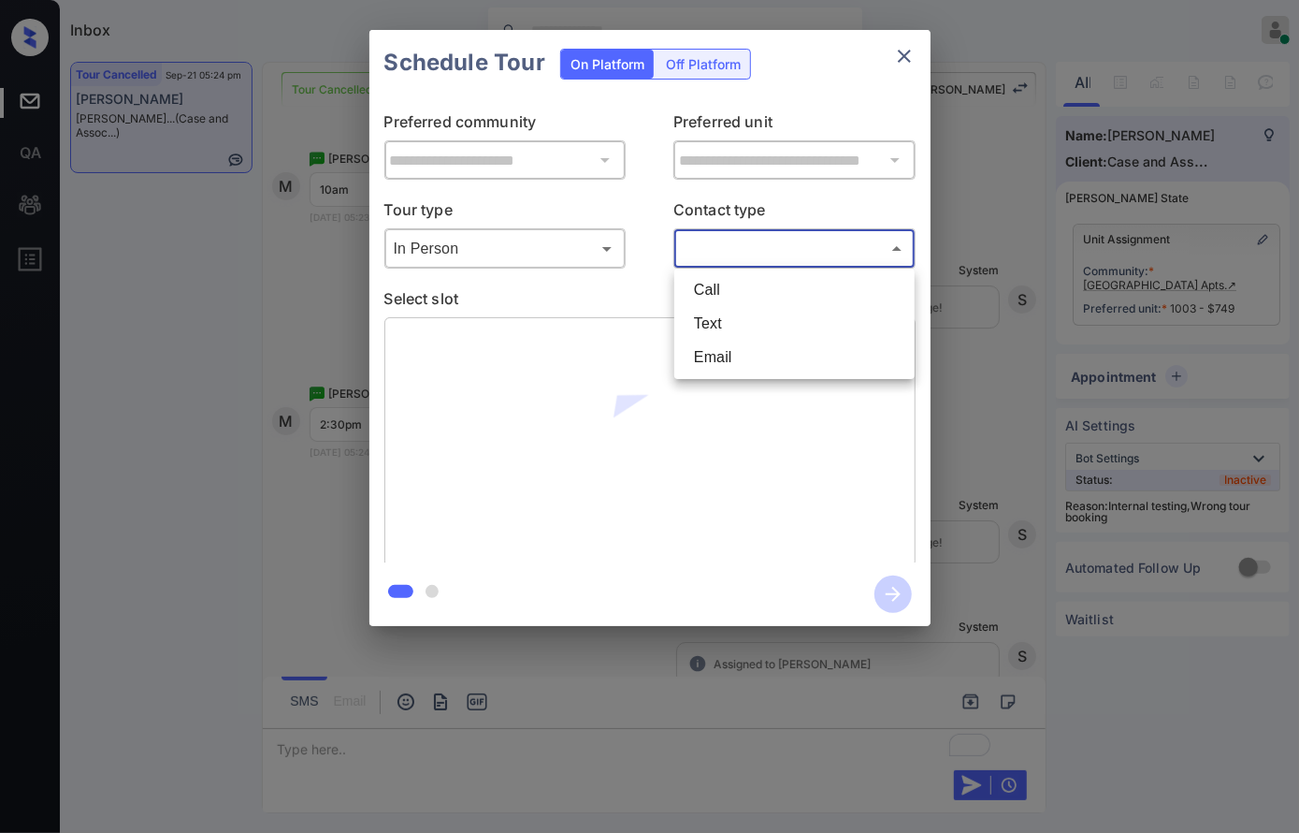
click at [751, 251] on body "Inbox [PERSON_NAME] Online Set yourself offline Set yourself on break Profile S…" at bounding box center [649, 416] width 1299 height 833
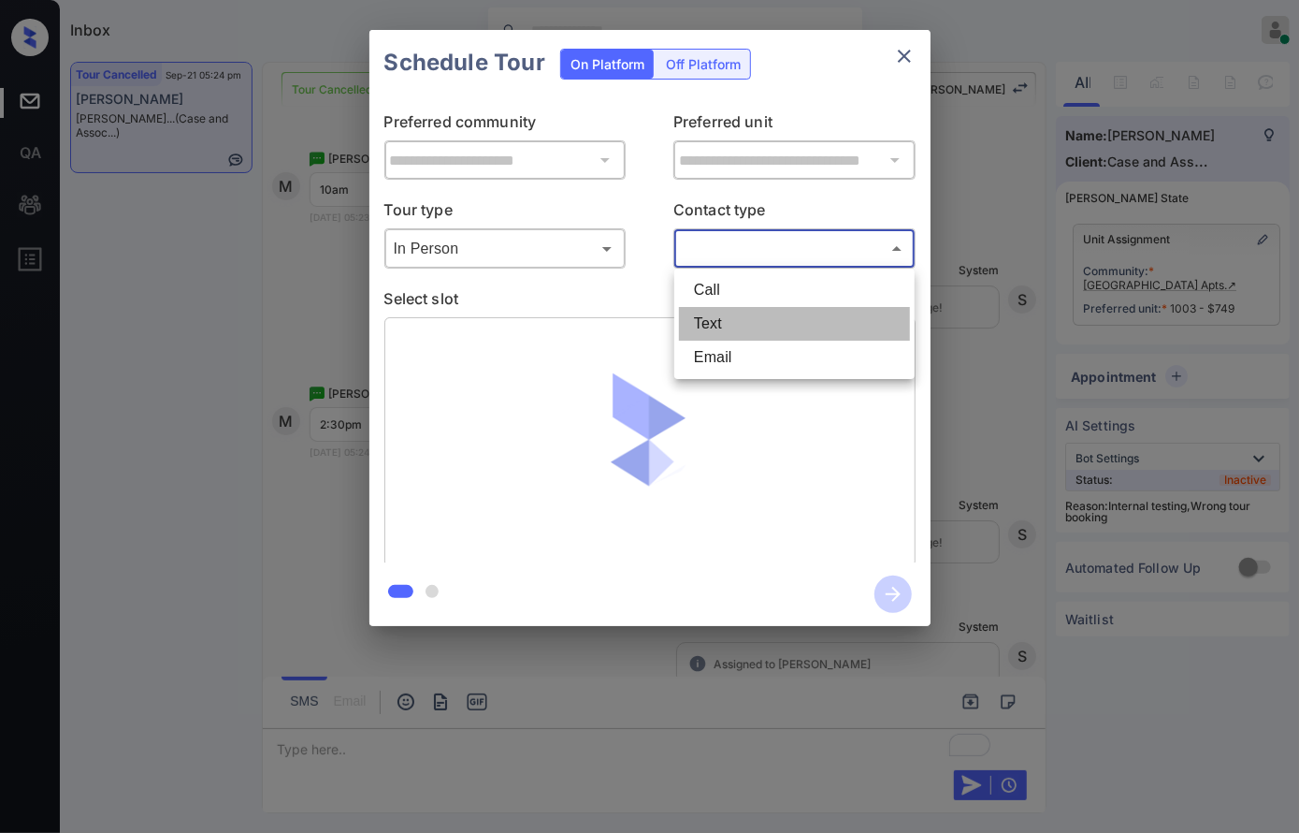
click at [748, 336] on li "Text" at bounding box center [794, 324] width 231 height 34
type input "****"
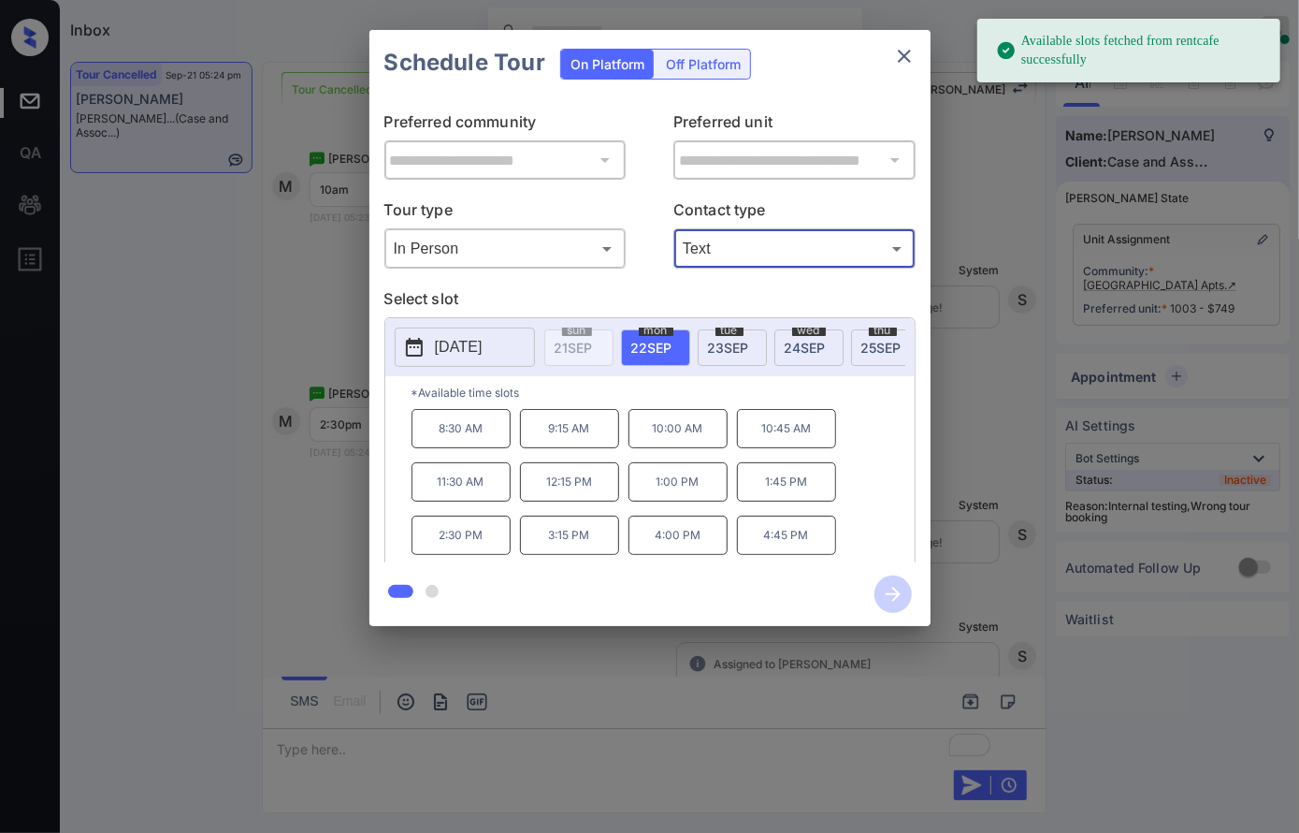
click at [463, 347] on p "[DATE]" at bounding box center [459, 347] width 48 height 22
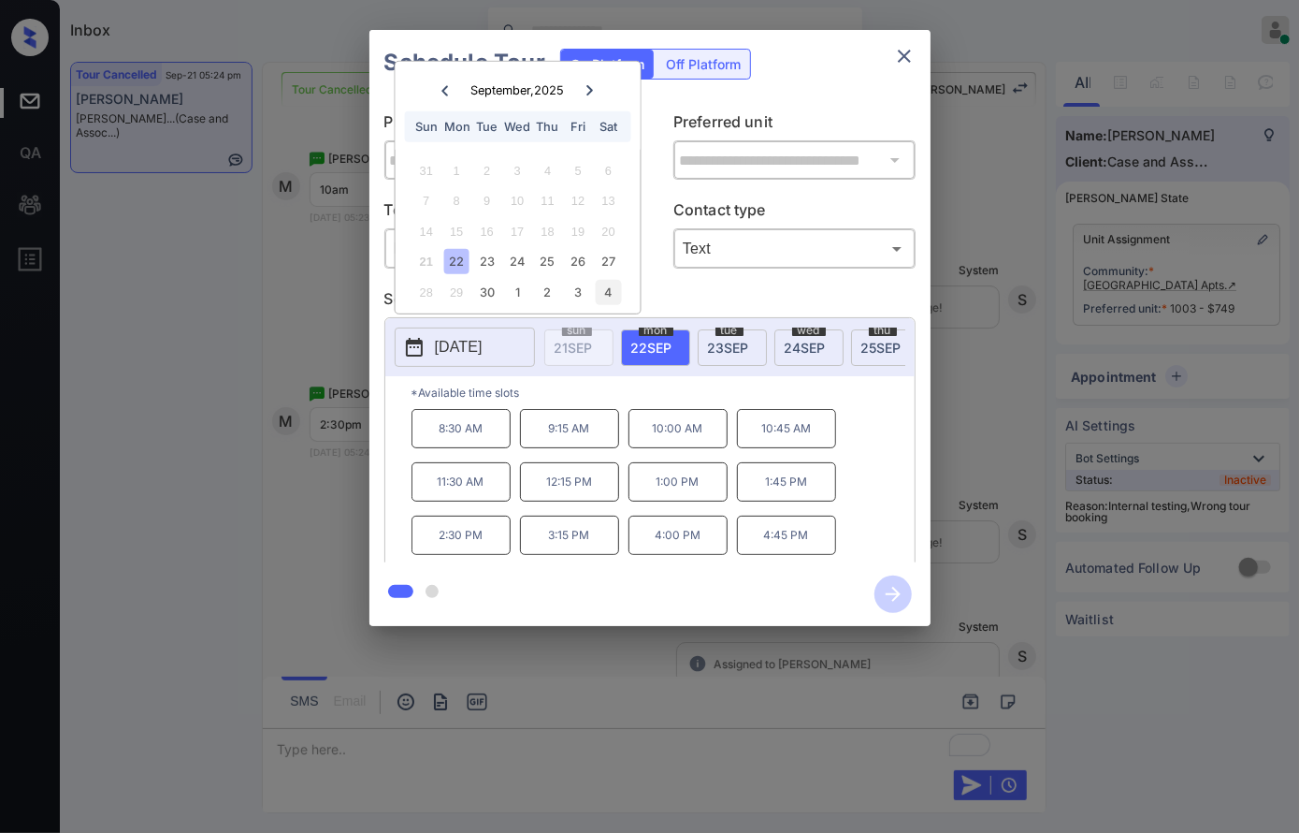
click at [611, 290] on div "4" at bounding box center [608, 292] width 25 height 25
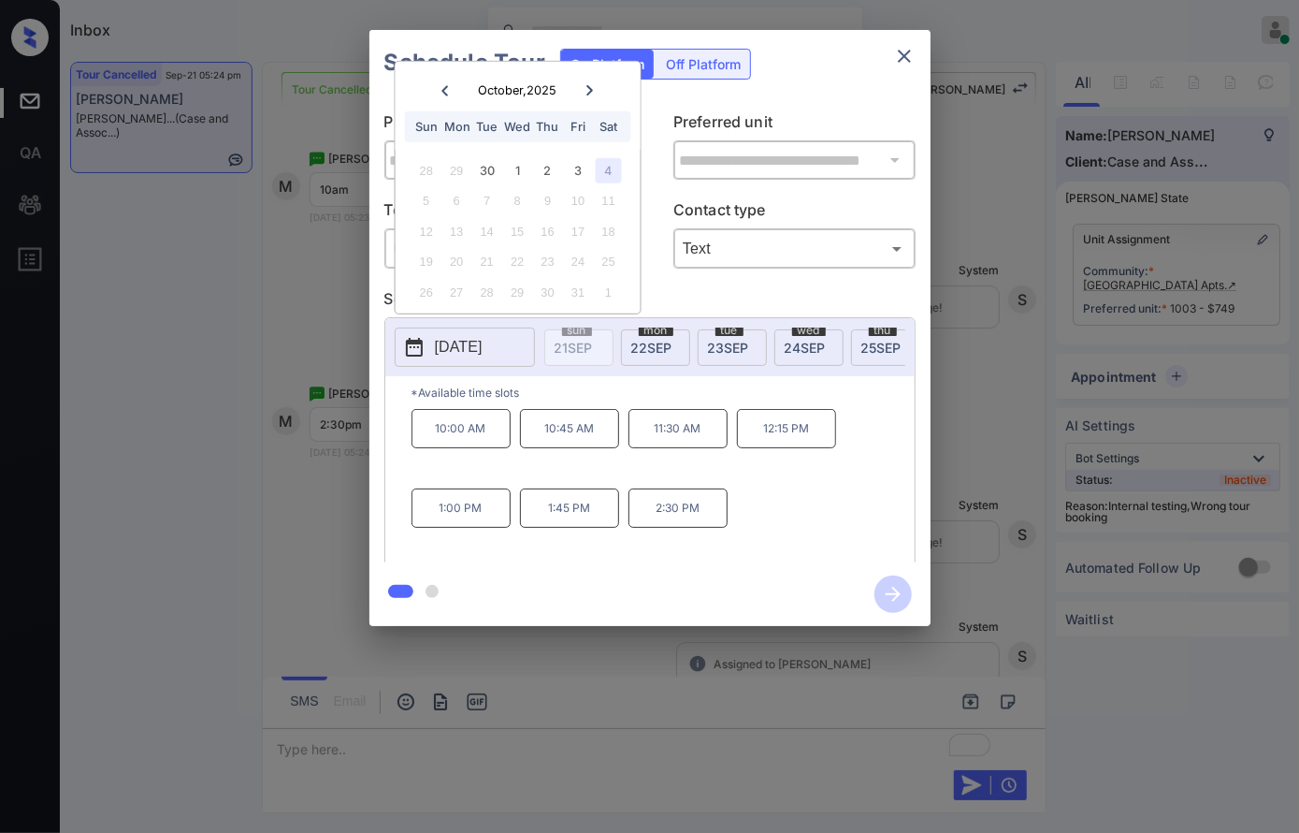
click at [659, 518] on p "2:30 PM" at bounding box center [678, 507] width 99 height 39
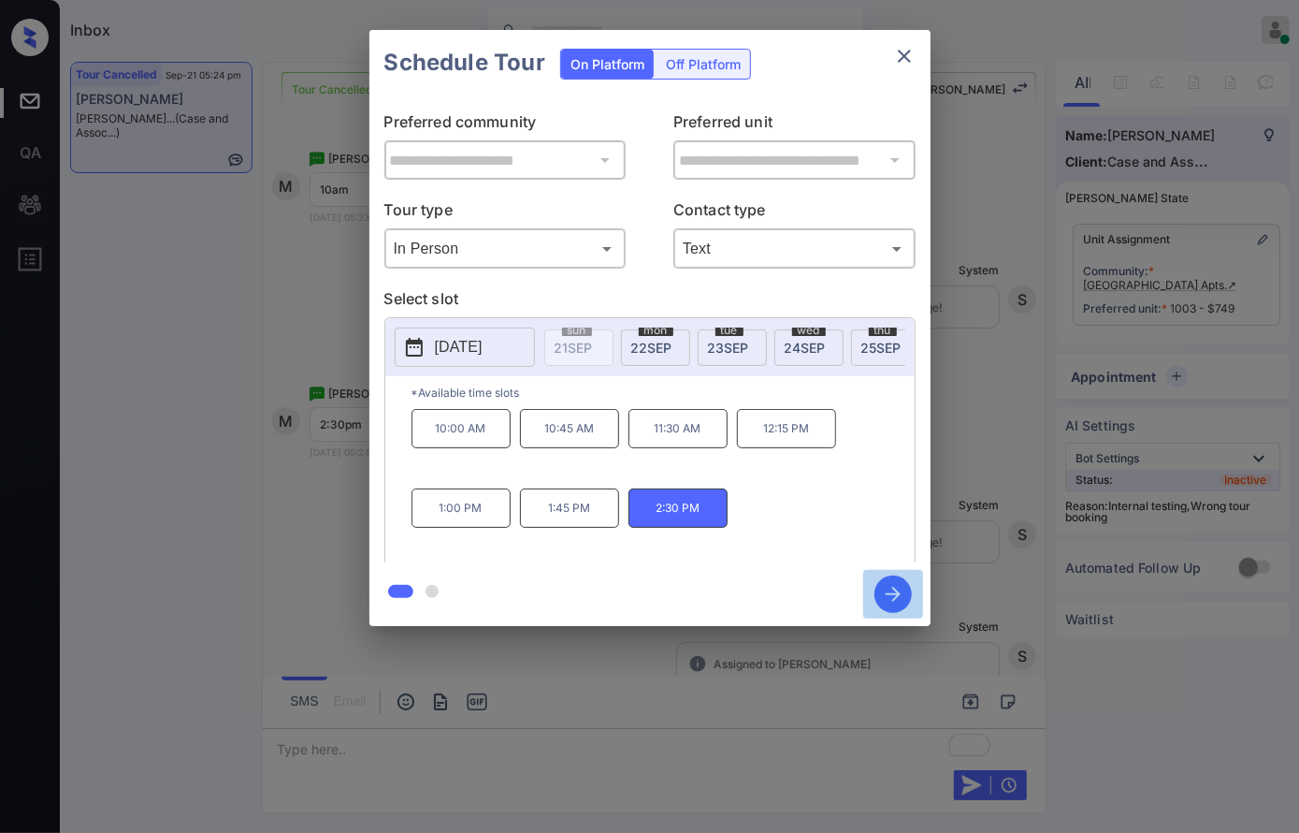
click at [882, 589] on icon "button" at bounding box center [893, 593] width 37 height 37
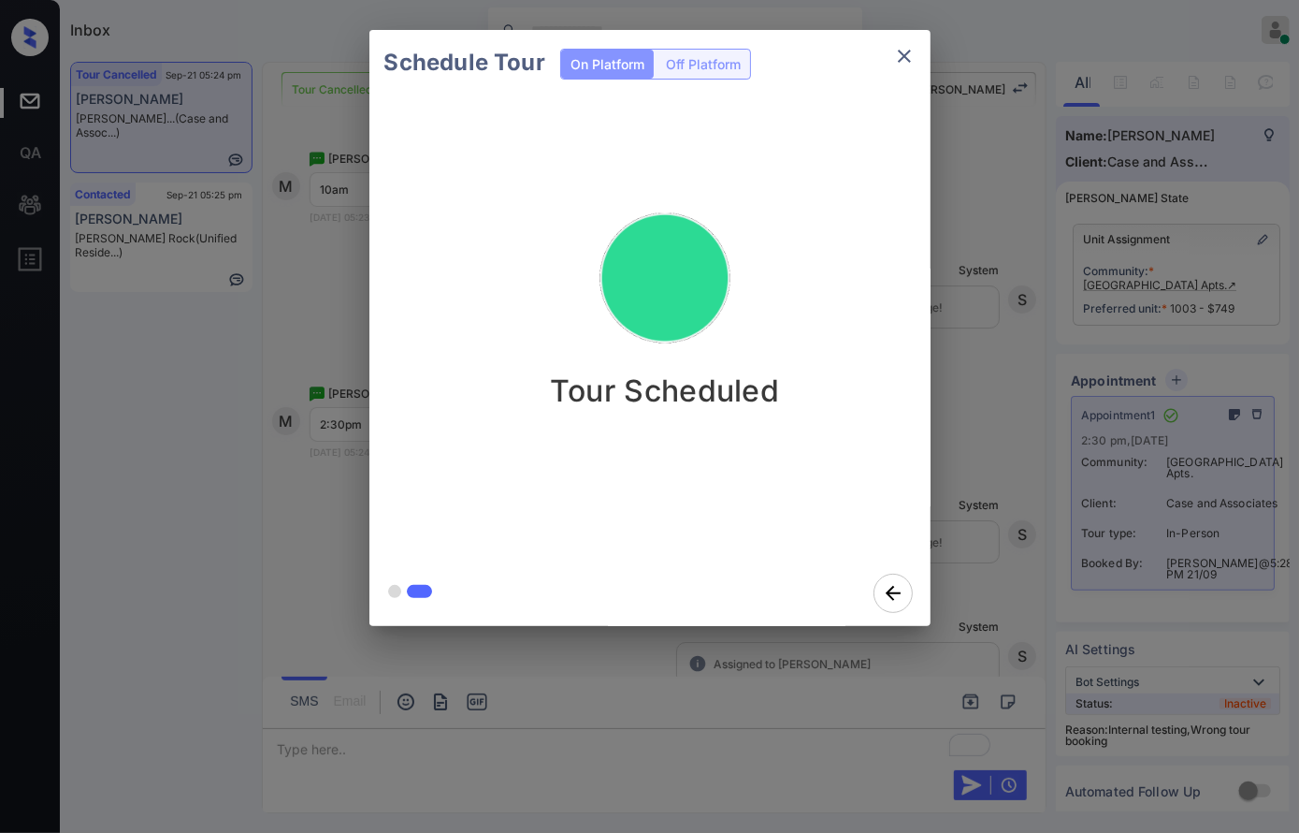
click at [1021, 535] on div "Schedule Tour On Platform Off Platform Tour Scheduled" at bounding box center [649, 328] width 1299 height 656
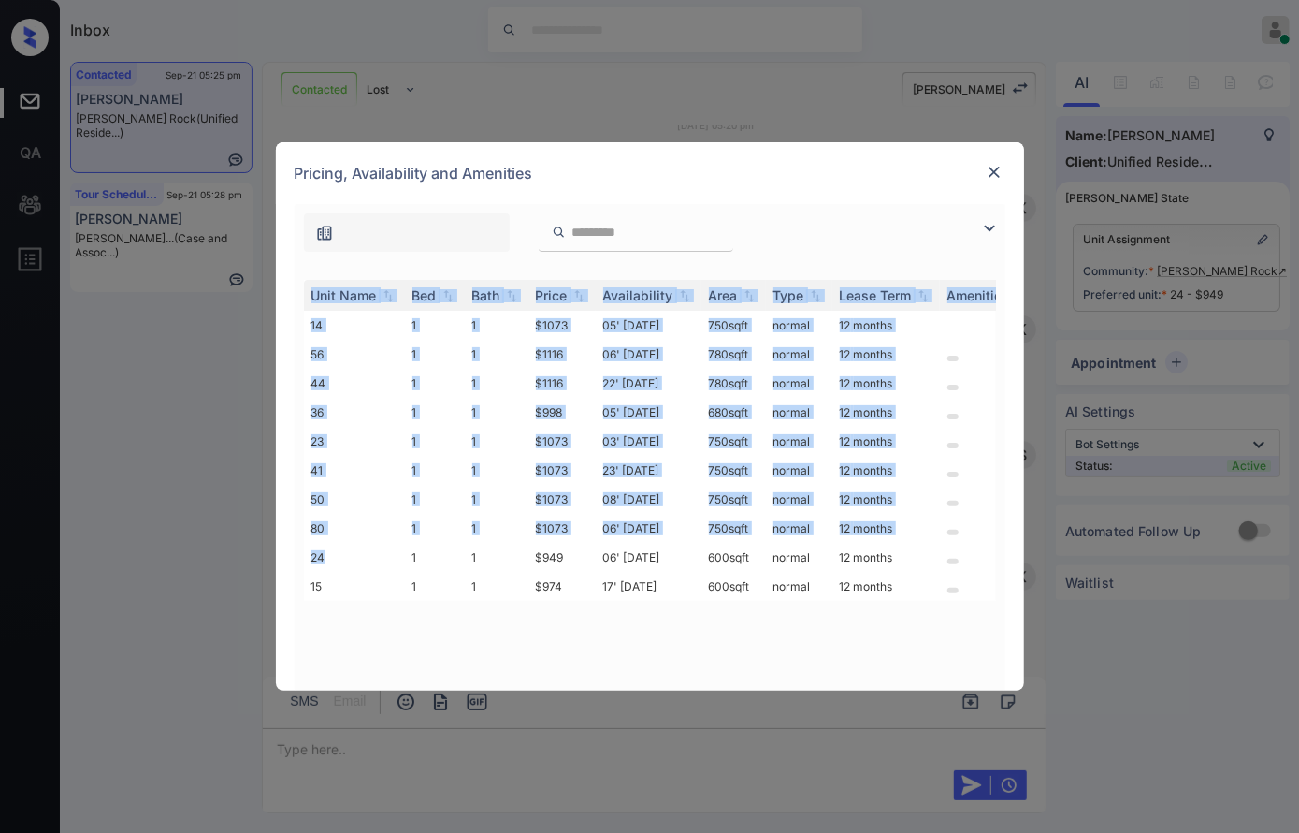
drag, startPoint x: 341, startPoint y: 555, endPoint x: 302, endPoint y: 555, distance: 38.4
click at [302, 555] on div "Unit Name Bed Bath Price Availability Area Type Lease Term Amenities 14 1 1 $10…" at bounding box center [650, 475] width 711 height 429
copy div "Unit Name Bed Bath Price Availability Area Type Lease Term Amenities 14 1 1 $10…"
click at [561, 777] on div "**********" at bounding box center [649, 416] width 1299 height 833
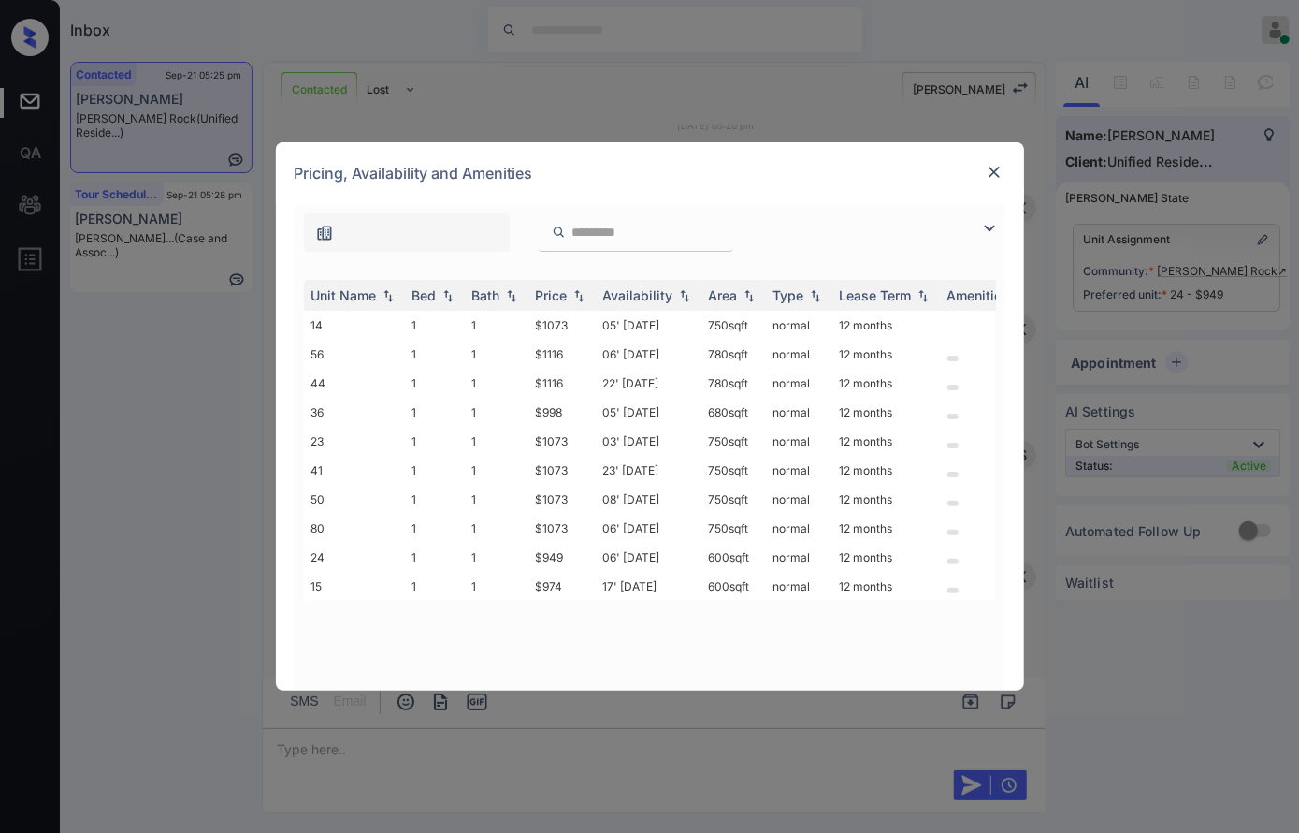
click at [995, 167] on img at bounding box center [994, 172] width 19 height 19
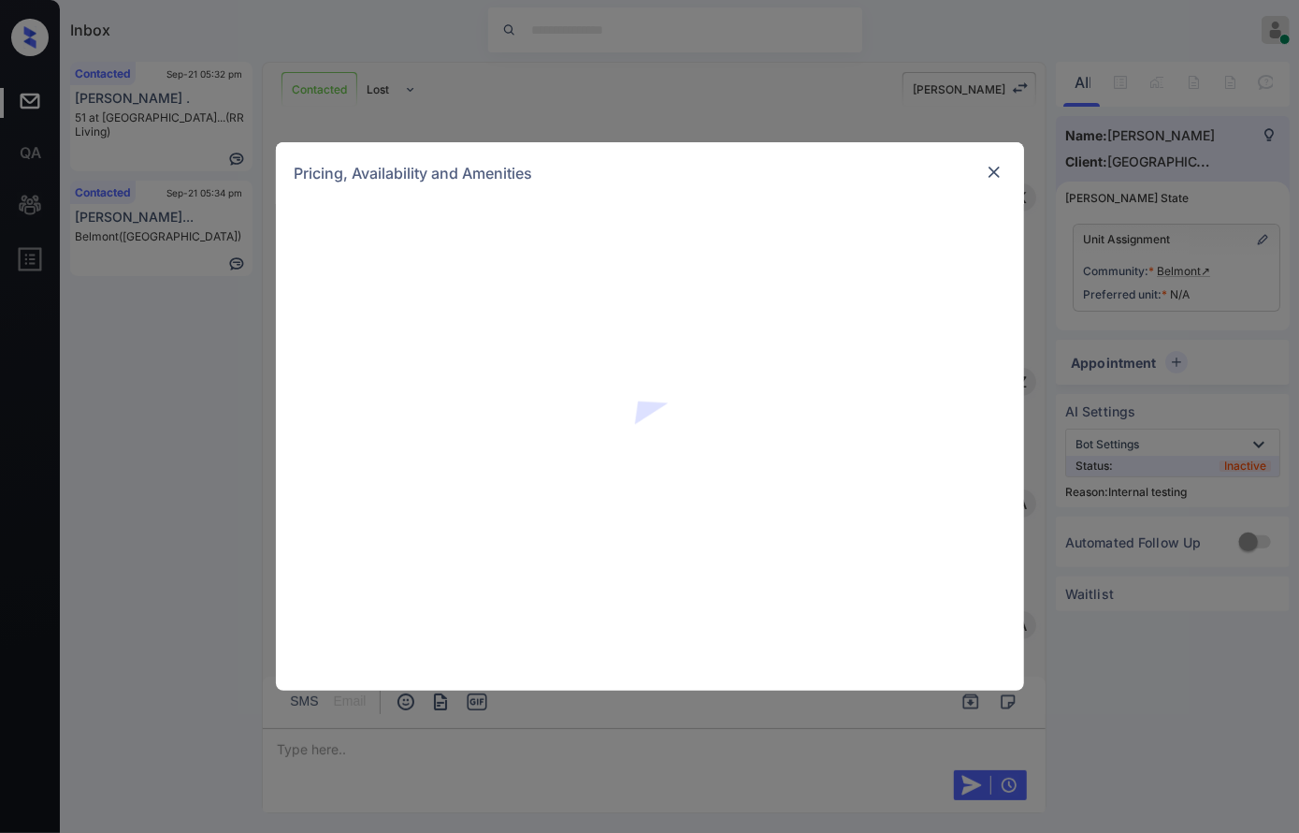
scroll to position [4287, 0]
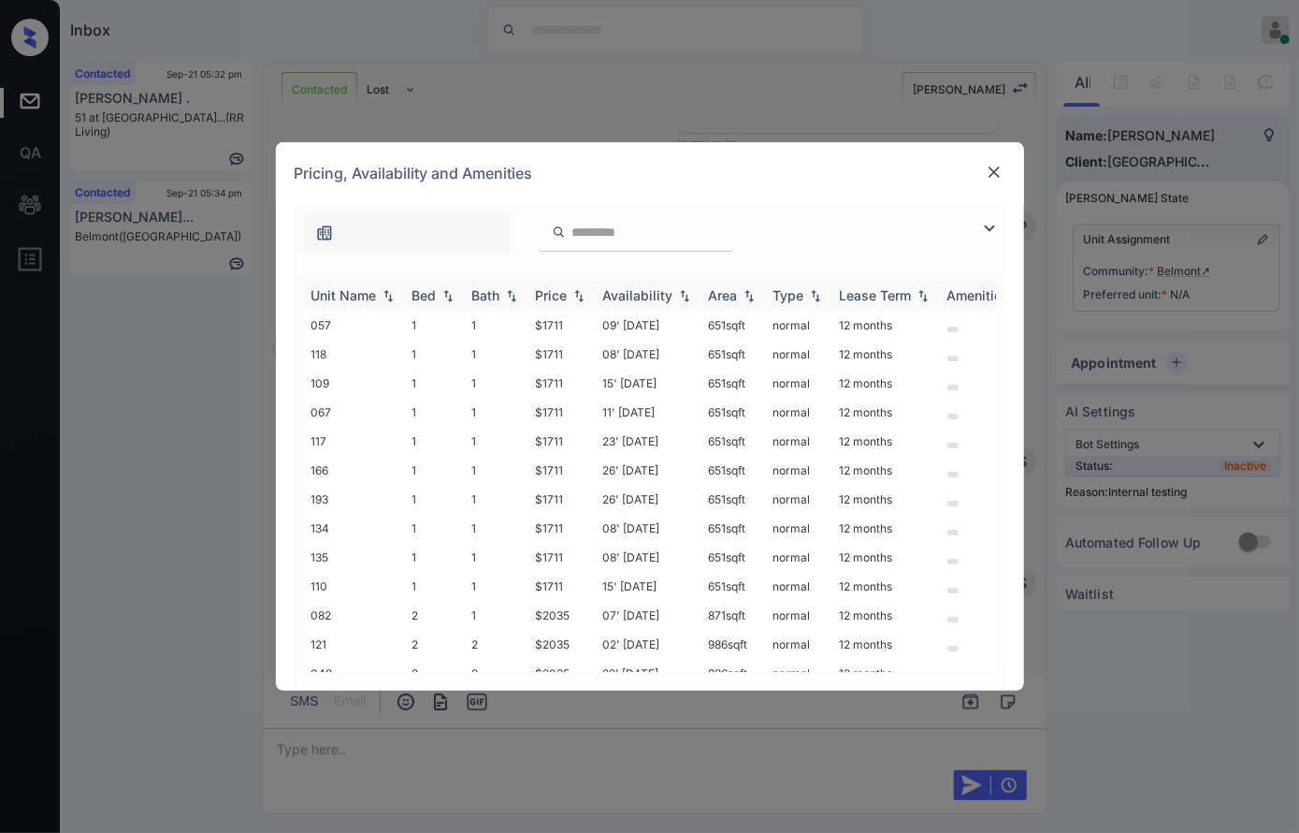
click at [585, 295] on img at bounding box center [579, 295] width 19 height 13
click at [585, 295] on img at bounding box center [579, 295] width 19 height 14
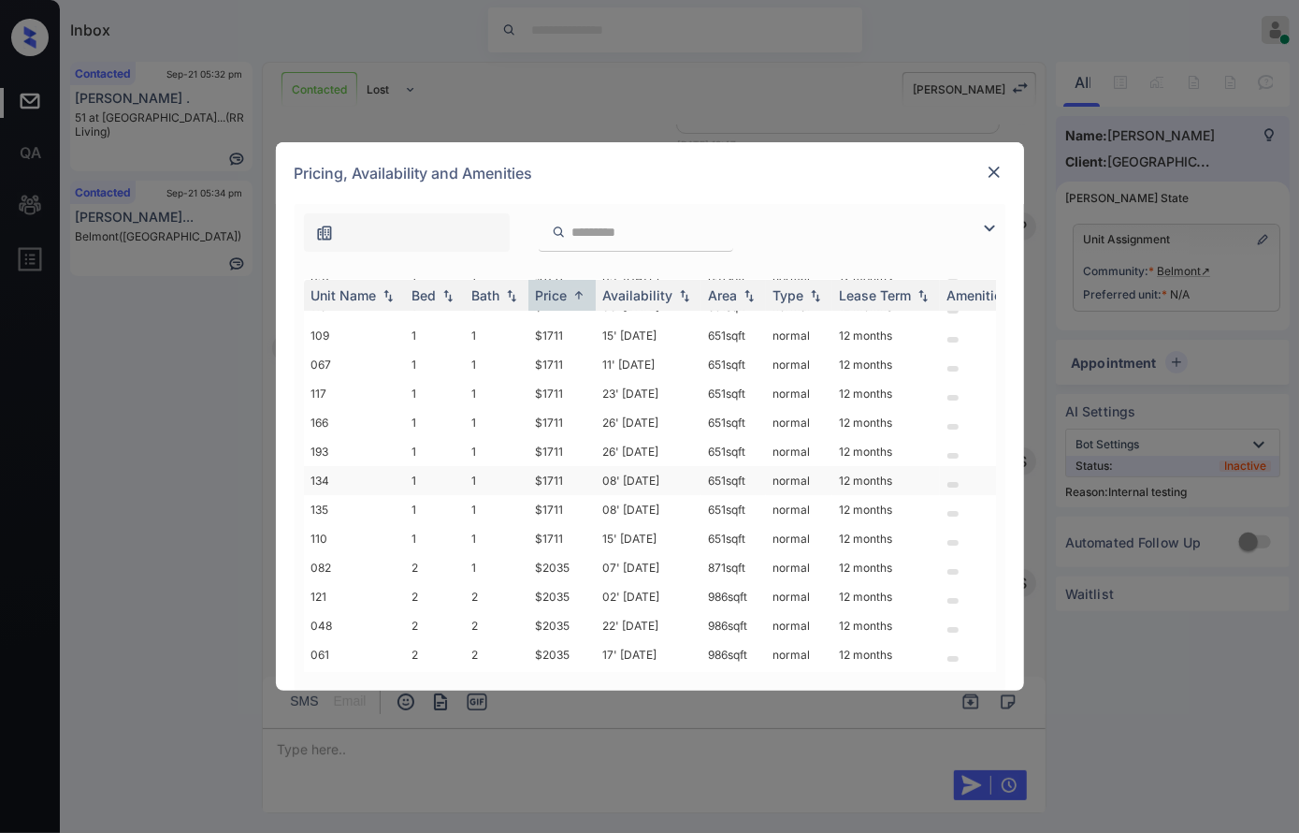
scroll to position [115, 0]
click at [1109, 224] on div "**********" at bounding box center [649, 416] width 1299 height 833
click at [988, 160] on div "Pricing, Availability and Amenities" at bounding box center [650, 173] width 748 height 62
click at [996, 168] on img at bounding box center [994, 172] width 19 height 19
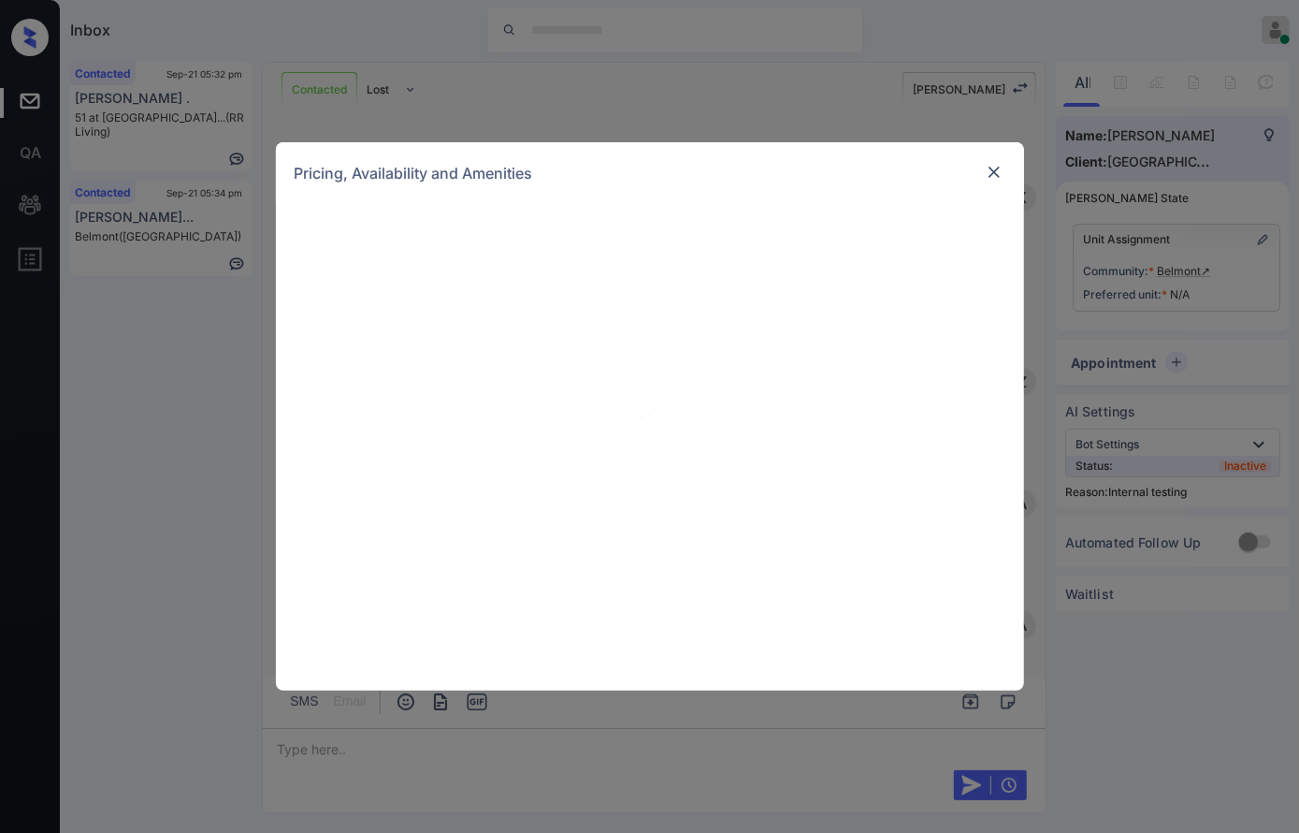
scroll to position [4287, 0]
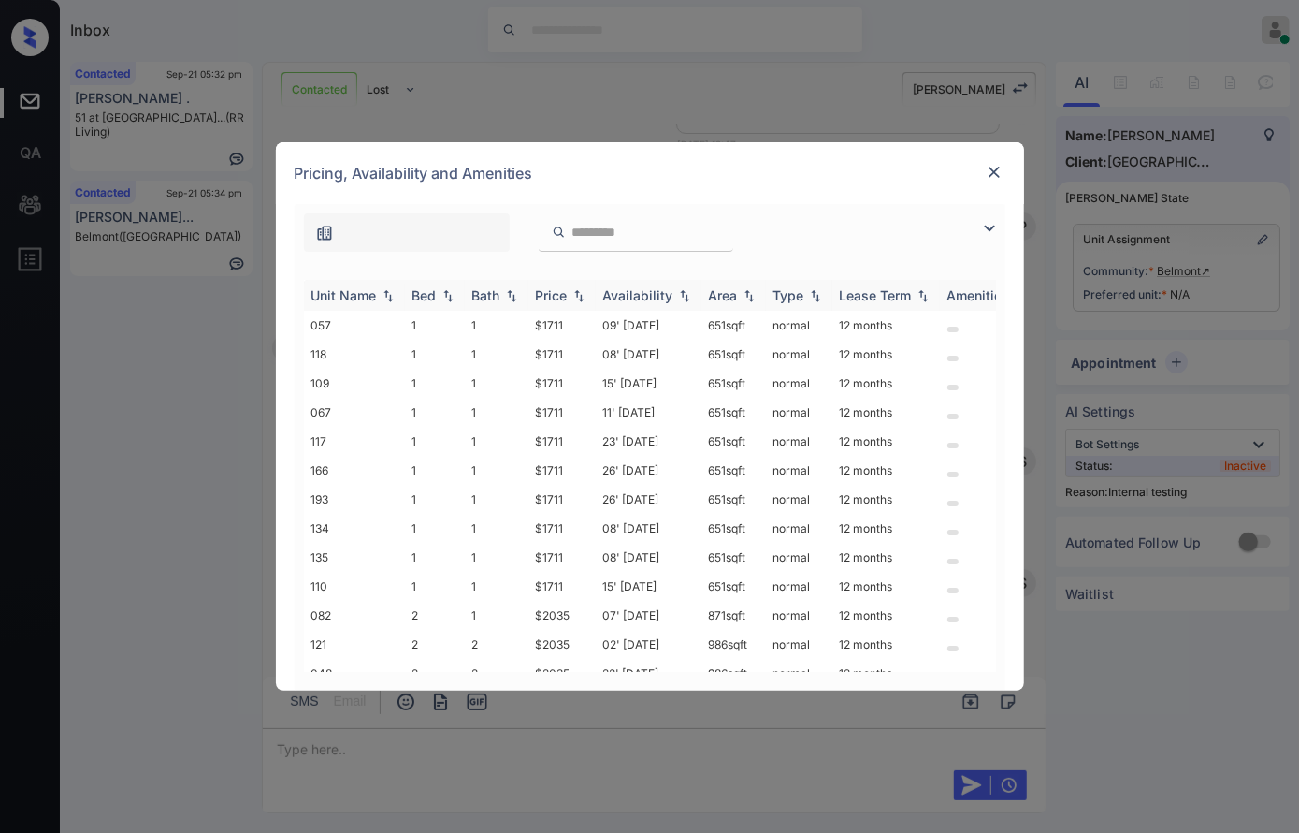
click at [578, 298] on img at bounding box center [579, 295] width 19 height 13
click at [578, 298] on img at bounding box center [579, 295] width 19 height 14
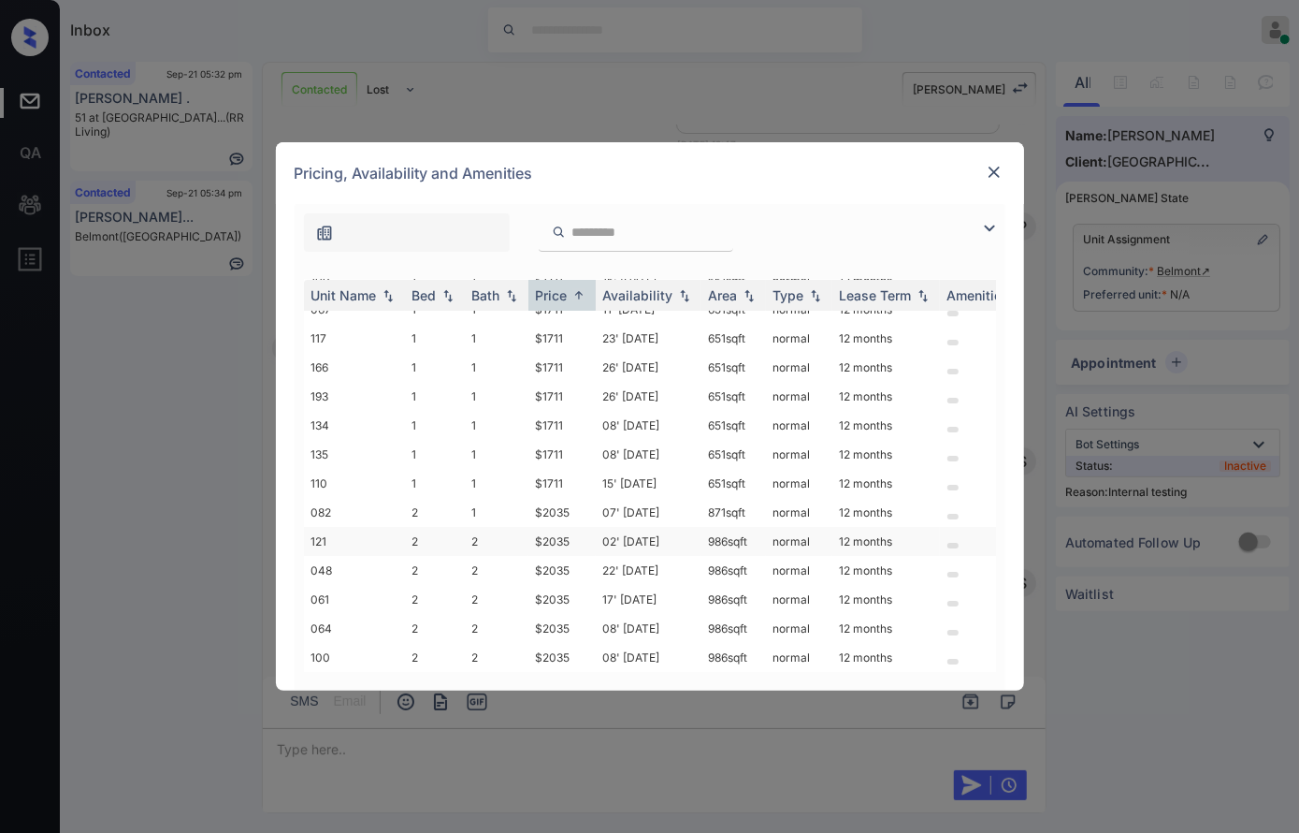
scroll to position [115, 0]
drag, startPoint x: 585, startPoint y: 501, endPoint x: 555, endPoint y: 515, distance: 33.5
click at [530, 501] on td "$2035" at bounding box center [562, 512] width 67 height 29
drag, startPoint x: 574, startPoint y: 525, endPoint x: 529, endPoint y: 523, distance: 45.9
click at [529, 527] on td "$2035" at bounding box center [562, 541] width 67 height 29
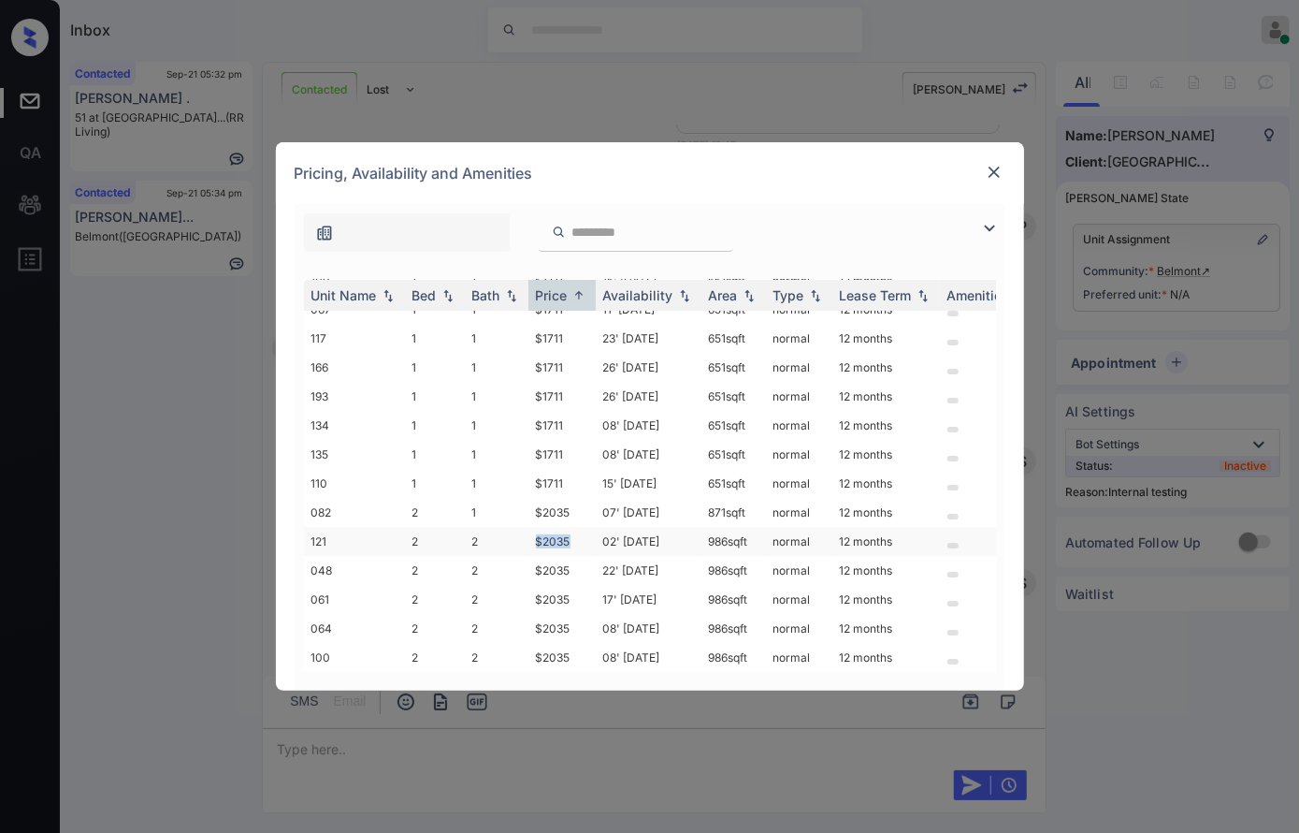
copy td "$2035"
click at [552, 527] on td "$2035" at bounding box center [562, 541] width 67 height 29
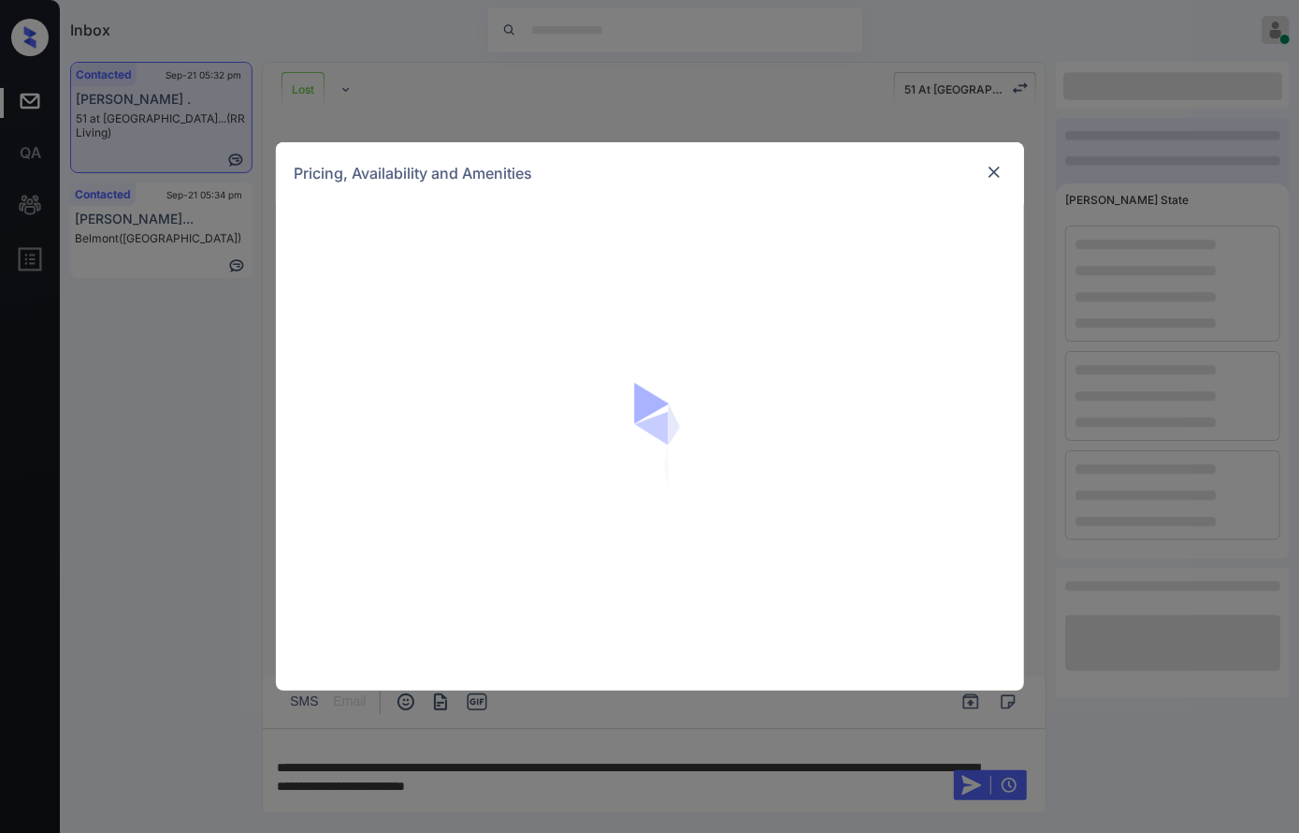
scroll to position [0, 0]
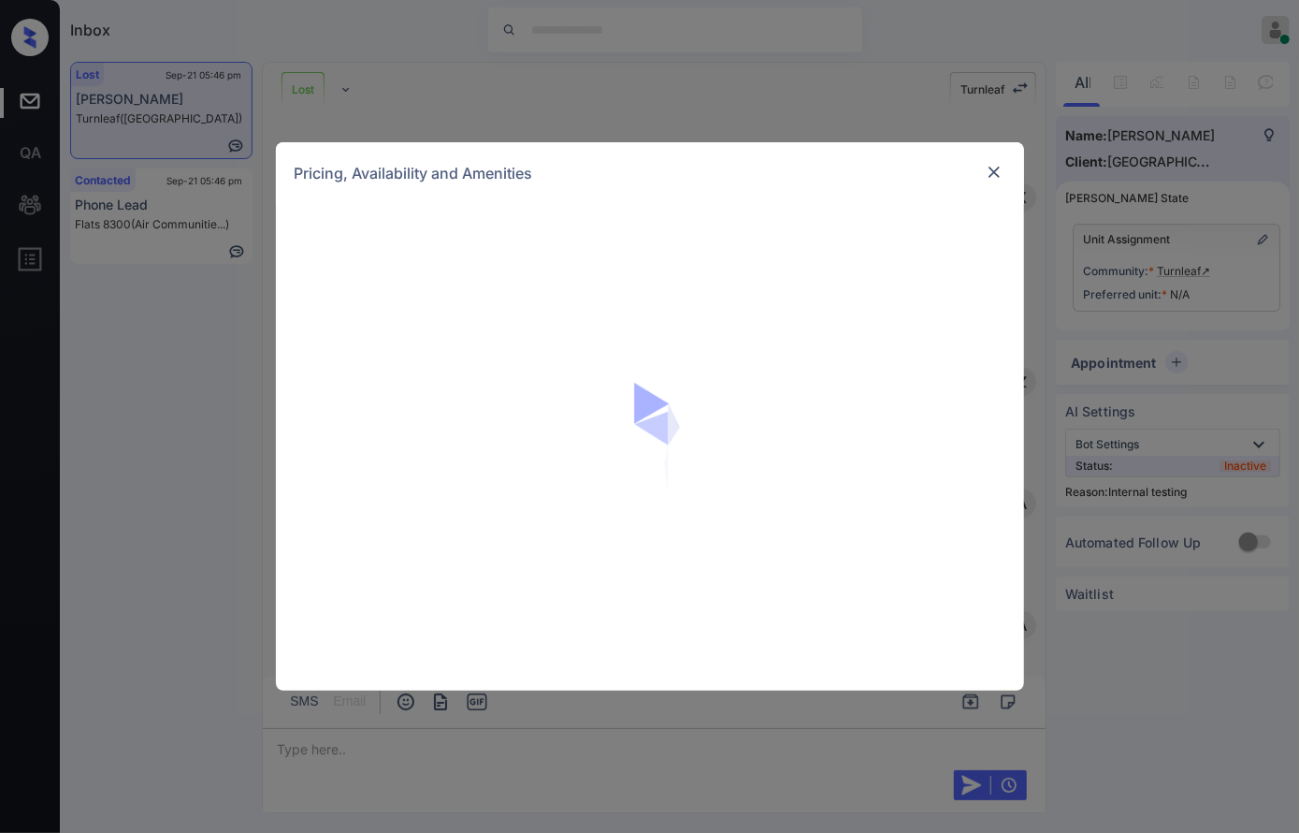
scroll to position [5117, 0]
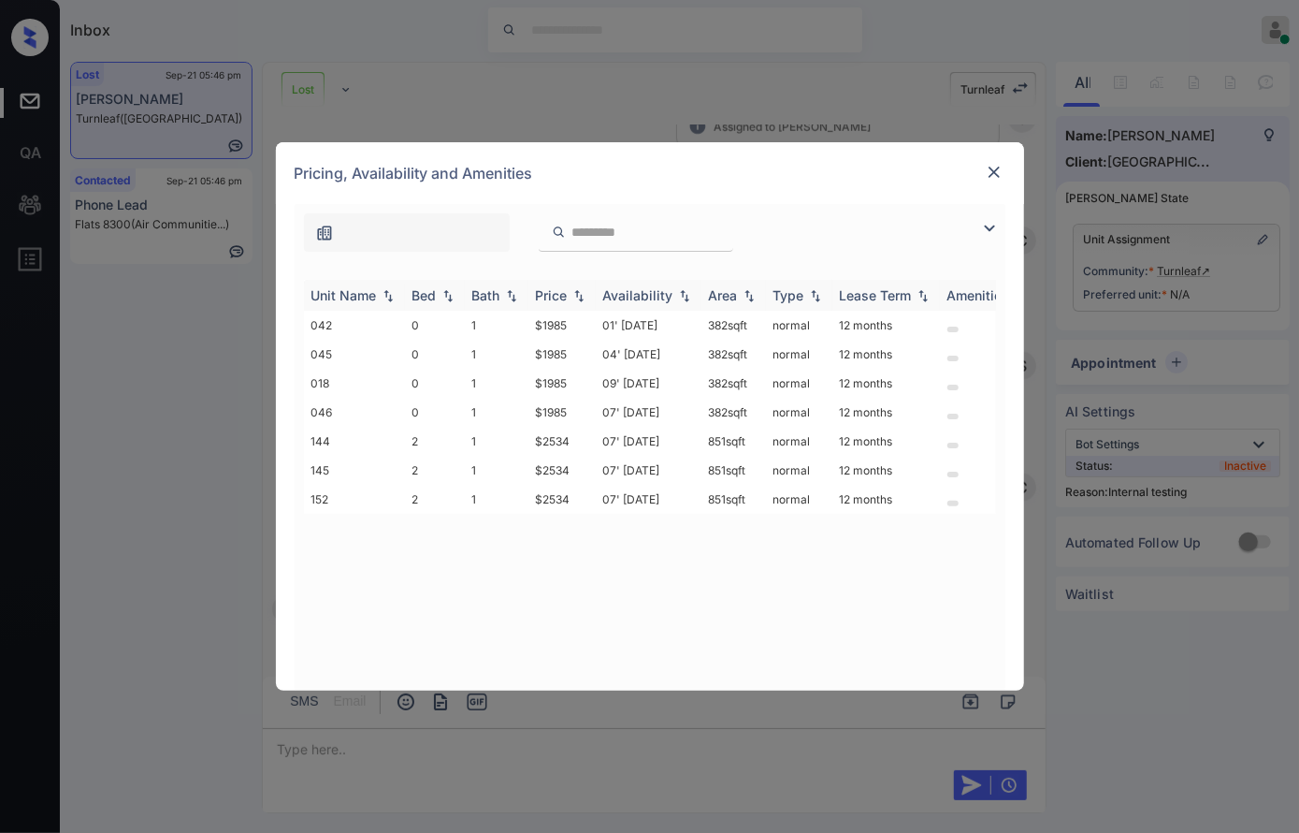
click at [582, 289] on img at bounding box center [579, 295] width 19 height 13
click at [582, 289] on img at bounding box center [579, 295] width 19 height 14
click at [558, 429] on td "$2534" at bounding box center [562, 441] width 67 height 29
click at [557, 429] on td "$2534" at bounding box center [562, 441] width 67 height 29
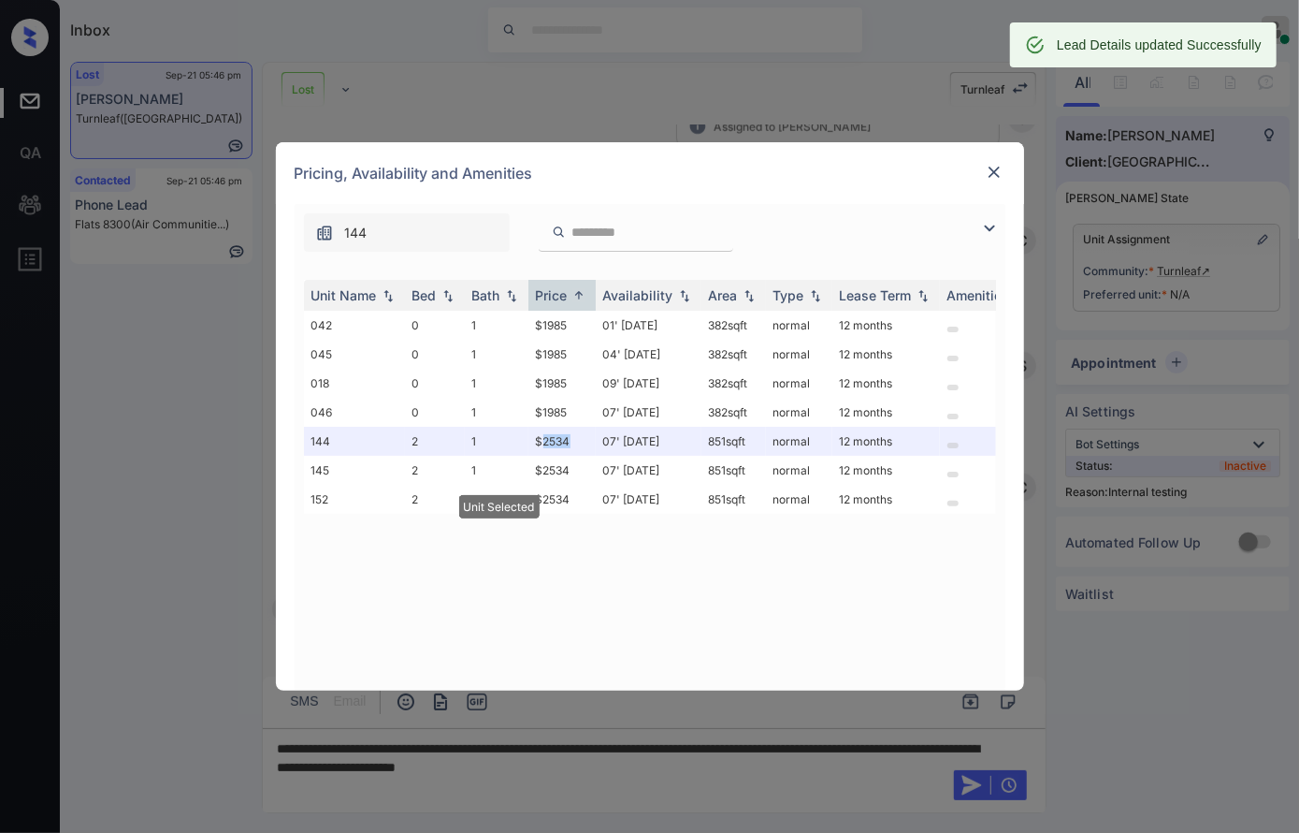
click at [995, 165] on img at bounding box center [994, 172] width 19 height 19
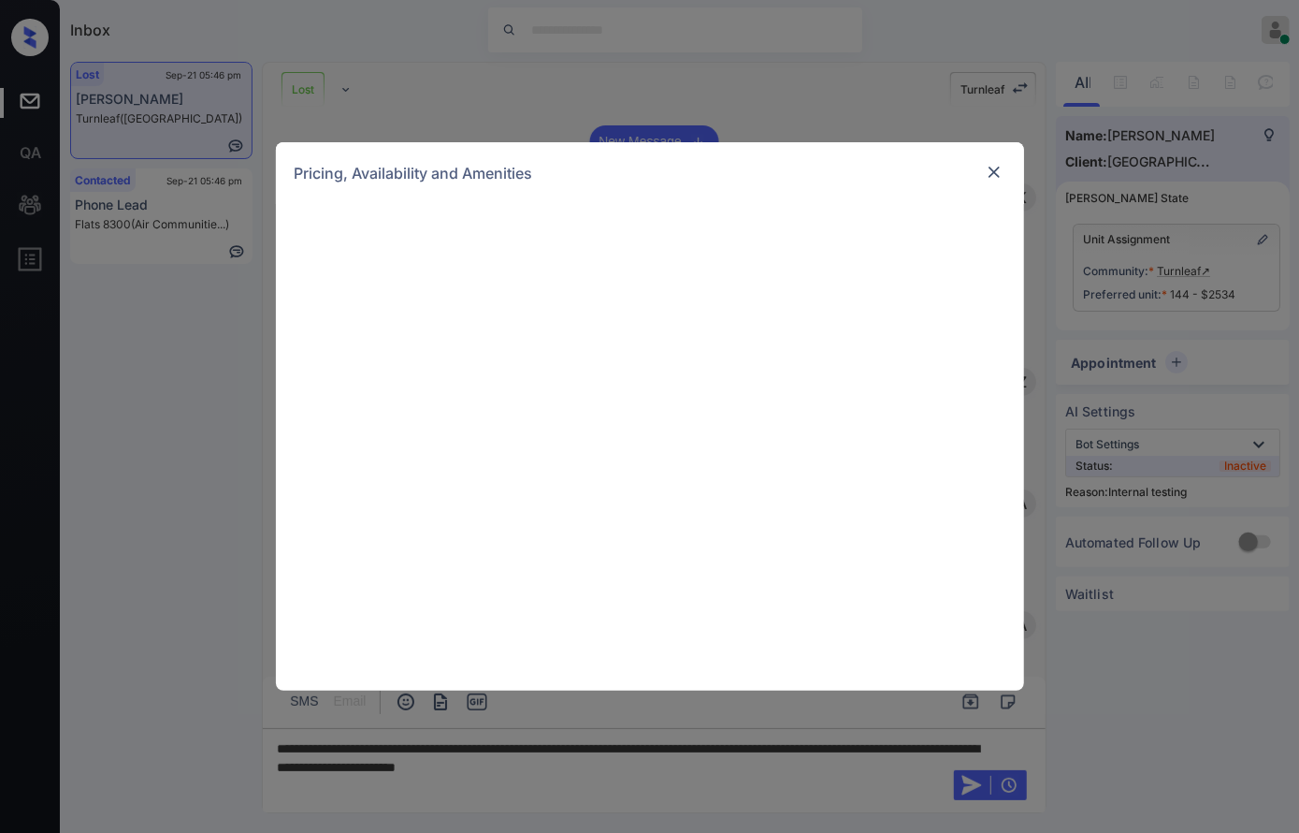
scroll to position [5117, 0]
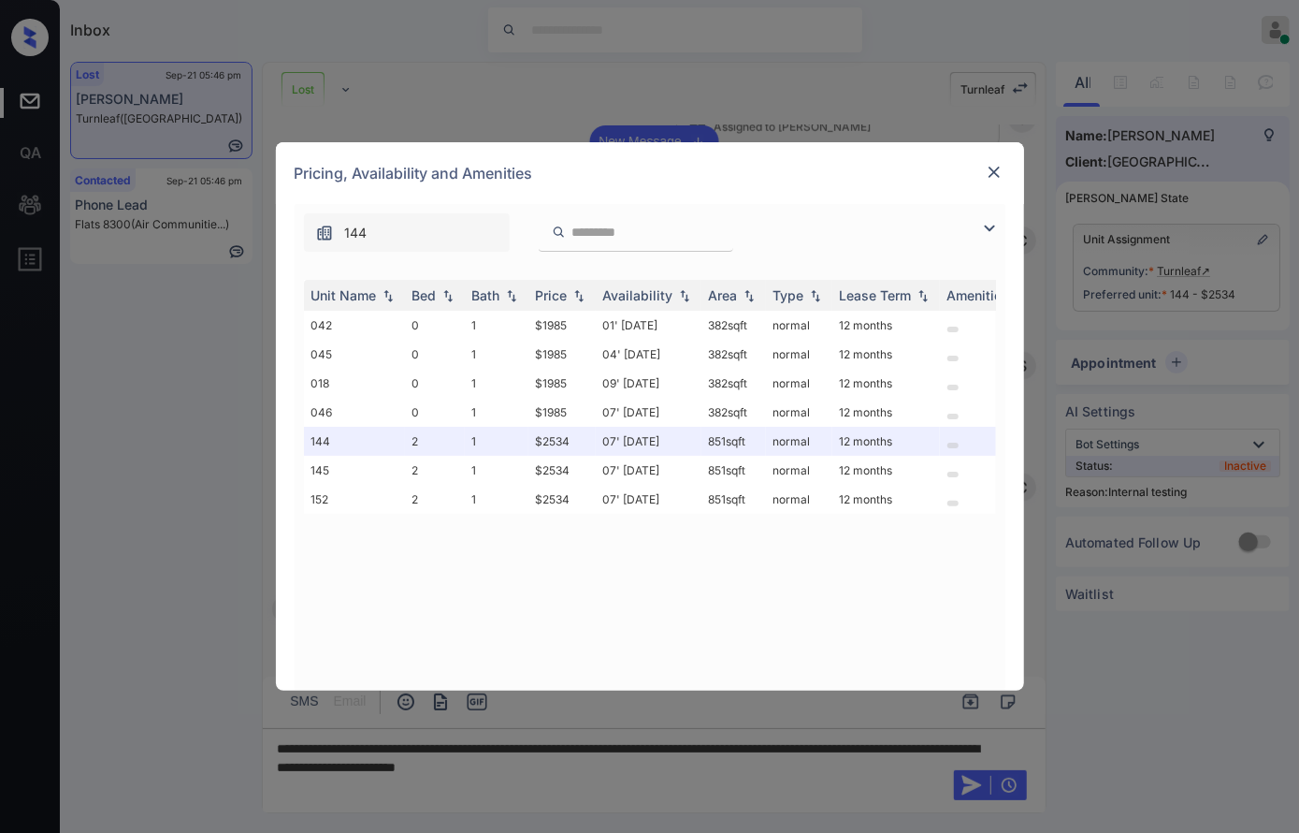
click at [995, 171] on img at bounding box center [994, 172] width 19 height 19
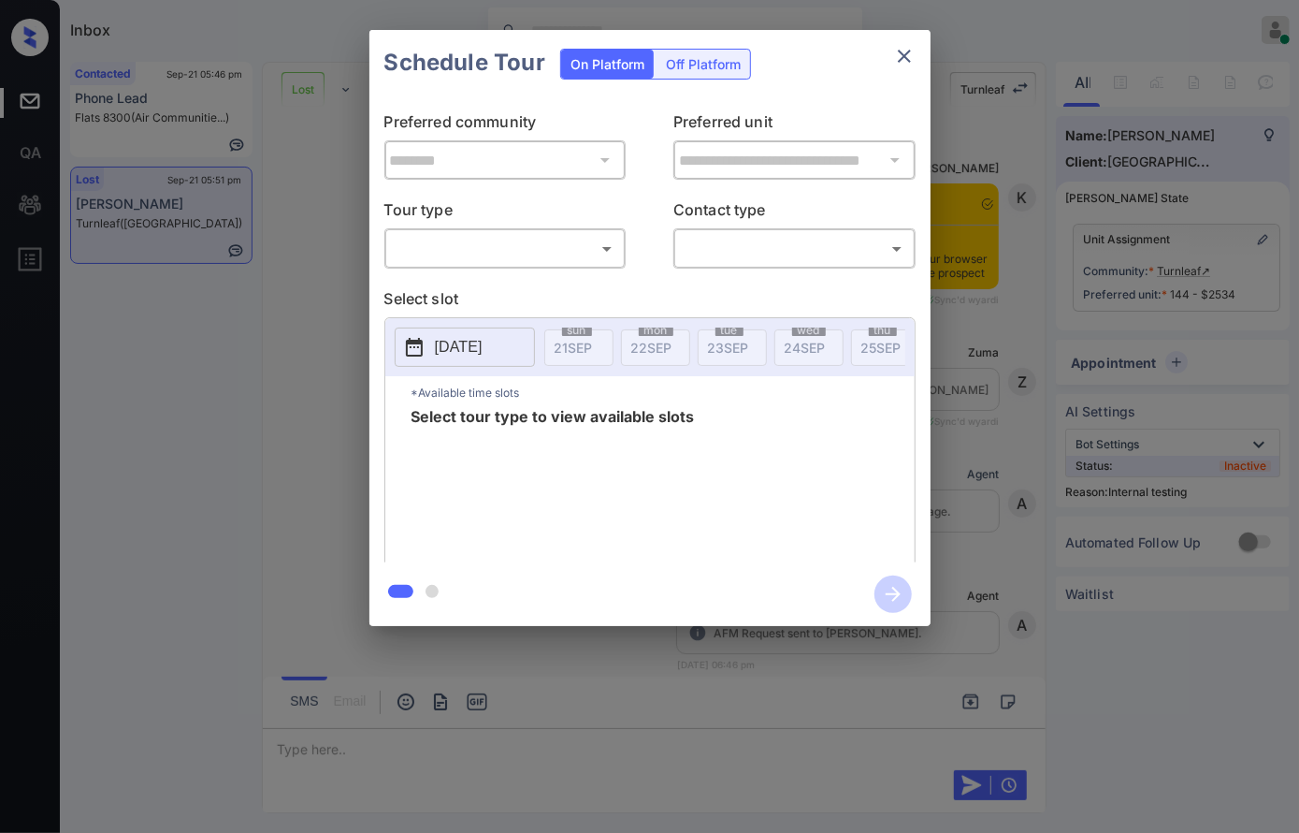
scroll to position [6738, 0]
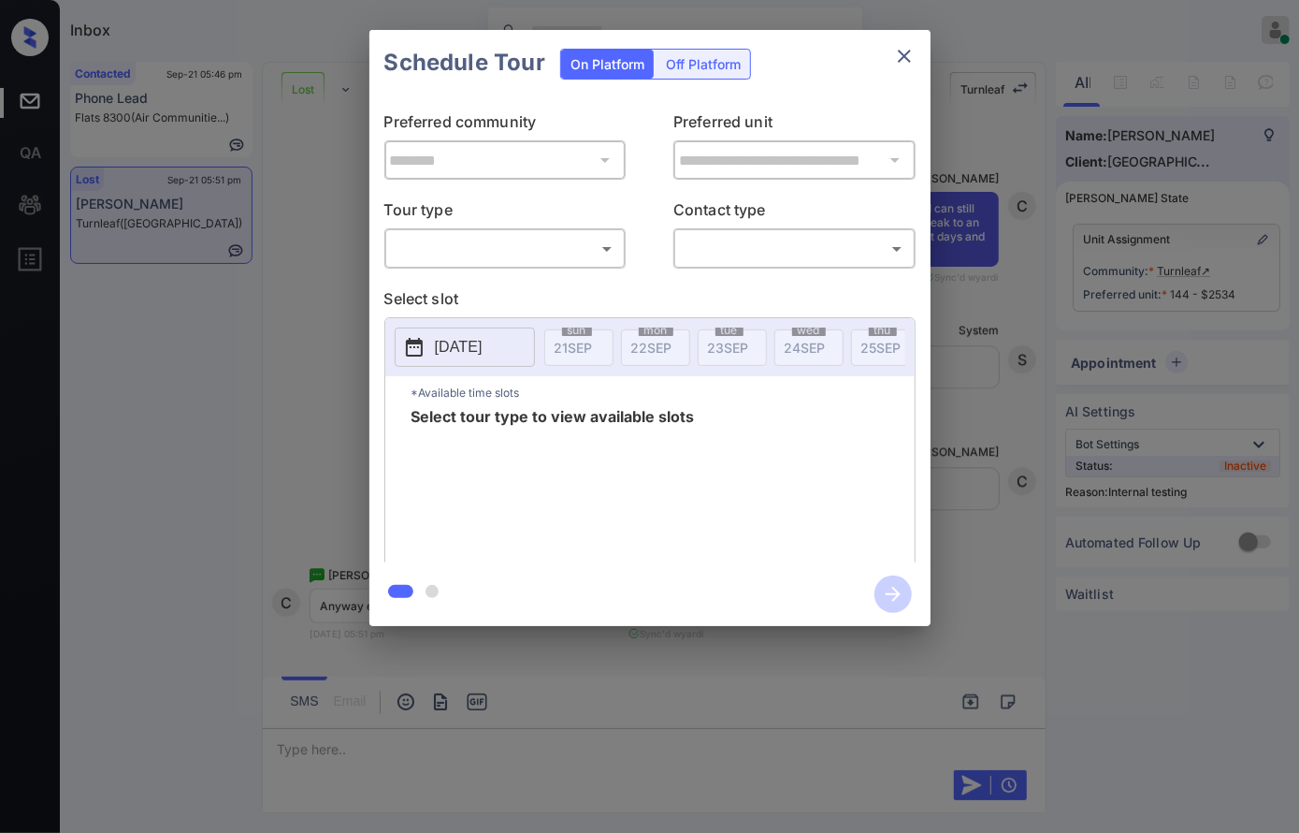
click at [518, 257] on body "Inbox Caroline Dacanay Online Set yourself offline Set yourself on break Profil…" at bounding box center [649, 416] width 1299 height 833
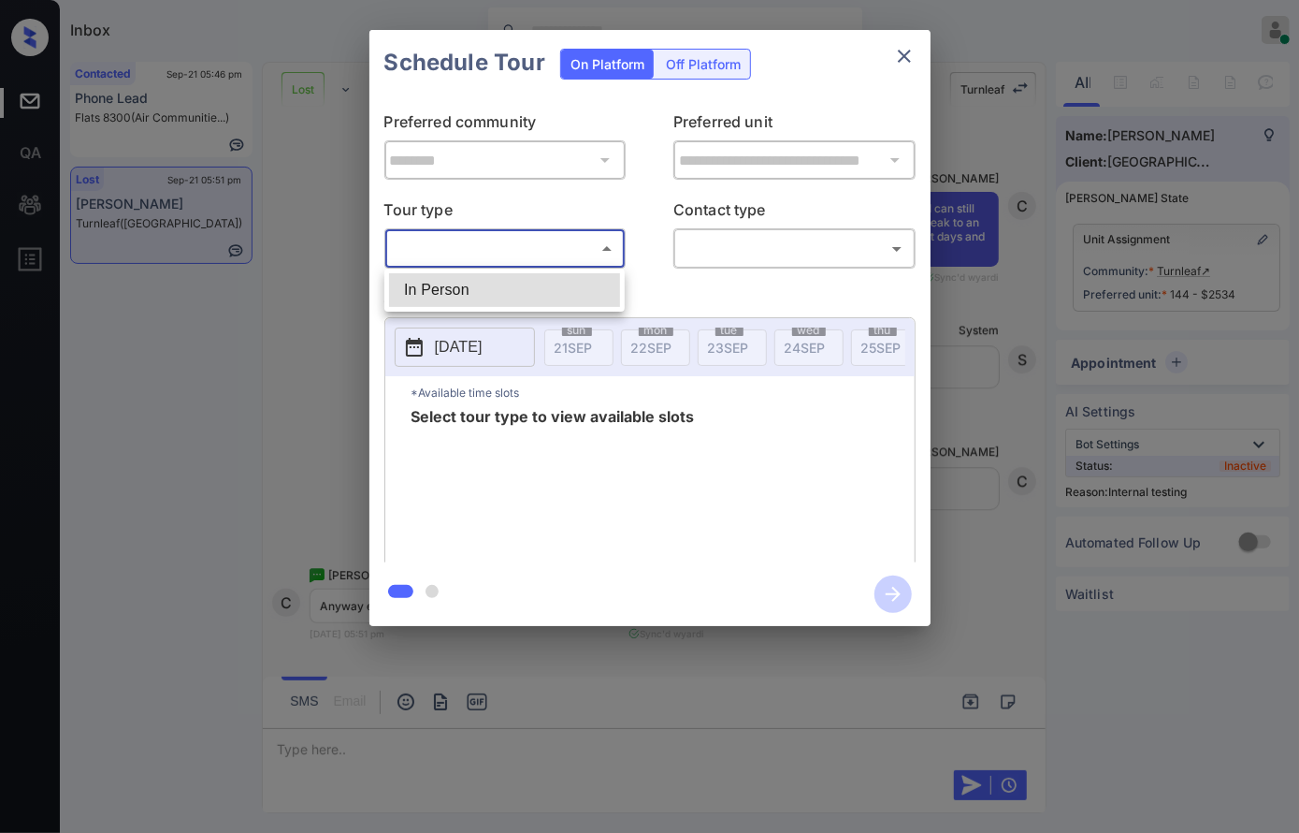
click at [518, 296] on li "In Person" at bounding box center [504, 290] width 231 height 34
type input "********"
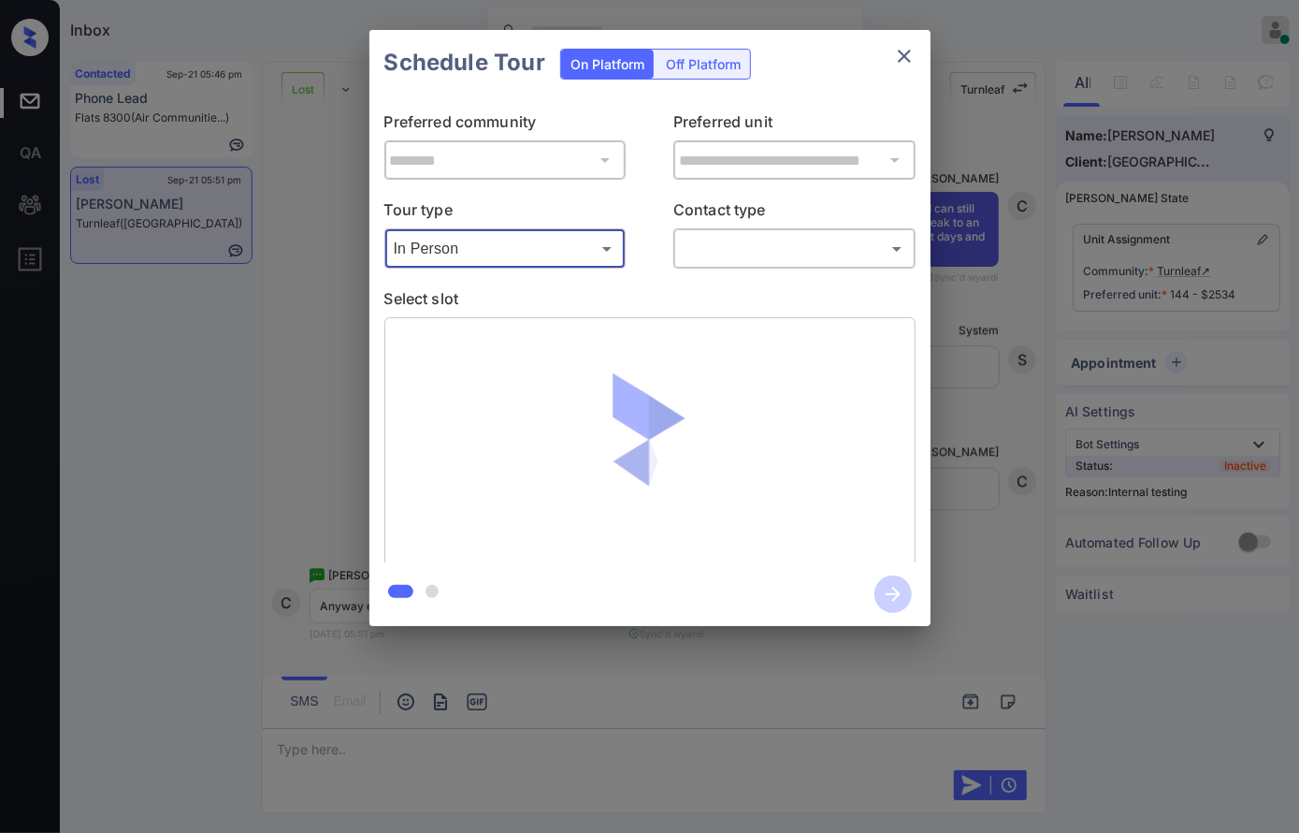
click at [784, 249] on body "Inbox Caroline Dacanay Online Set yourself offline Set yourself on break Profil…" at bounding box center [649, 416] width 1299 height 833
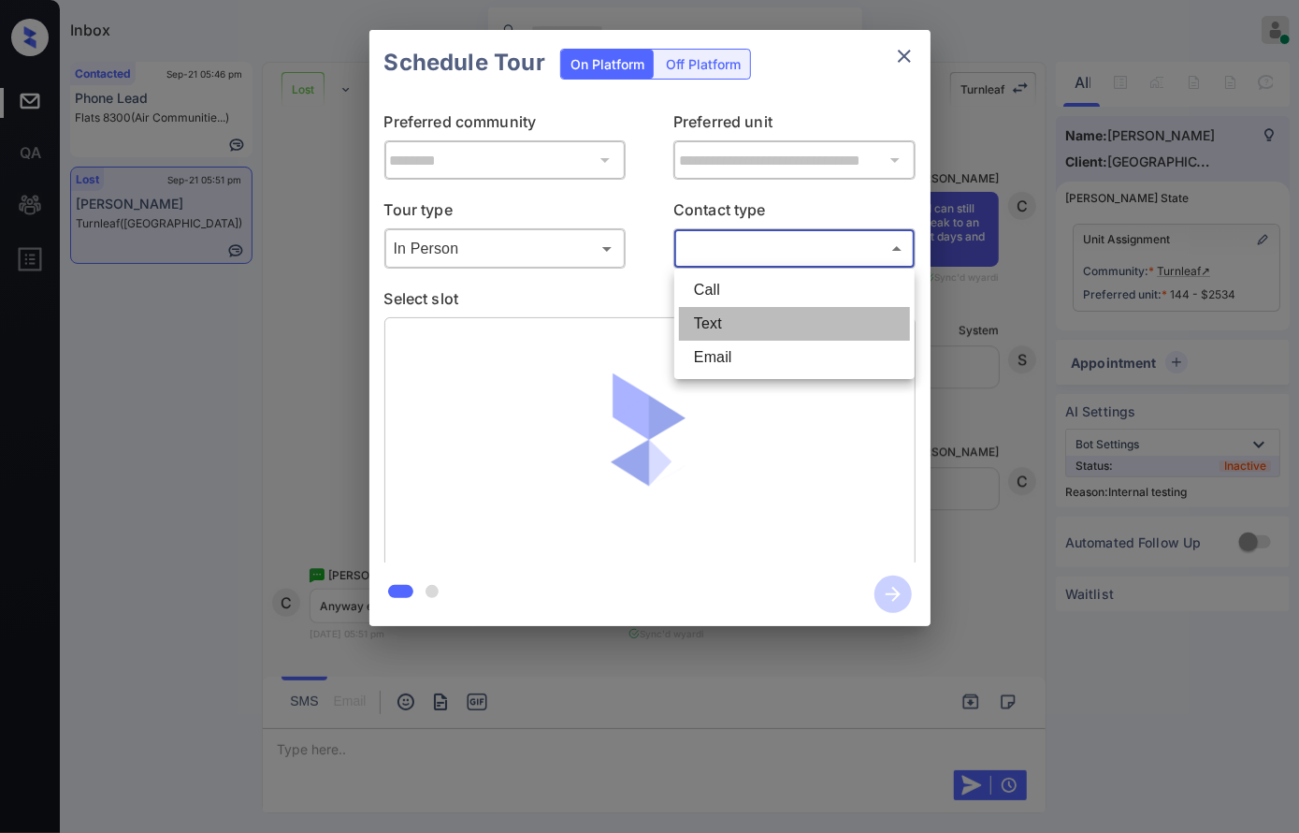
click at [777, 340] on li "Text" at bounding box center [794, 324] width 231 height 34
type input "****"
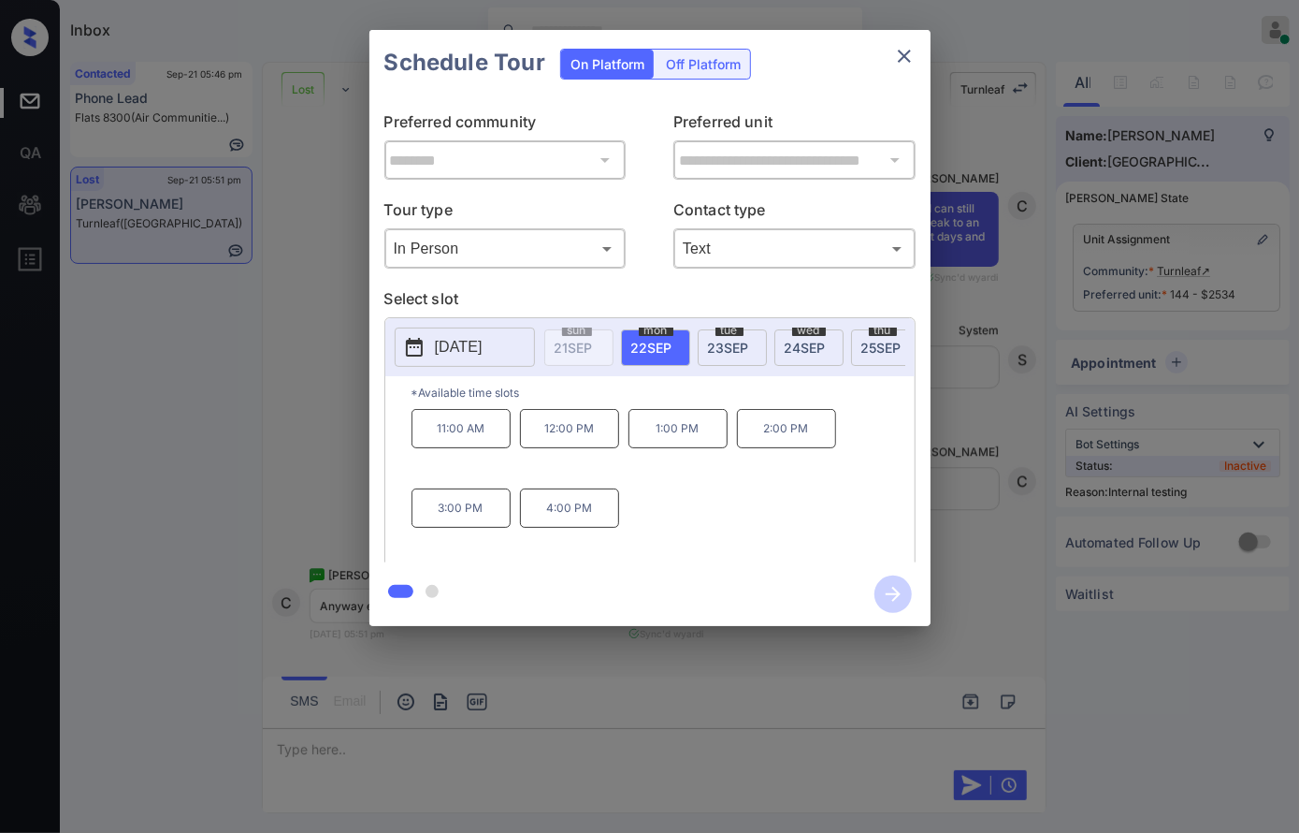
click at [639, 672] on div at bounding box center [649, 416] width 1299 height 833
